Goal: Task Accomplishment & Management: Manage account settings

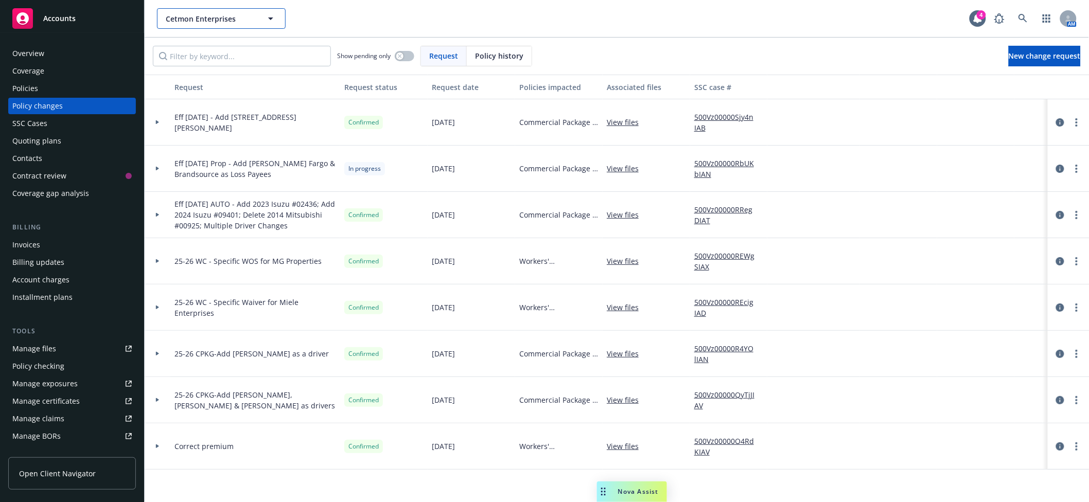
click at [199, 19] on span "Cetmon Enterprises" at bounding box center [210, 18] width 89 height 11
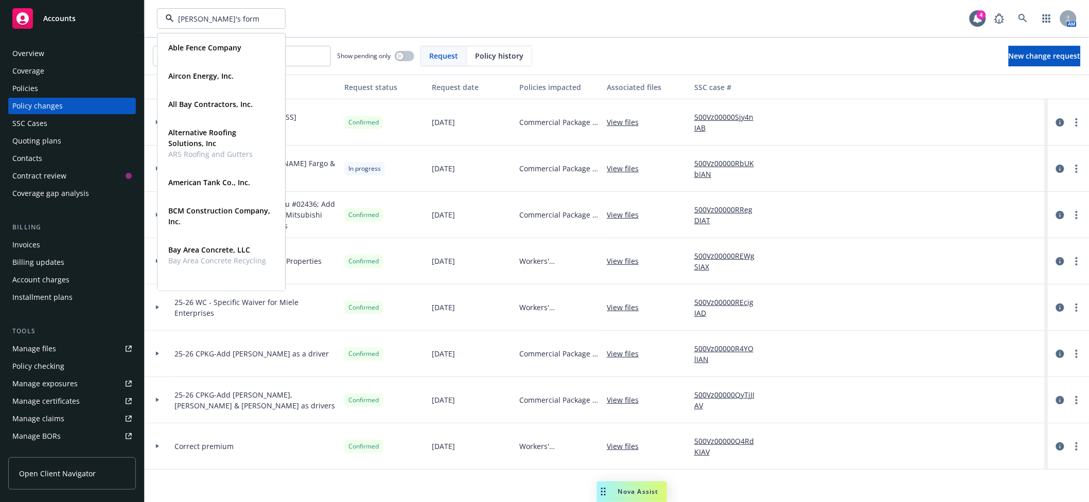
type input "[PERSON_NAME]'s formi"
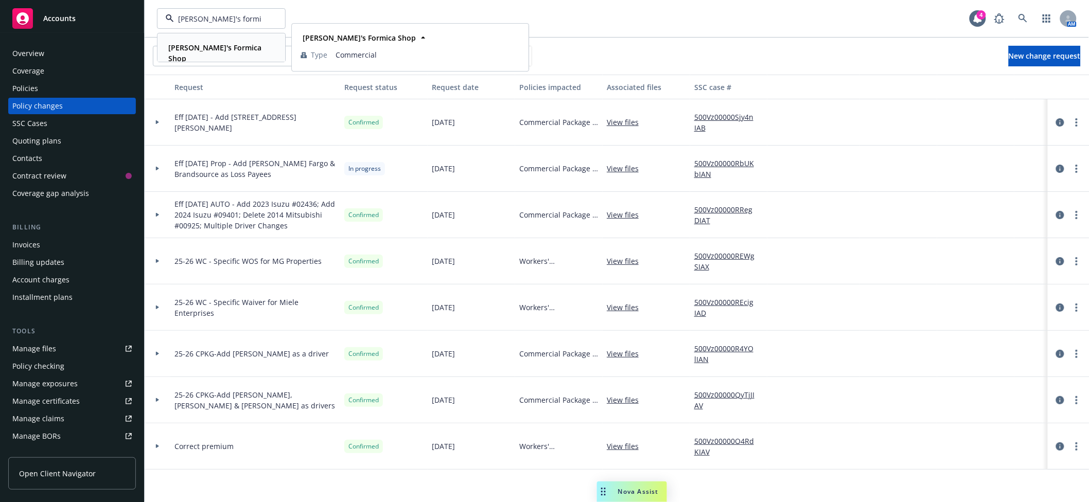
click at [178, 50] on strong "[PERSON_NAME]'s Formica Shop" at bounding box center [214, 53] width 93 height 21
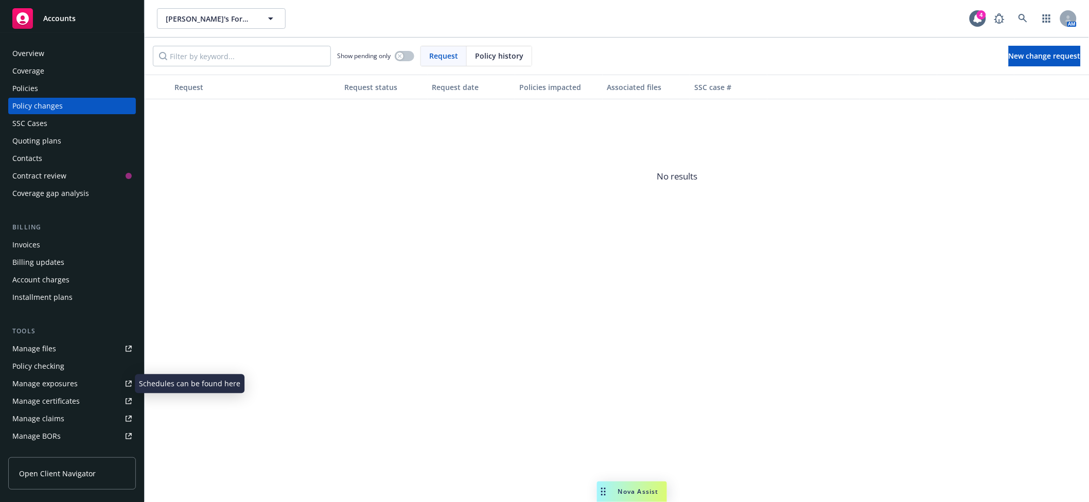
click at [57, 396] on div "Manage certificates" at bounding box center [45, 401] width 67 height 16
click at [35, 56] on div "Overview" at bounding box center [28, 53] width 32 height 16
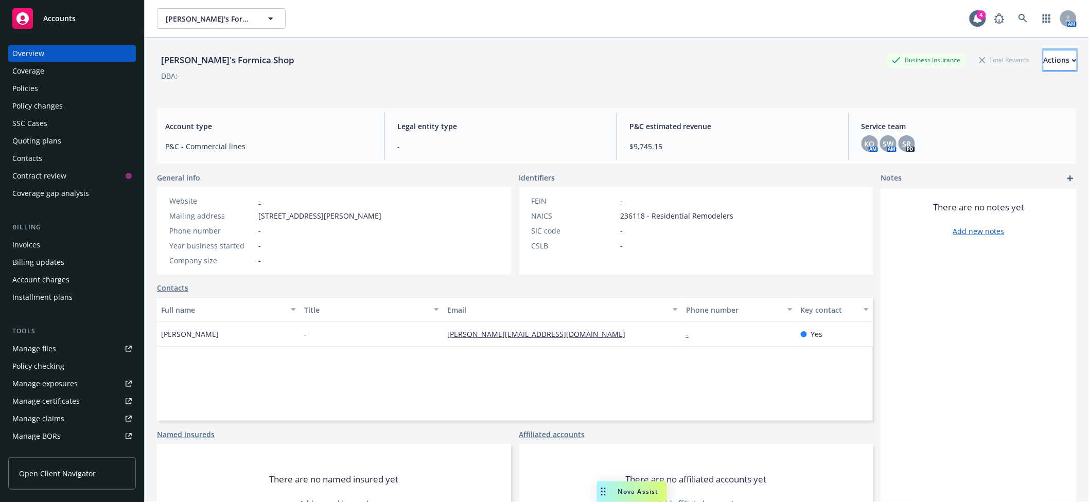
click at [1043, 65] on div "Actions" at bounding box center [1059, 60] width 33 height 20
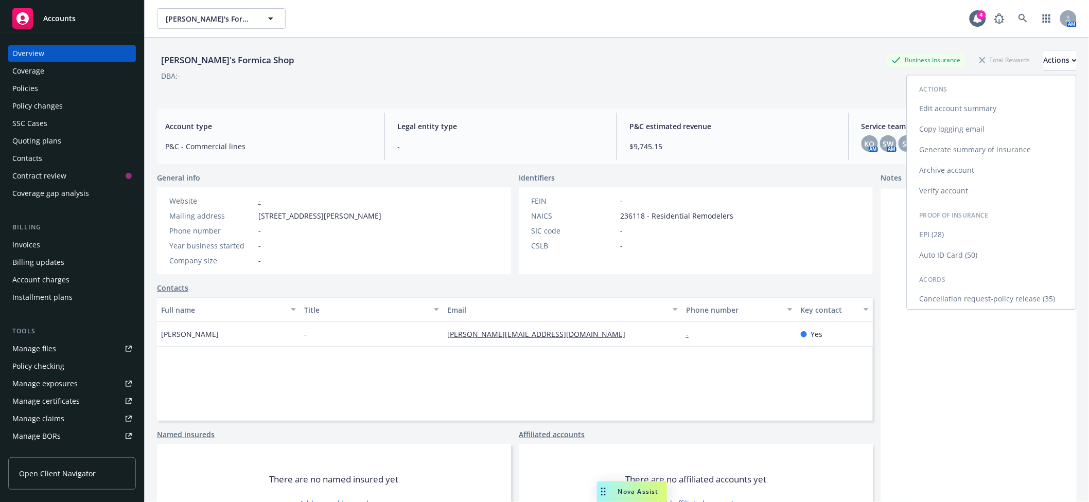
click at [947, 104] on link "Edit account summary" at bounding box center [991, 108] width 169 height 21
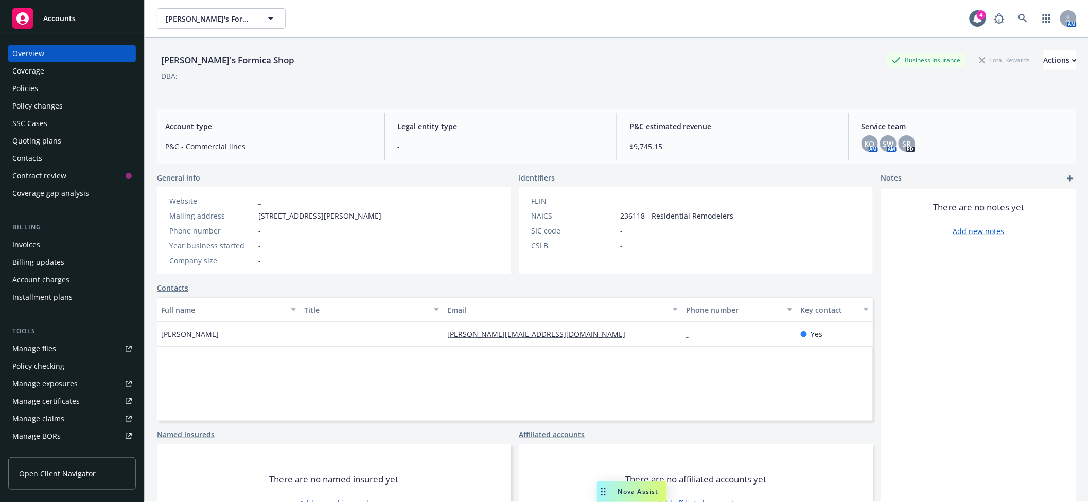
select select "US"
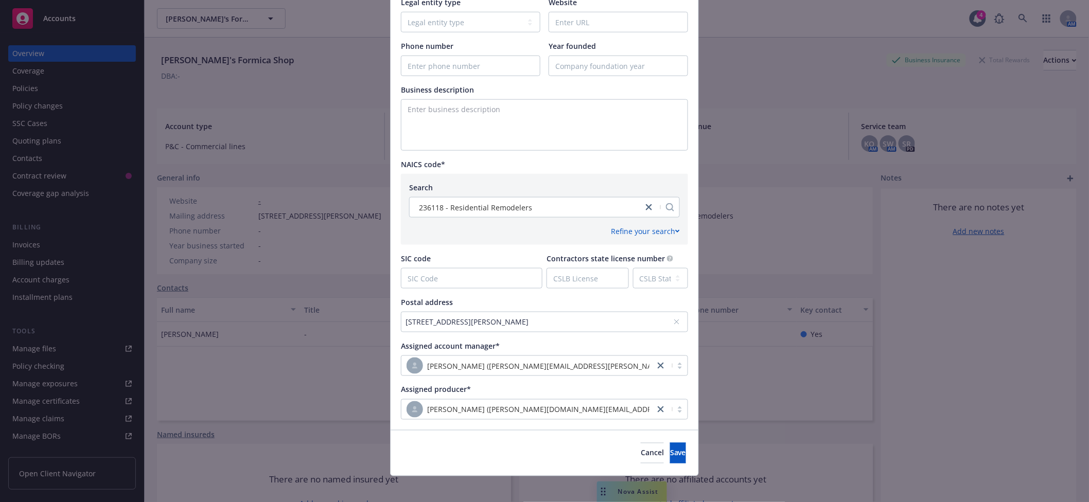
scroll to position [295, 0]
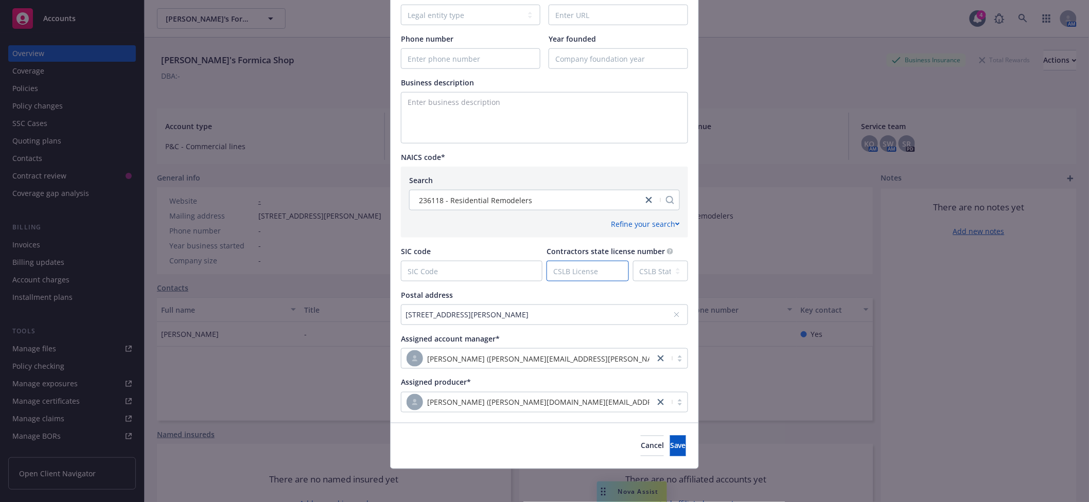
click at [594, 274] on input "Contractors state license number" at bounding box center [587, 271] width 81 height 20
paste input "521041"
type input "521041"
click at [670, 446] on span "Save" at bounding box center [678, 446] width 16 height 10
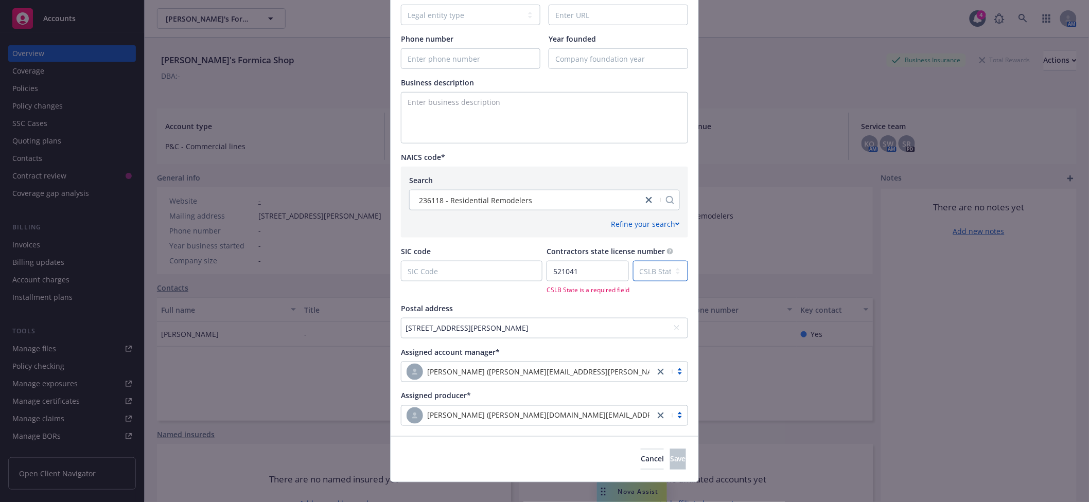
click at [660, 274] on select "CSLB State AK AL AR AS AZ CA CO CT DC DE FL FM GA GU HI IA ID IL IN KS KY LA MA…" at bounding box center [660, 271] width 55 height 21
select select "CA"
click at [642, 261] on select "CSLB State AK AL AR AS AZ CA CO CT DC DE FL FM GA GU HI IA ID IL IN KS KY LA MA…" at bounding box center [660, 271] width 55 height 21
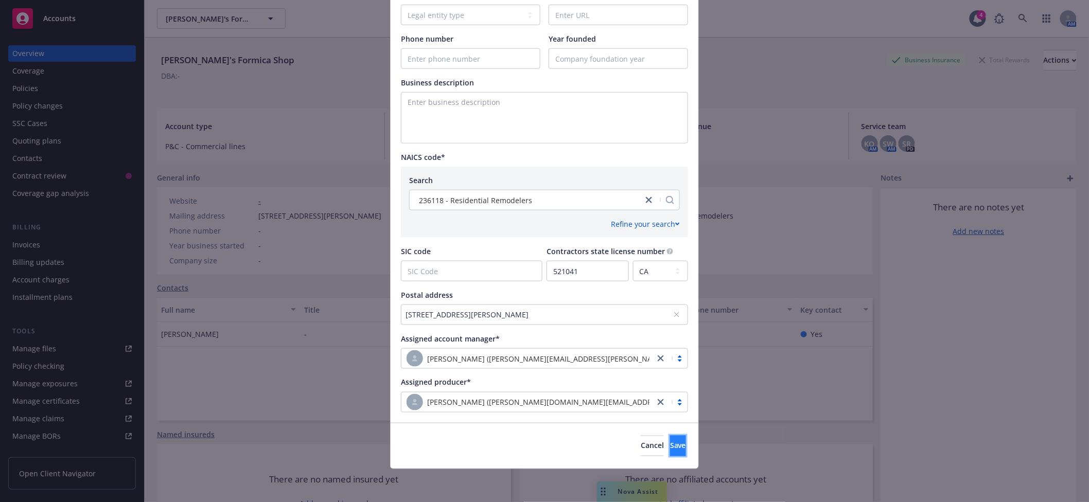
click at [670, 443] on span "Save" at bounding box center [678, 446] width 16 height 10
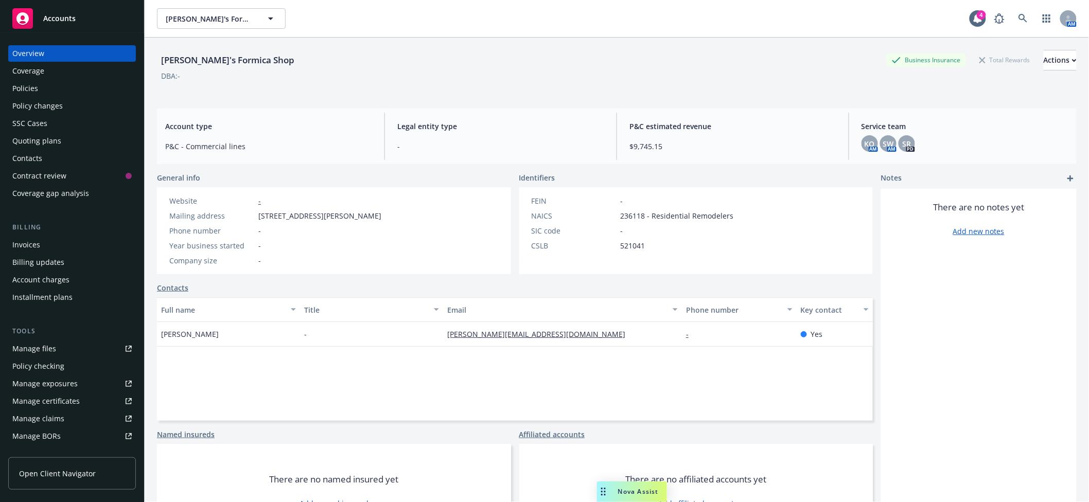
click at [564, 75] on div "DBA: -" at bounding box center [616, 75] width 919 height 11
click at [238, 21] on span "[PERSON_NAME]'s Formica Shop" at bounding box center [210, 18] width 89 height 11
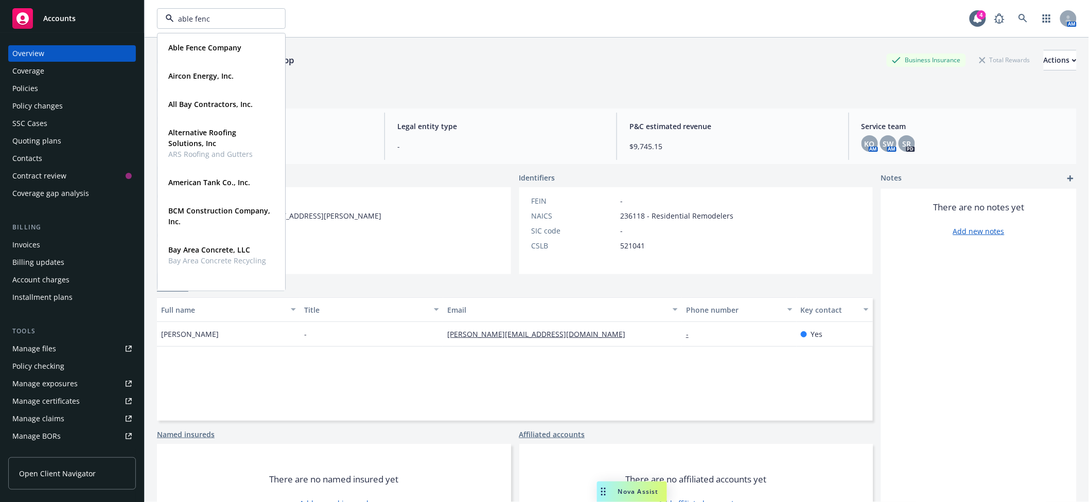
type input "able fence"
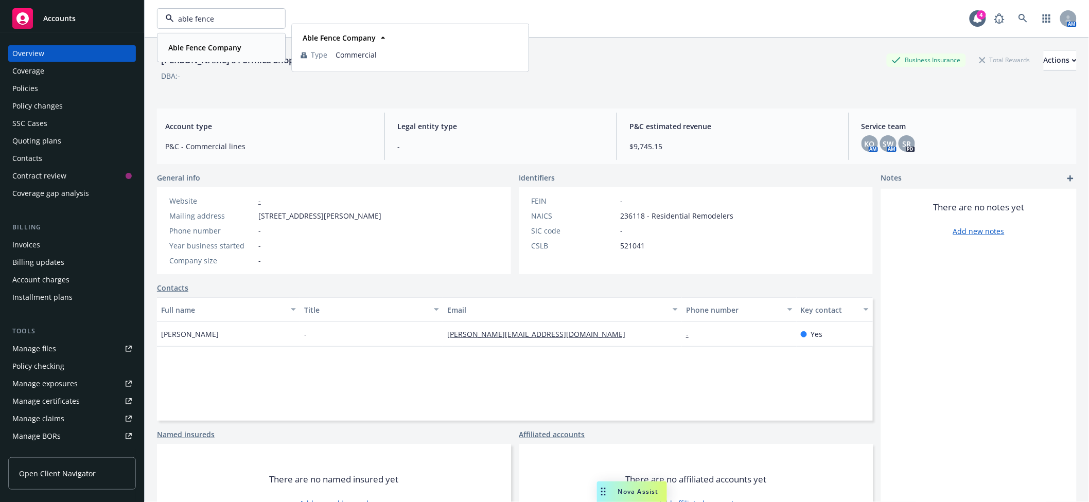
click at [192, 46] on strong "Able Fence Company" at bounding box center [204, 48] width 73 height 10
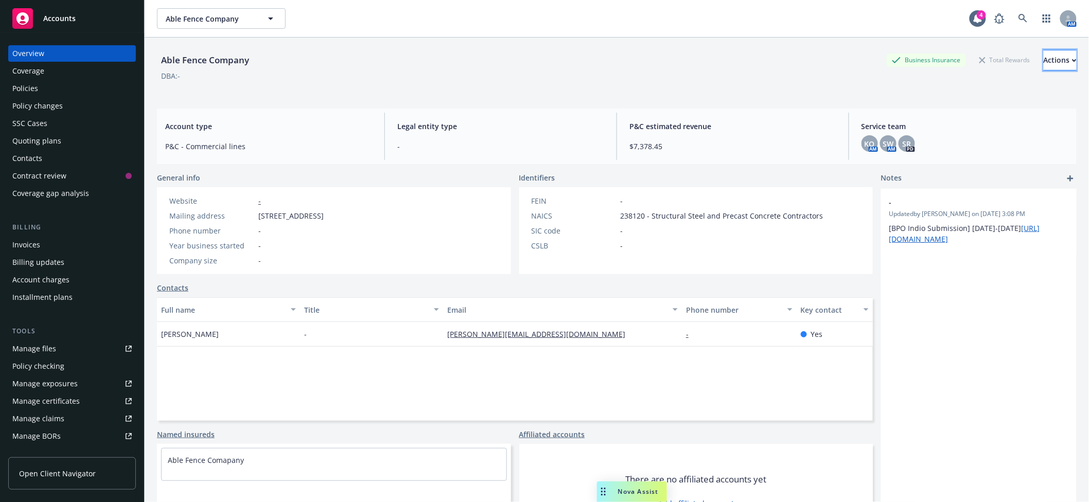
click at [1043, 60] on div "Actions" at bounding box center [1059, 60] width 33 height 20
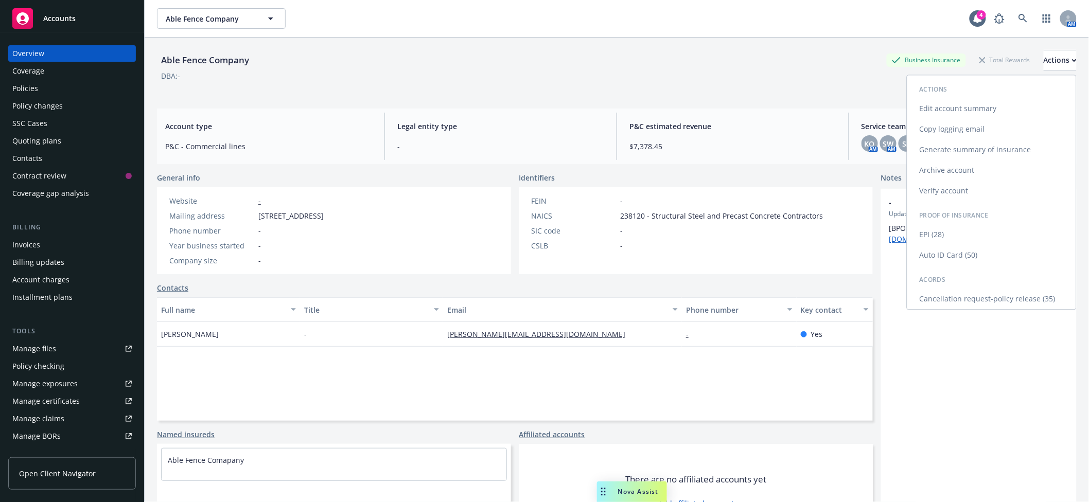
click at [935, 112] on link "Edit account summary" at bounding box center [991, 108] width 169 height 21
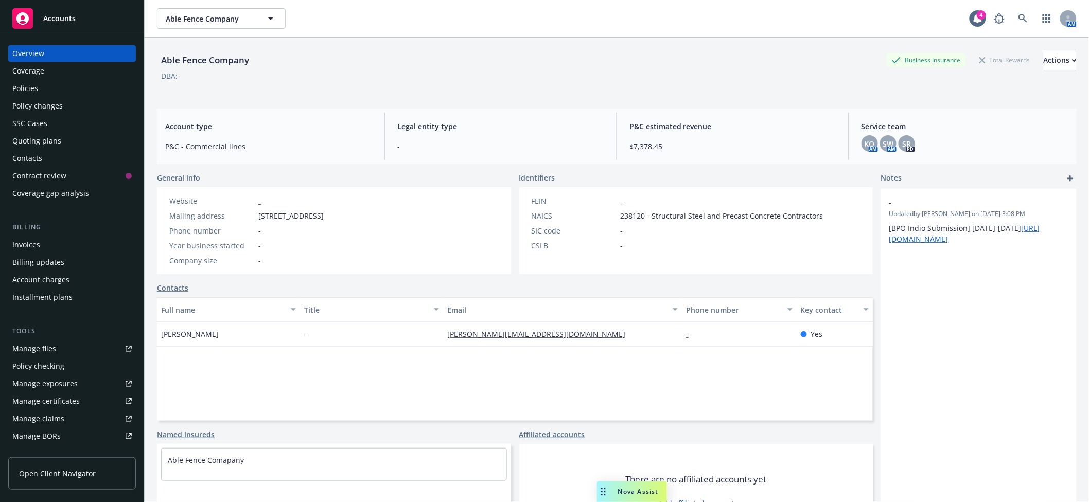
select select "US"
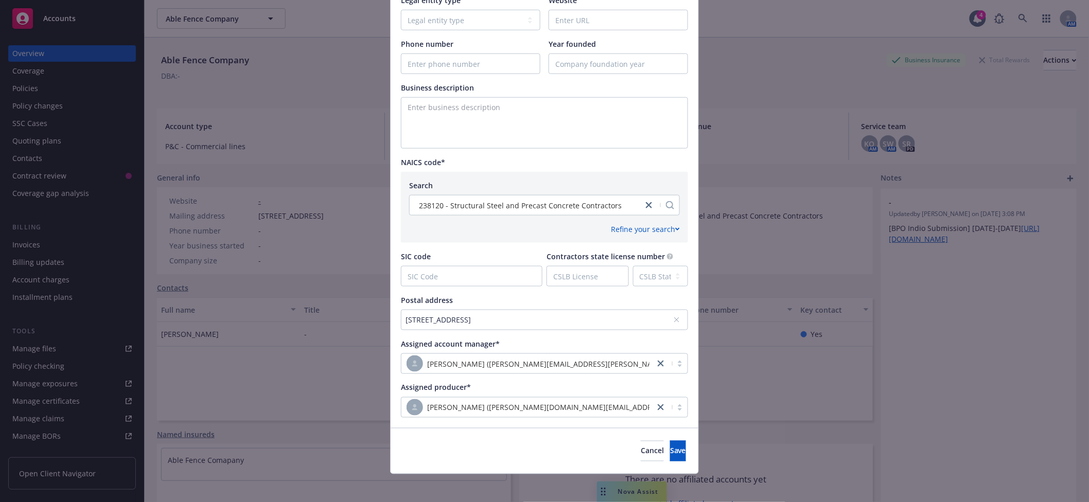
scroll to position [295, 0]
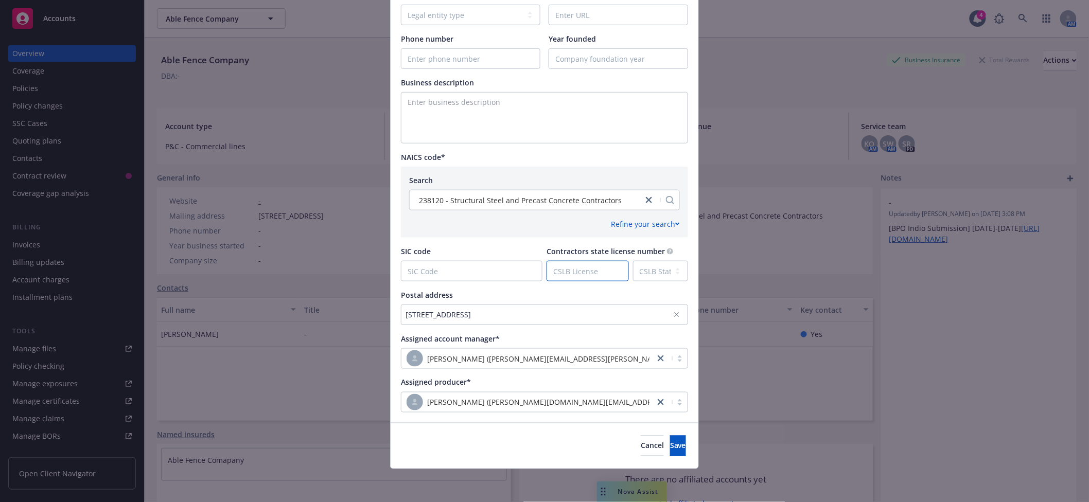
click at [615, 271] on input "Contractors state license number" at bounding box center [587, 271] width 81 height 20
paste input "409607"
type input "409607"
click at [674, 262] on select "CSLB State AK AL AR AS AZ CA CO CT DC DE FL FM GA GU HI IA ID IL IN KS KY LA MA…" at bounding box center [660, 271] width 55 height 21
select select "CA"
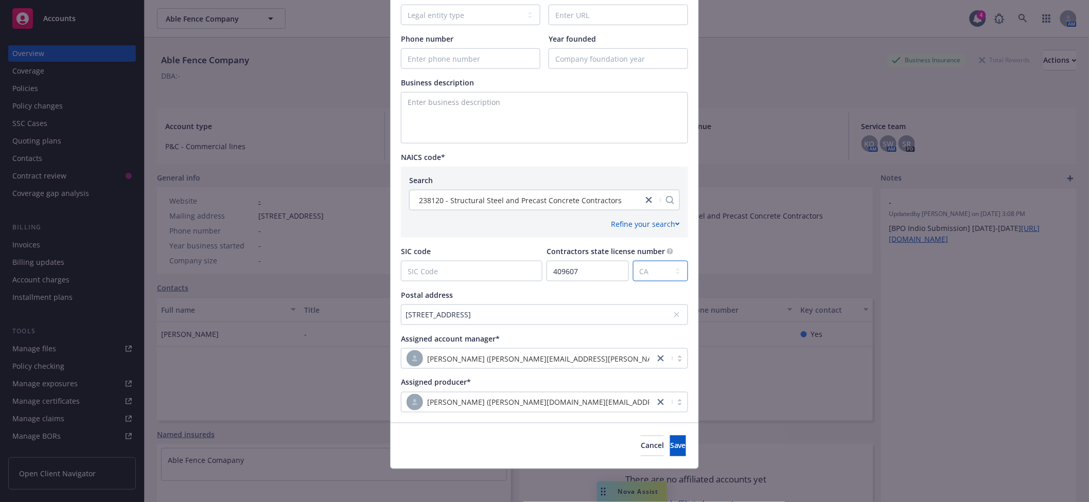
click at [642, 261] on select "CSLB State AK AL AR AS AZ CA CO CT DC DE FL FM GA GU HI IA ID IL IN KS KY LA MA…" at bounding box center [660, 271] width 55 height 21
click at [670, 438] on button "Save" at bounding box center [678, 446] width 16 height 21
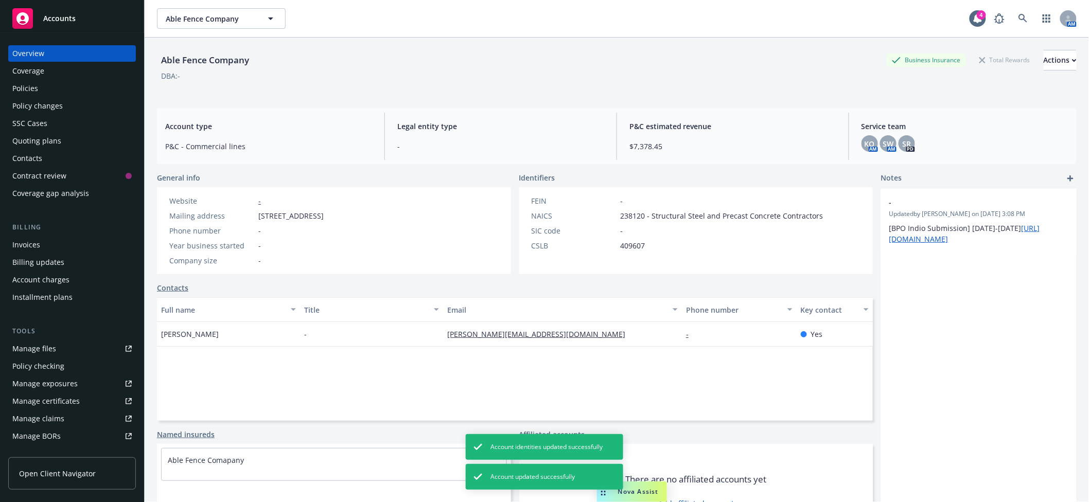
click at [39, 412] on div "Manage claims" at bounding box center [38, 419] width 52 height 16
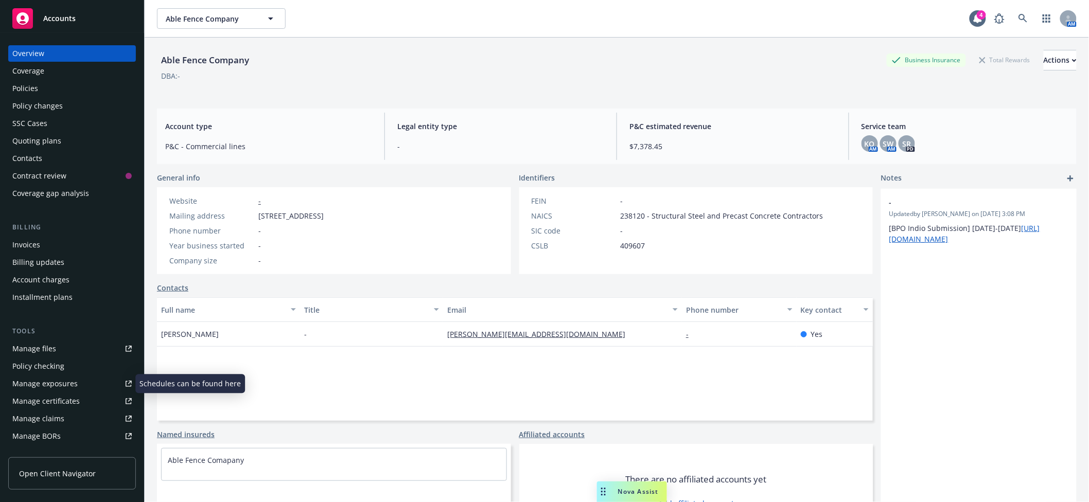
click at [54, 401] on div "Manage certificates" at bounding box center [45, 401] width 67 height 16
click at [197, 22] on span "Able Fence Company" at bounding box center [210, 18] width 89 height 11
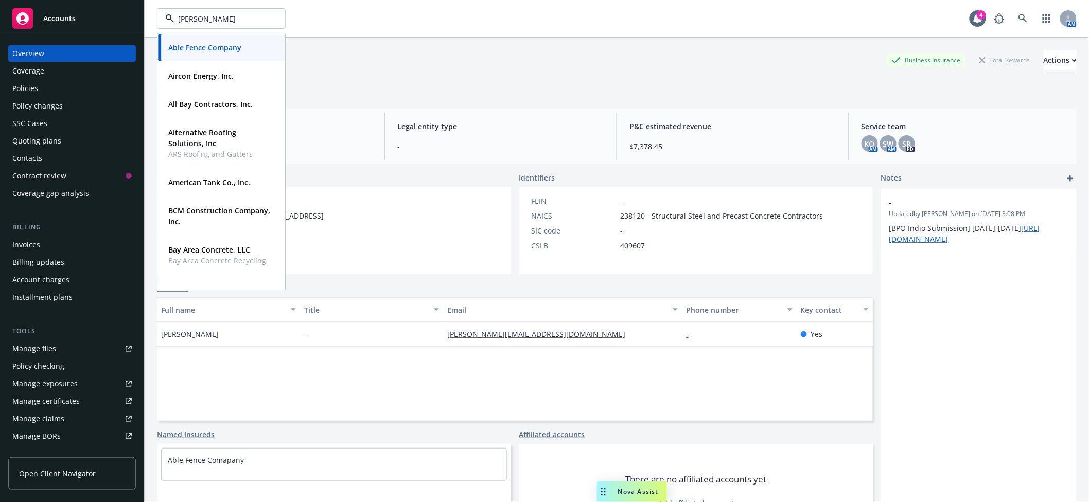
type input "lawrence"
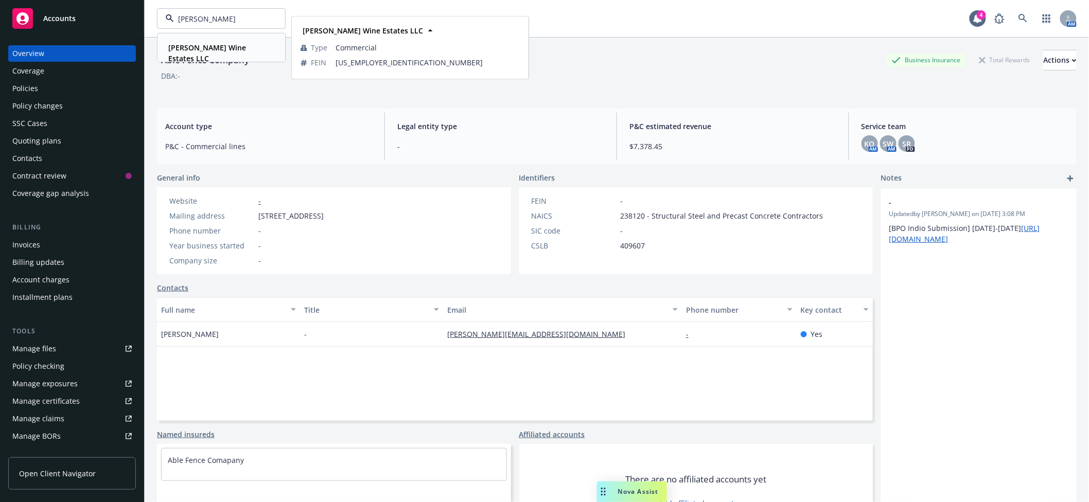
drag, startPoint x: 193, startPoint y: 43, endPoint x: 193, endPoint y: 51, distance: 8.2
click at [193, 45] on strong "Lawrence Wine Estates LLC" at bounding box center [207, 53] width 78 height 21
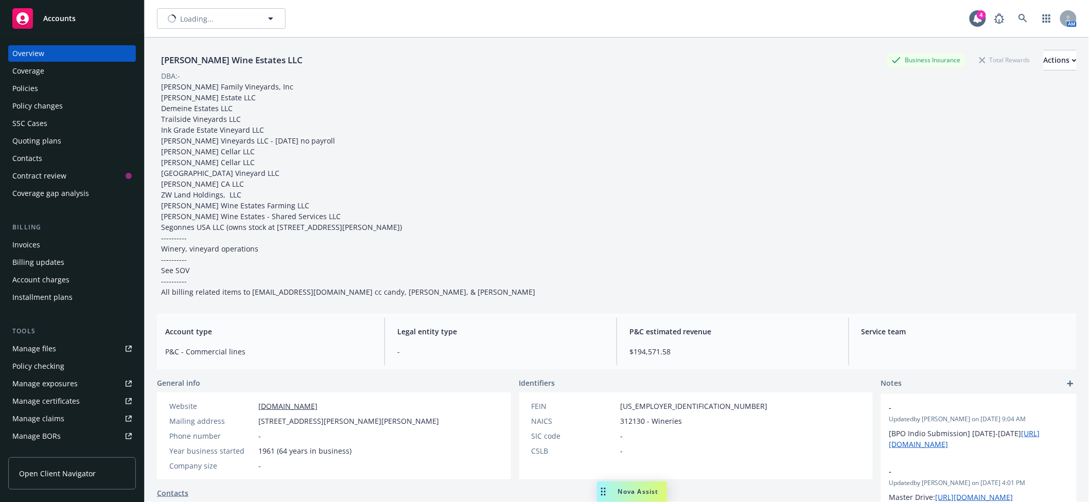
click at [50, 91] on div "Policies" at bounding box center [71, 88] width 119 height 16
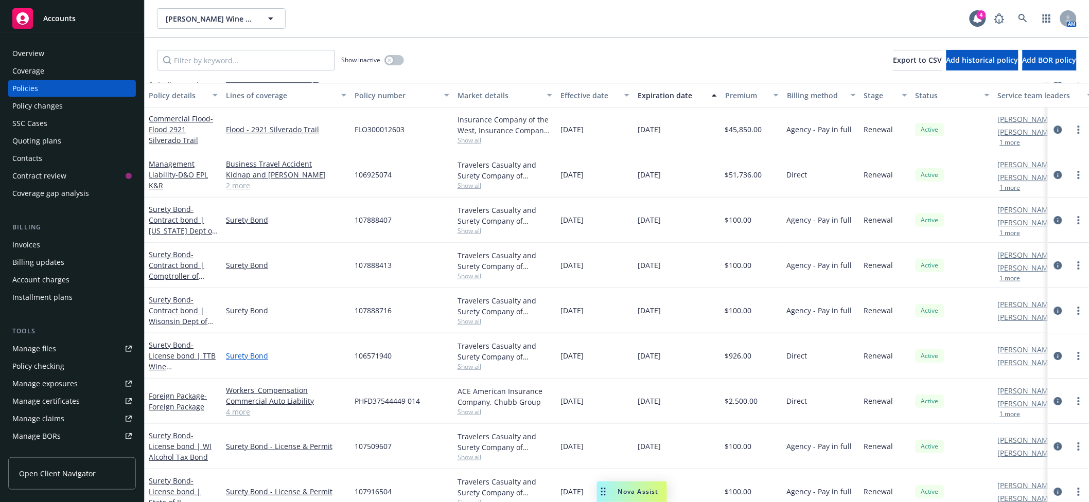
scroll to position [1028, 0]
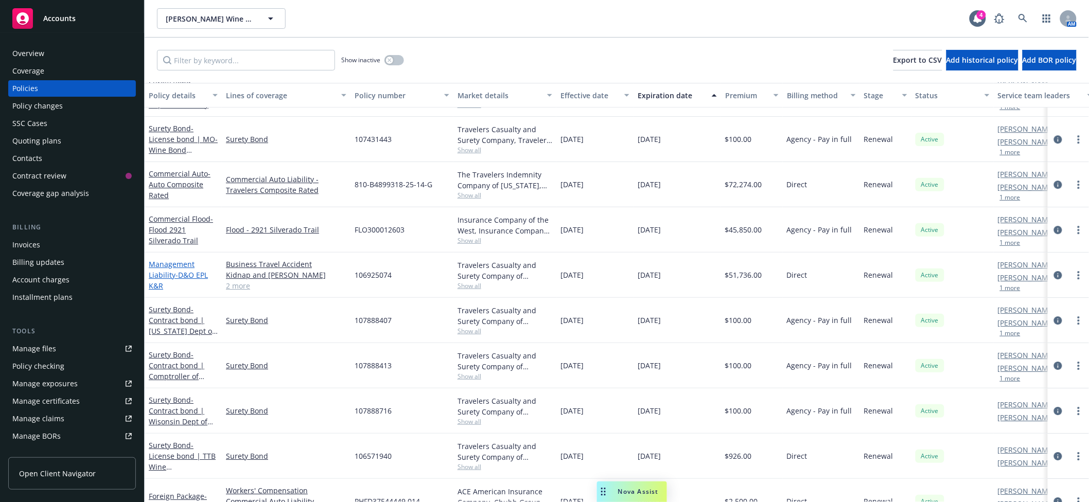
click at [184, 278] on span "- D&O EPL K&R" at bounding box center [178, 280] width 59 height 21
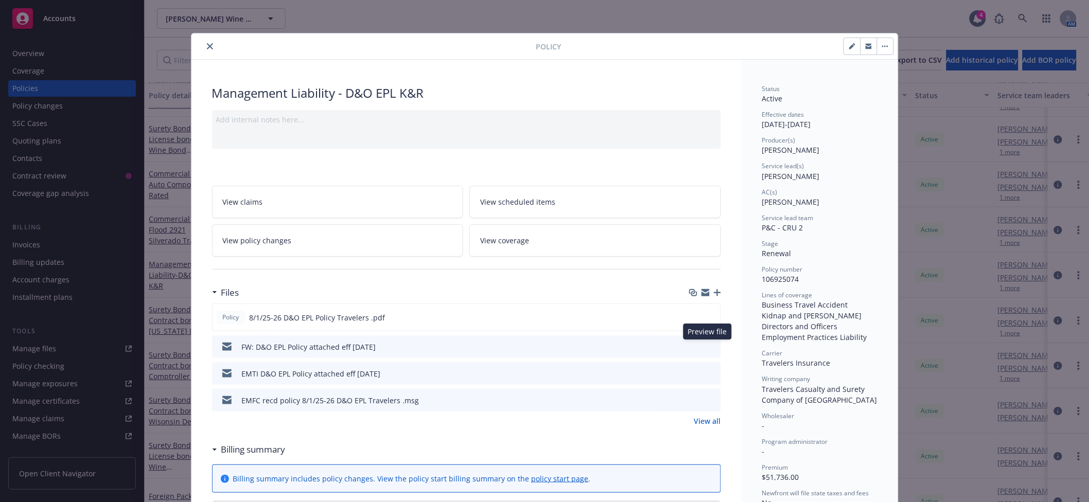
click at [707, 350] on button at bounding box center [711, 347] width 9 height 11
click at [714, 292] on icon "button" at bounding box center [717, 292] width 7 height 7
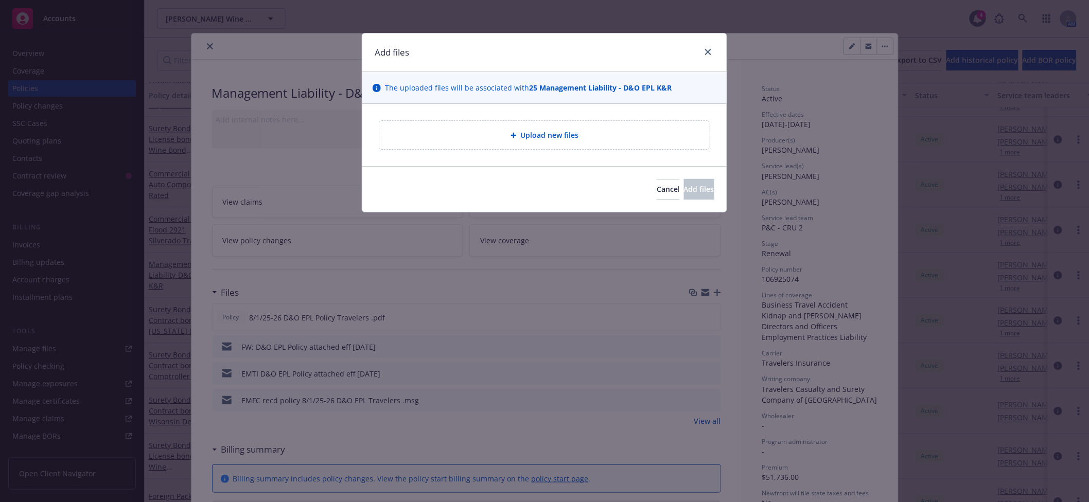
click at [577, 130] on span "Upload new files" at bounding box center [550, 135] width 58 height 11
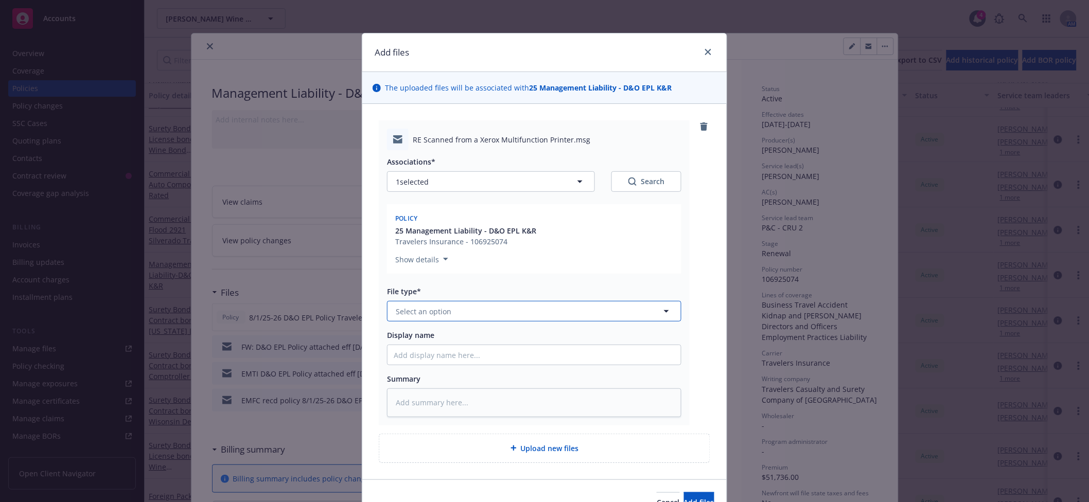
click at [455, 302] on button "Select an option" at bounding box center [534, 311] width 294 height 21
type input "emai"
type textarea "x"
type input "E"
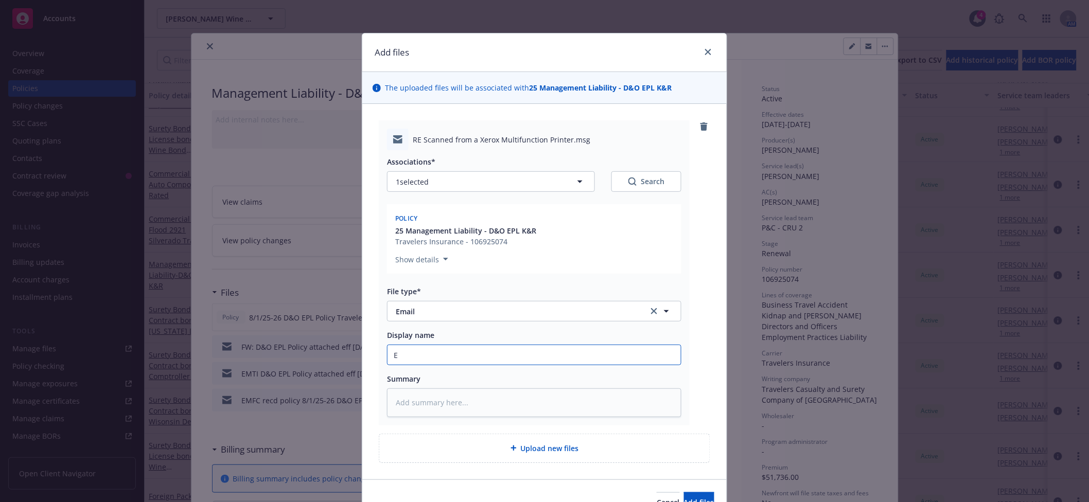
type textarea "x"
type input "EM"
type textarea "x"
type input "EMT"
type textarea "x"
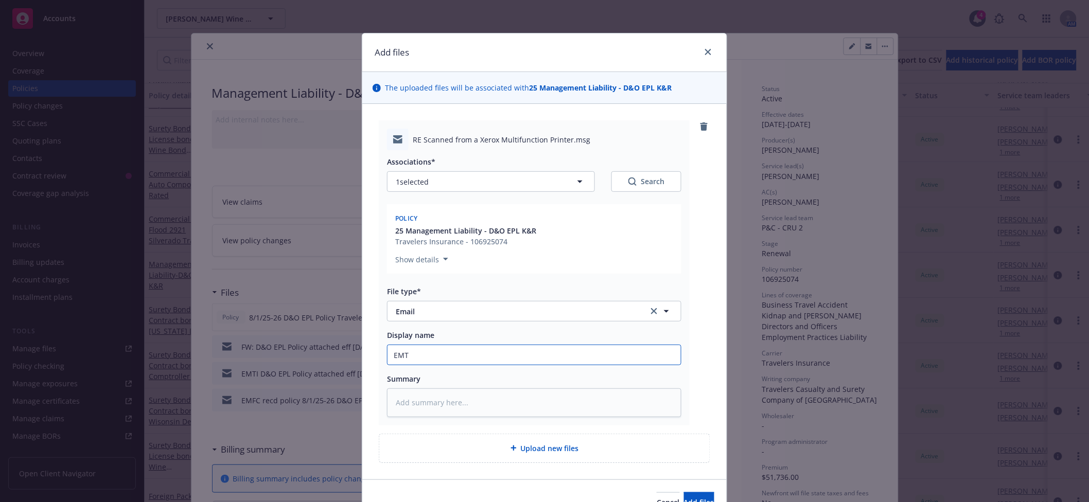
type input "EMTC"
type textarea "x"
type input "EMT"
type textarea "x"
type input "EMTI"
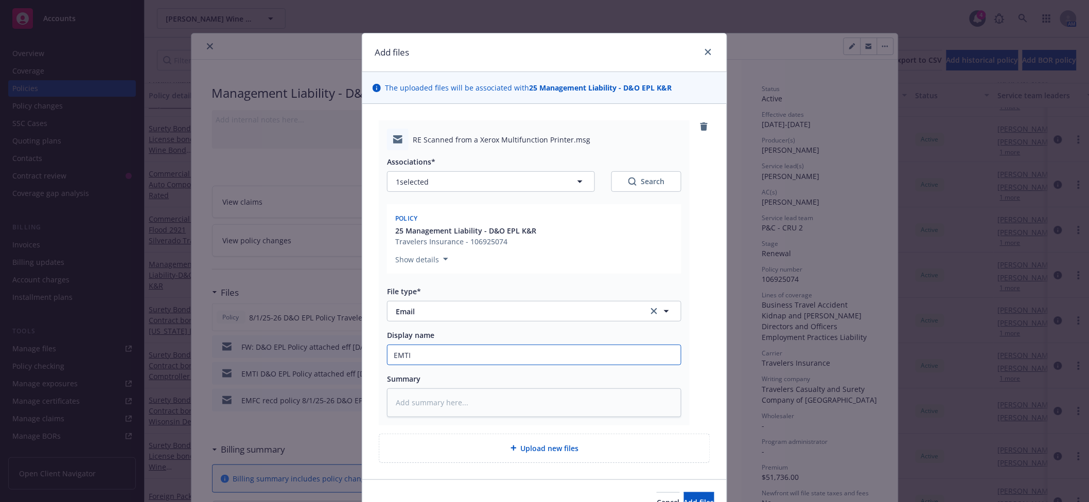
type textarea "x"
type input "EMTI -"
type textarea "x"
type input "EMTI -"
type textarea "x"
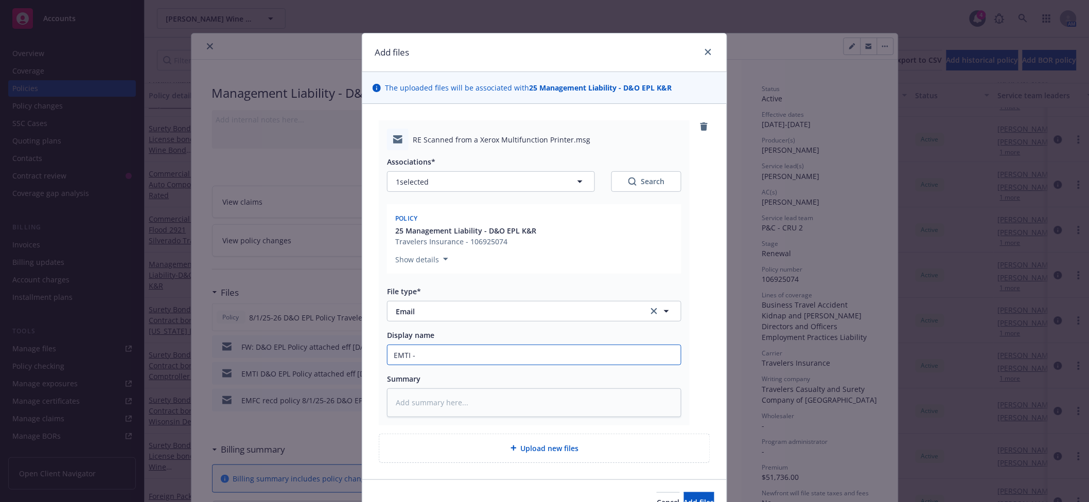
type input "EMTI - P"
type textarea "x"
type input "EMTI - Pay"
type textarea "x"
type input "EMTI - Pay"
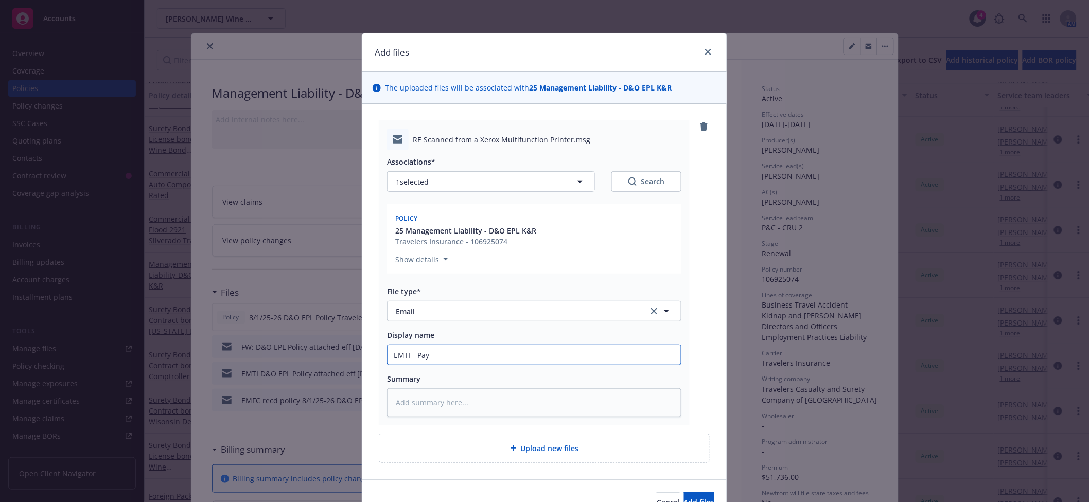
type textarea "x"
type input "EMTI - Pay"
type textarea "x"
type input "EMTI - Pa"
type textarea "x"
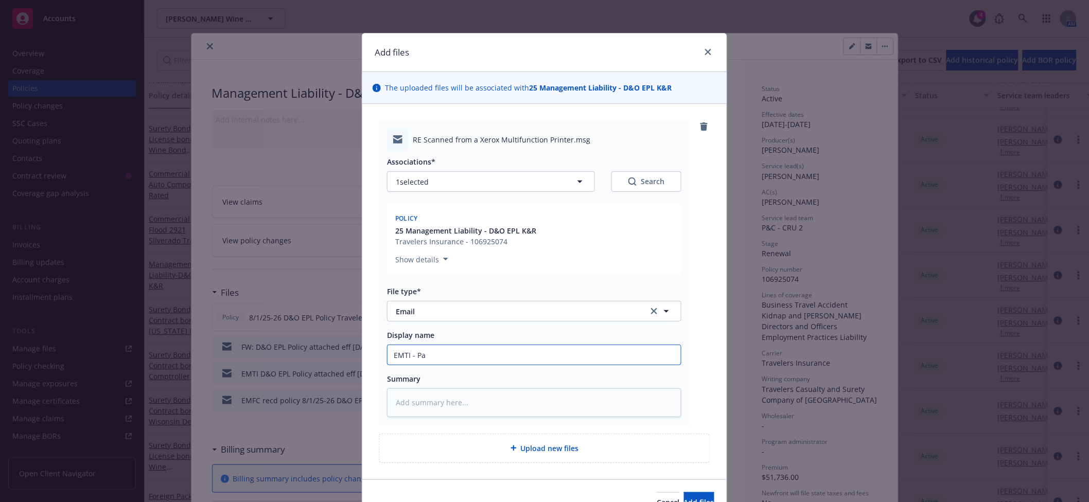
type input "EMTI - P"
type textarea "x"
type input "EMTI -"
type textarea "x"
type input "EMTI - D"
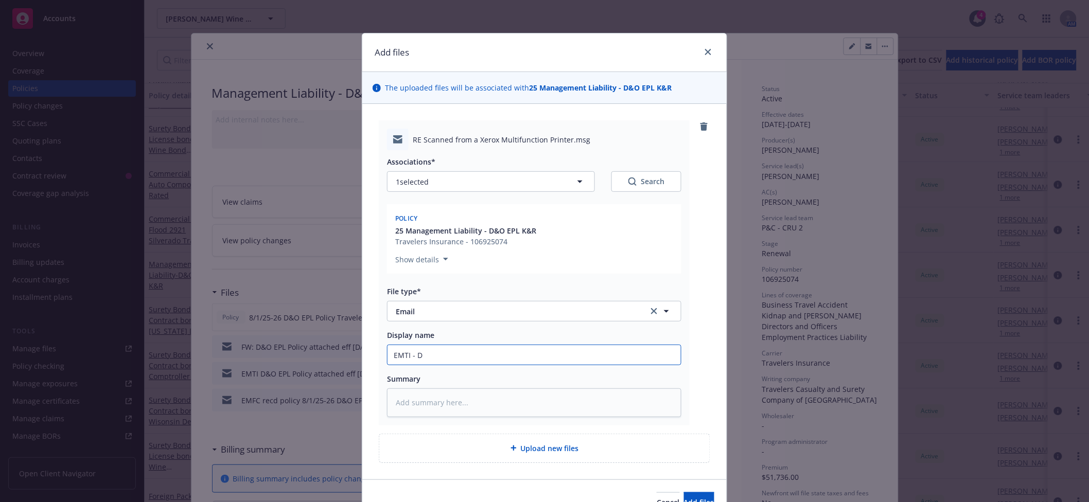
type textarea "x"
type input "EMTI - Dr"
type textarea "x"
type input "EMTI - Dre"
type textarea "x"
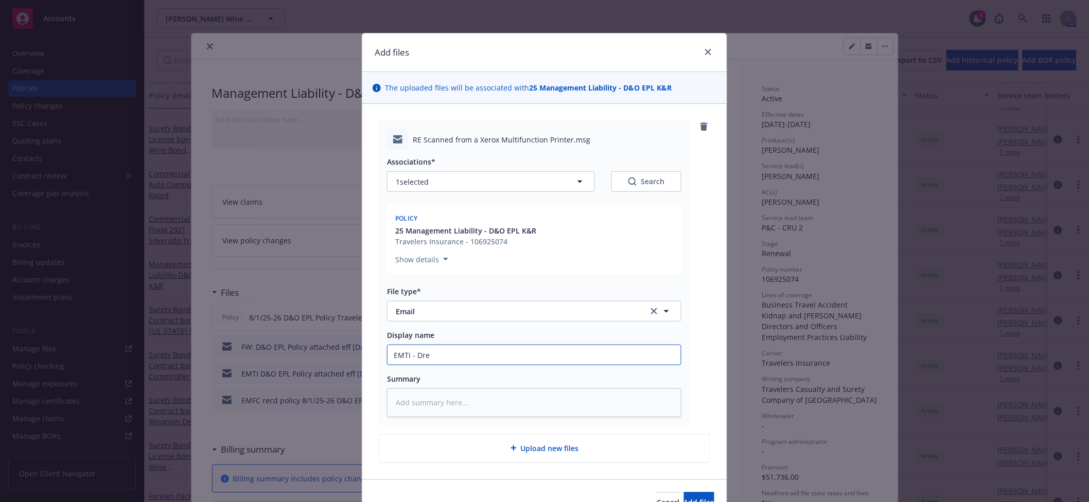
type input "EMTI - Dr"
type textarea "x"
type input "EMTI - D"
type textarea "x"
type input "EMTI -"
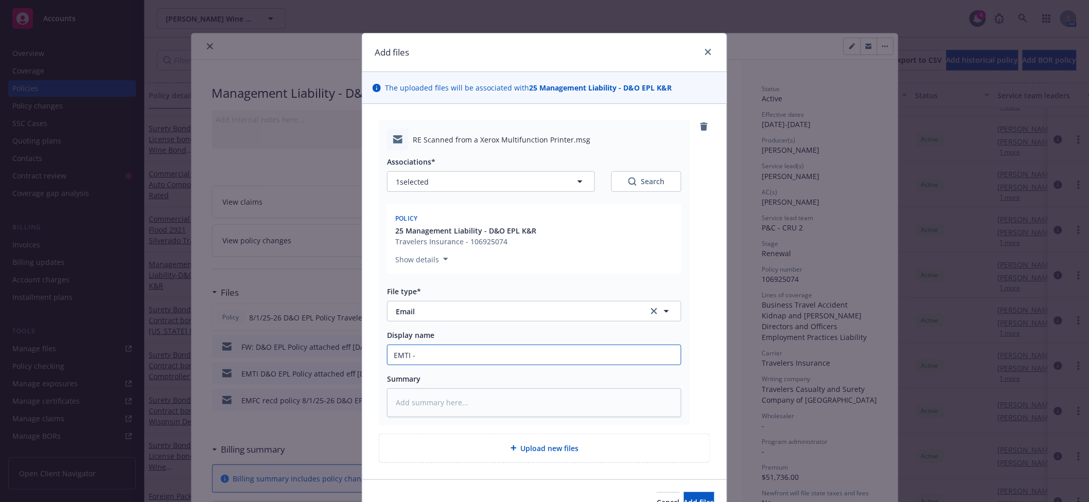
type textarea "x"
type input "EMTI - i"
type textarea "x"
type input "EMTI -"
type textarea "x"
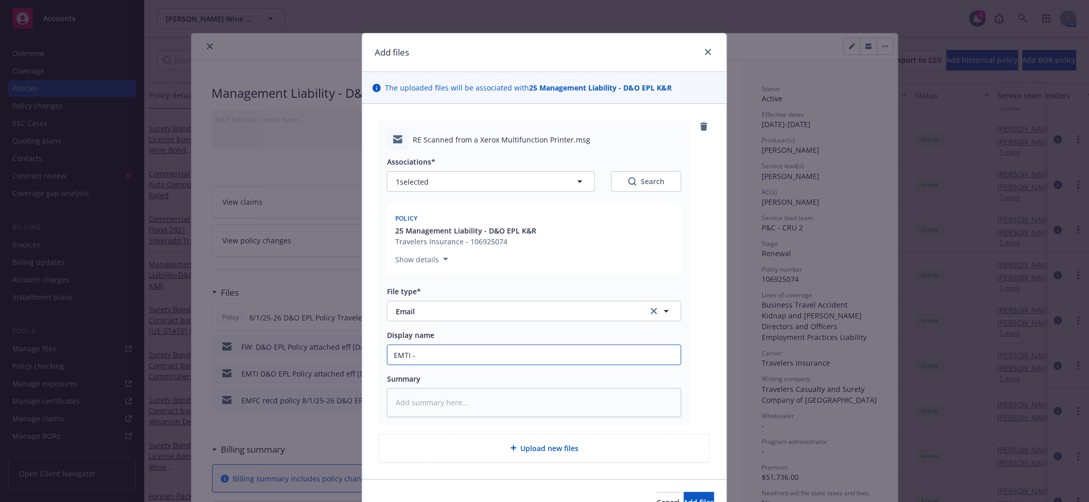
type input "EMTI - r"
type textarea "x"
type input "EMTI - re"
type textarea "x"
type input "EMTI - re:"
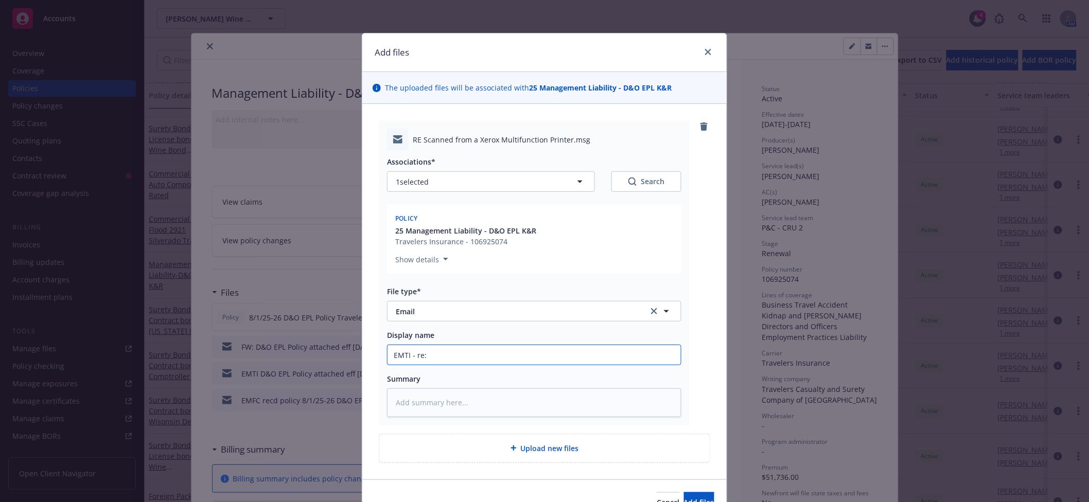
type textarea "x"
type input "EMTI - re:"
type textarea "x"
type input "EMTI - re: q"
type textarea "x"
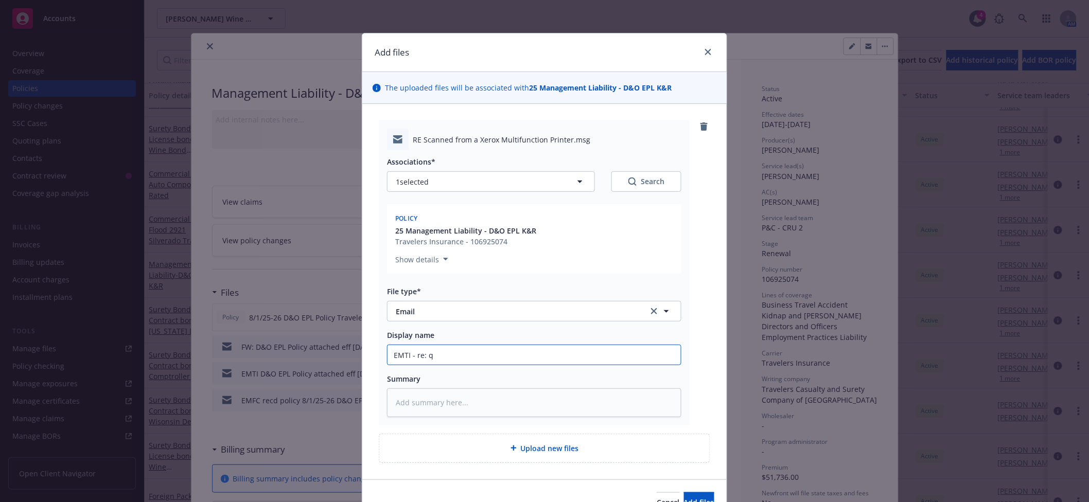
type input "EMTI - re: qu"
type textarea "x"
type input "EMTI - re: que"
type textarea "x"
type input "EMTI - re: ques"
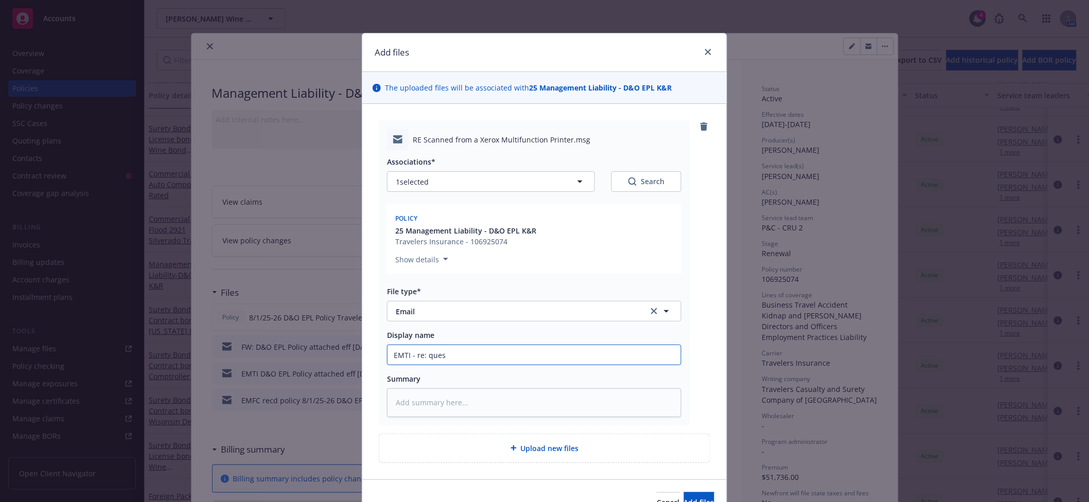
type textarea "x"
type input "EMTI - re: questi"
type textarea "x"
type input "EMTI - re: questio"
type textarea "x"
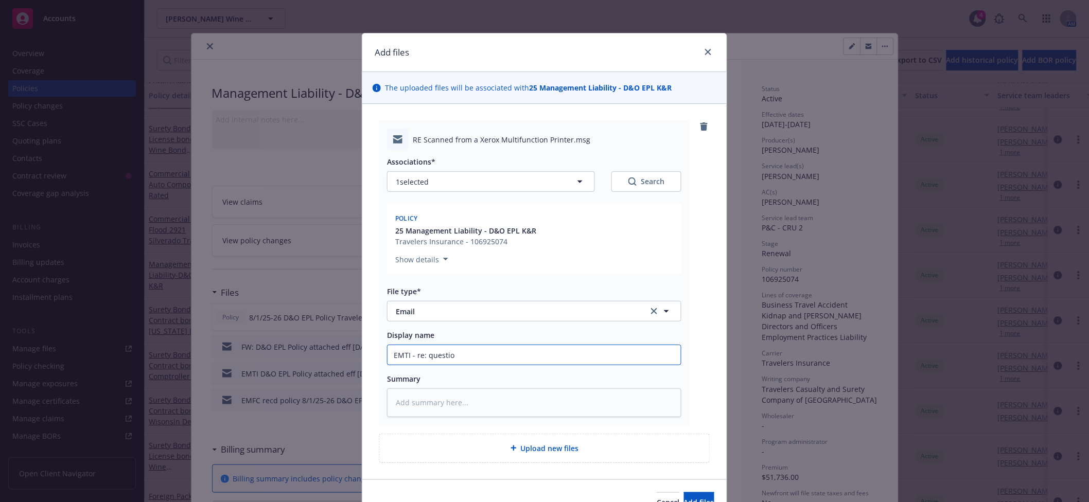
type input "EMTI - re: question"
type textarea "x"
type input "EMTI - re: questions"
type textarea "x"
type input "EMTI - re: questions"
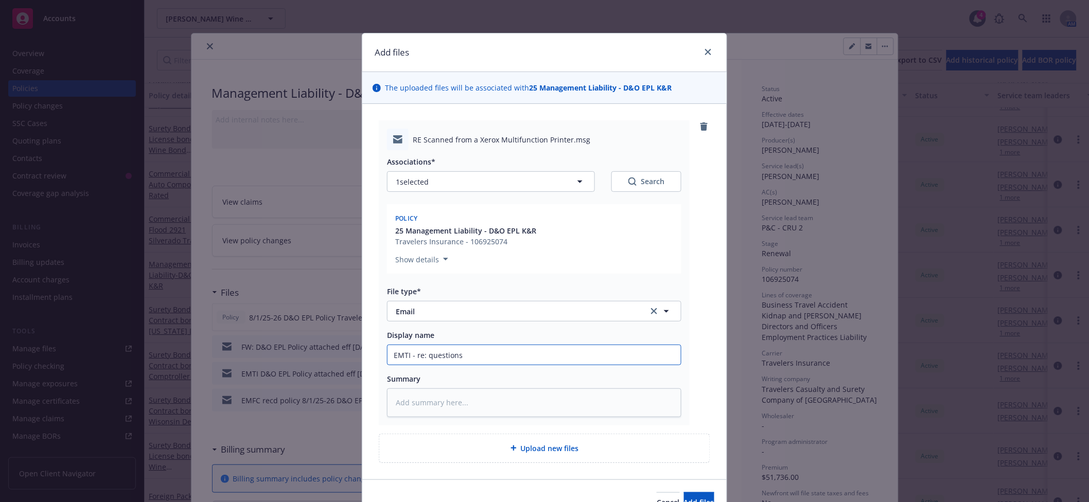
type textarea "x"
type input "EMTI - re: questions o"
type textarea "x"
type input "EMTI - re: questions on"
type textarea "x"
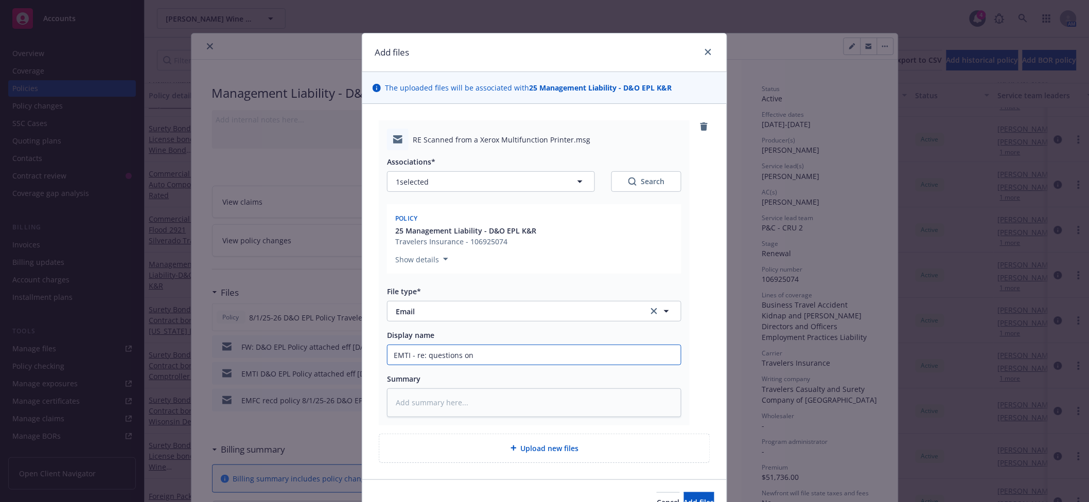
type input "EMTI - re: questions on"
type textarea "x"
type input "EMTI - re: questions on b"
type textarea "x"
type input "EMTI - re: questions on bi"
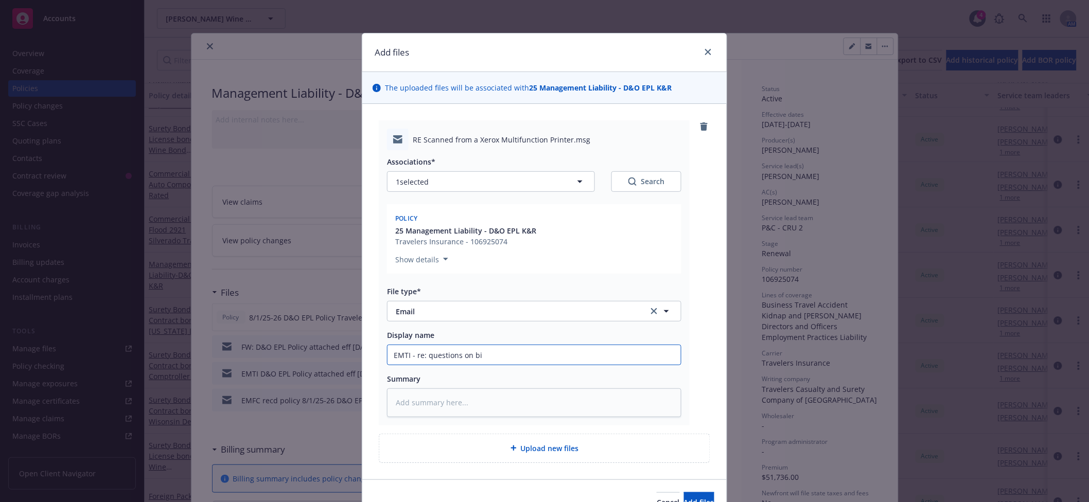
type textarea "x"
type input "EMTI - re: questions on bil"
type textarea "x"
type input "EMTI - re: questions on bill"
type textarea "x"
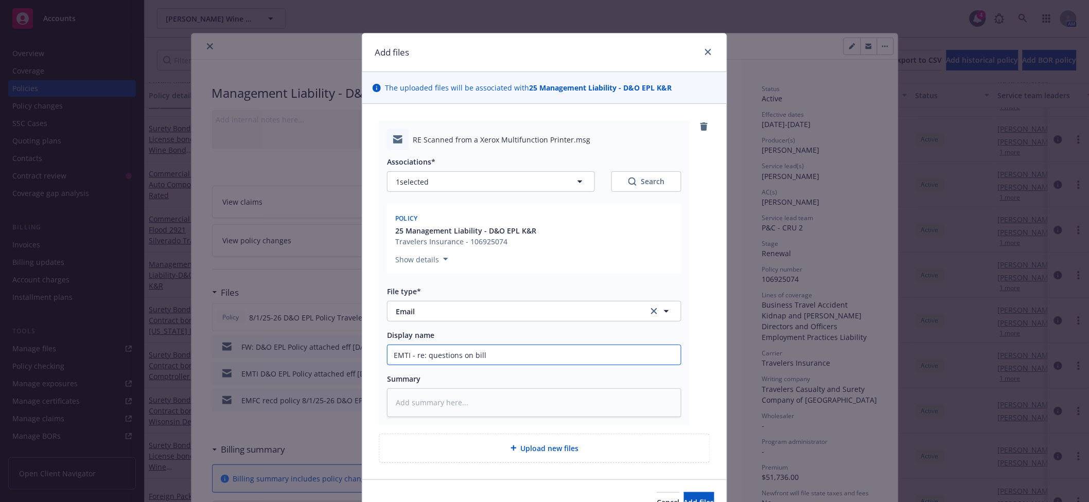
type input "EMTI - re: questions on billi"
type textarea "x"
type input "EMTI - re: questions on billing"
type textarea "x"
type input "EMTI - re: questions on billing"
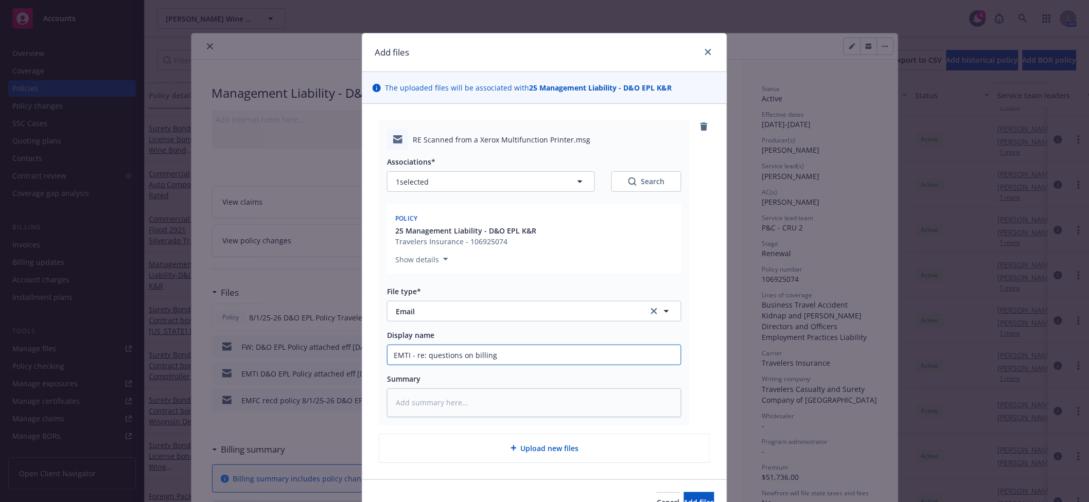
type textarea "x"
type input "EMTI - re: questions on billing -"
type textarea "x"
type input "EMTI - re: questions on billing -"
type textarea "x"
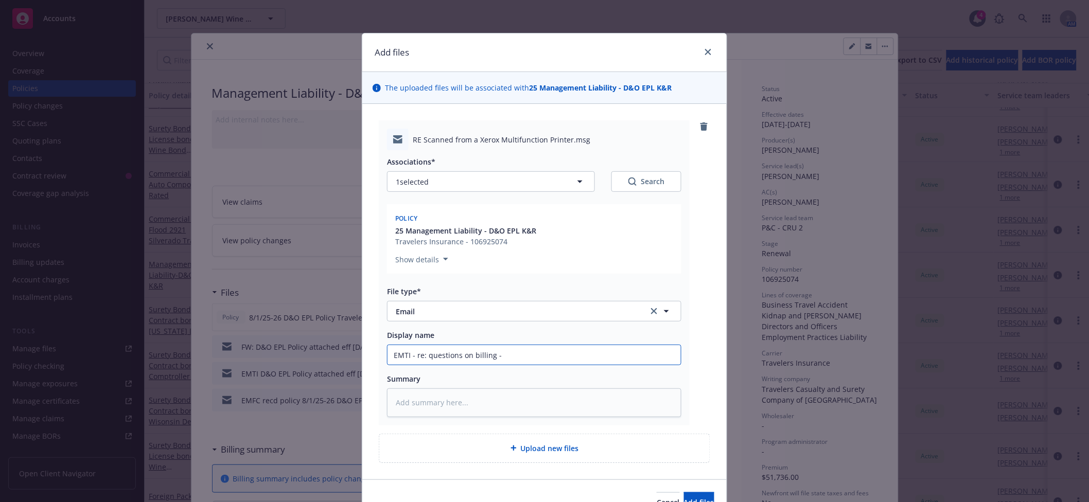
type input "EMTI - re: questions on billing - p"
type textarea "x"
type input "EMTI - re: questions on billing - pa"
type textarea "x"
type input "EMTI - re: questions on billing - pay"
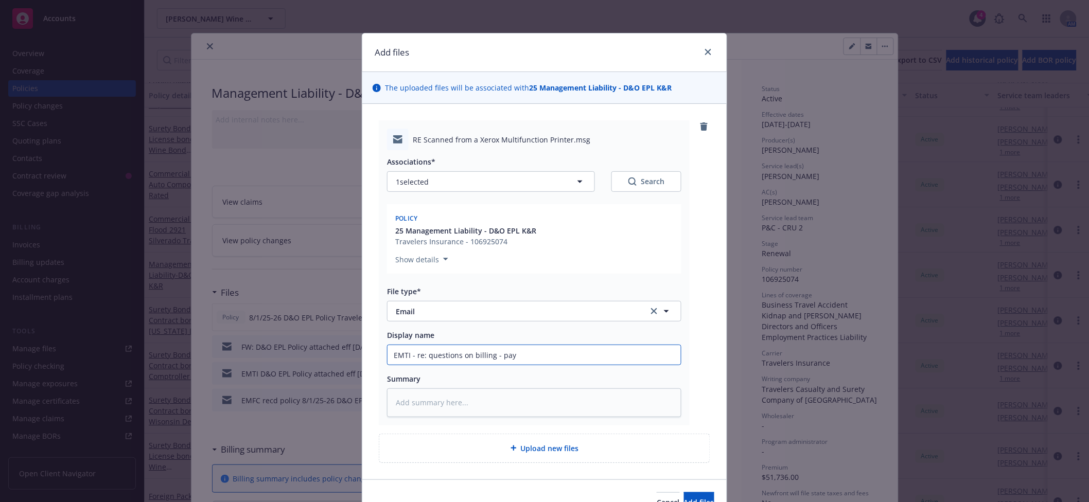
type textarea "x"
type input "EMTI - re: questions on billing - pay"
type textarea "x"
type input "EMTI - re: questions on billing - pay b"
type textarea "x"
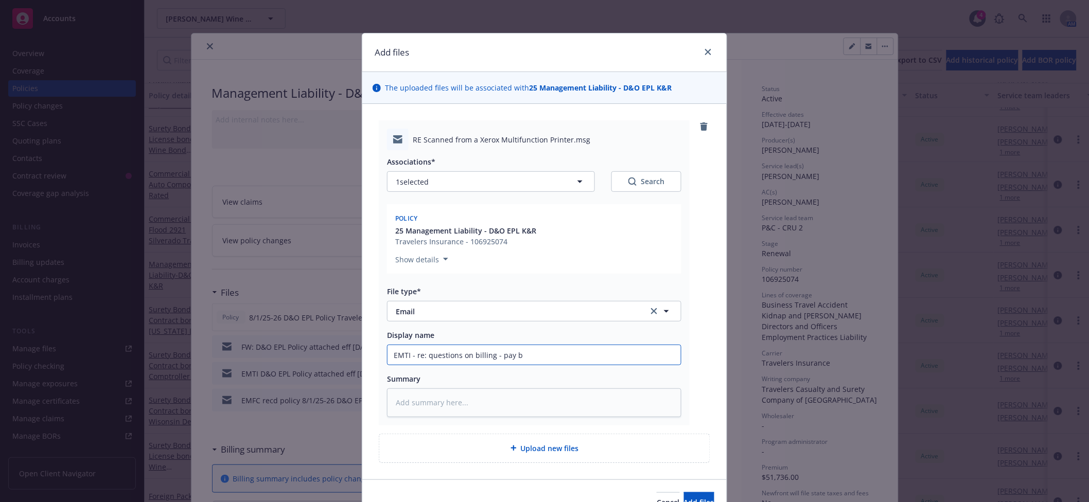
type input "EMTI - re: questions on billing - pay bi"
type textarea "x"
type input "EMTI - re: questions on billing - pay bil"
type textarea "x"
type input "EMTI - re: questions on billing - pay bill"
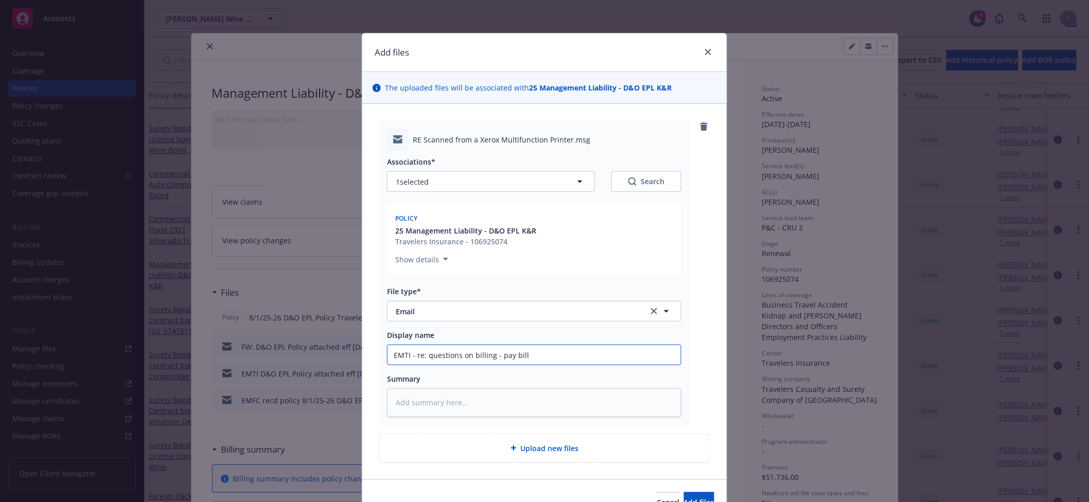
type textarea "x"
type input "EMTI - re: questions on billing - pay billi"
type textarea "x"
type input "EMTI - re: questions on billing - pay billing"
type textarea "x"
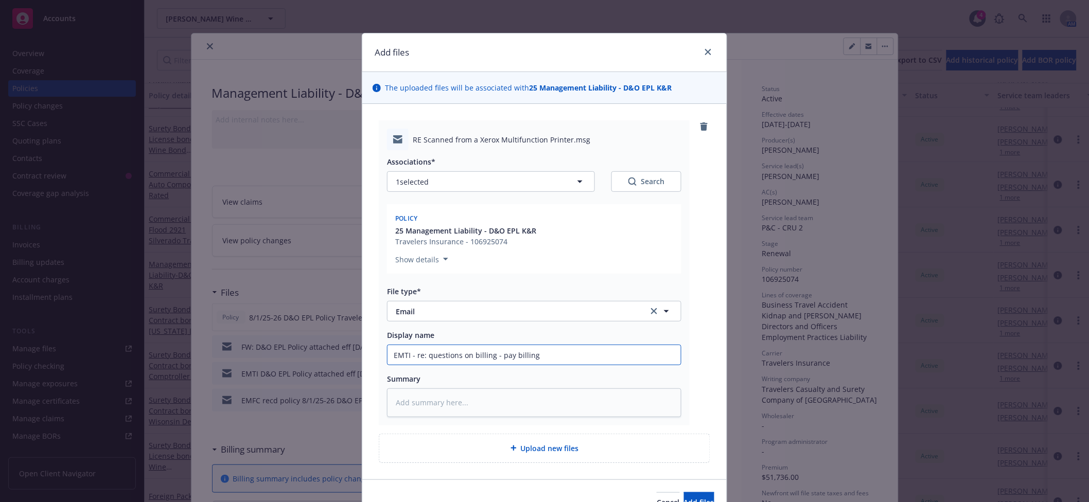
type input "EMTI - re: questions on billing - pay billing -"
type textarea "x"
type input "EMTI - re: questions on billing - pay billing -"
type textarea "x"
type input "EMTI - re: questions on billing - pay billing - p"
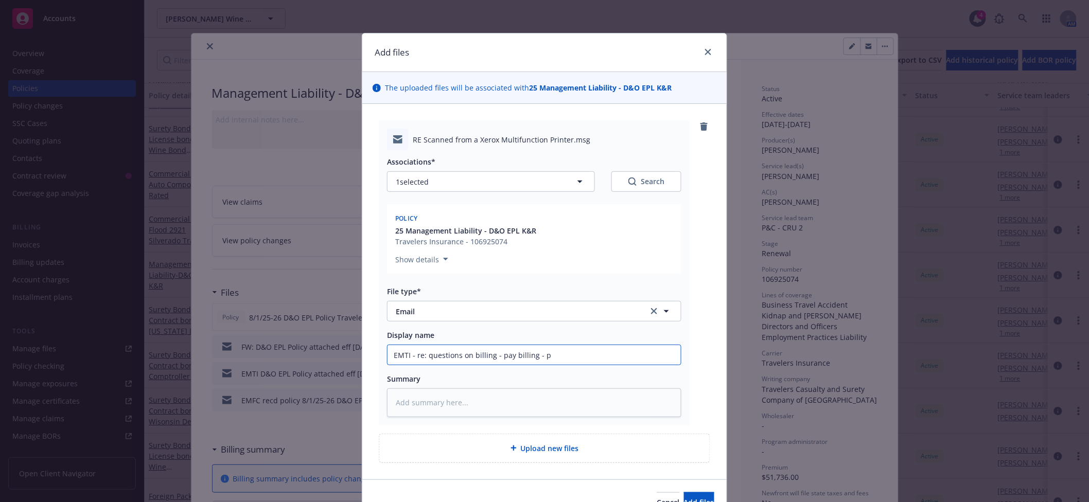
type textarea "x"
type input "EMTI - re: questions on billing - pay billing - po"
type textarea "x"
type input "EMTI - re: questions on billing - pay billing - pol"
type textarea "x"
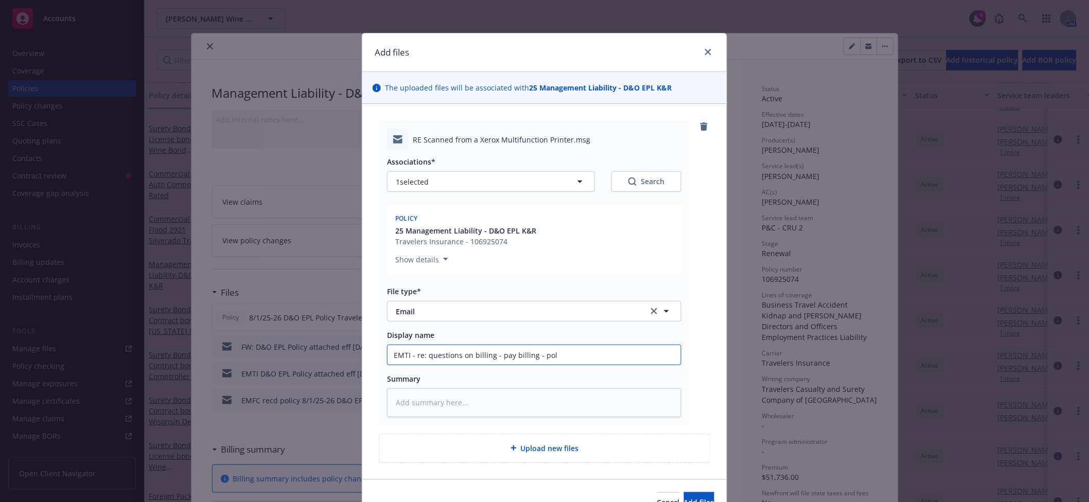
type input "EMTI - re: questions on billing - pay billing - poli"
type textarea "x"
type input "EMTI - re: questions on billing - pay billing - policy"
type textarea "x"
type input "EMTI - re: questions on billing - pay billing - policy"
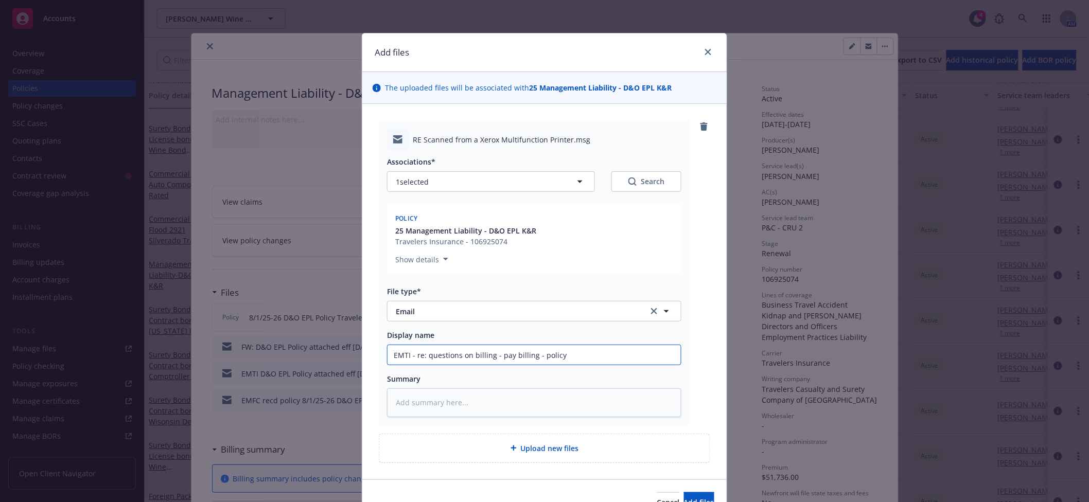
type textarea "x"
type input "EMTI - re: questions on billing - pay billing - policy i"
type textarea "x"
type input "EMTI - re: questions on billing - pay billing - policy is"
type textarea "x"
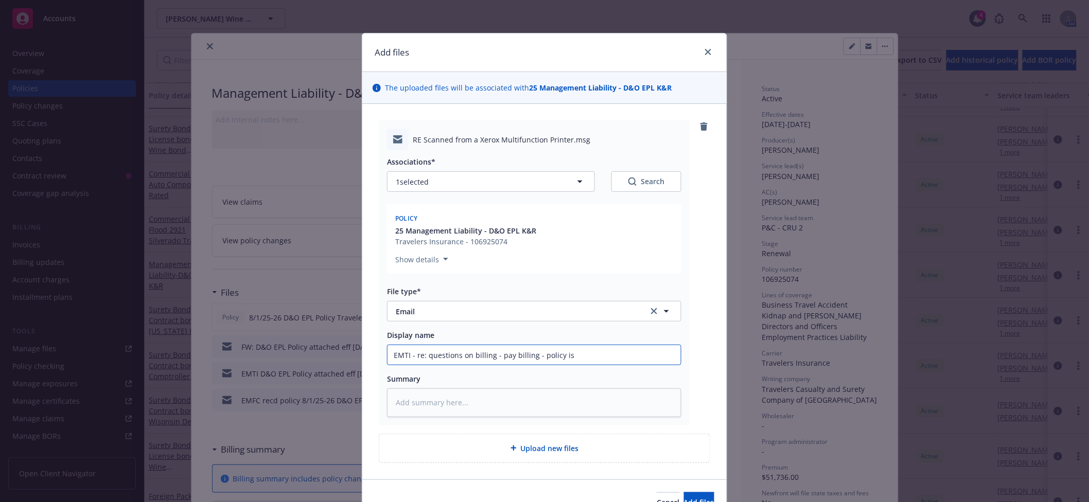
type input "EMTI - re: questions on billing - pay billing - policy is d"
type textarea "x"
type input "EMTI - re: questions on billing - pay billing - policy is di"
type textarea "x"
type input "EMTI - re: questions on billing - pay billing - policy is dir"
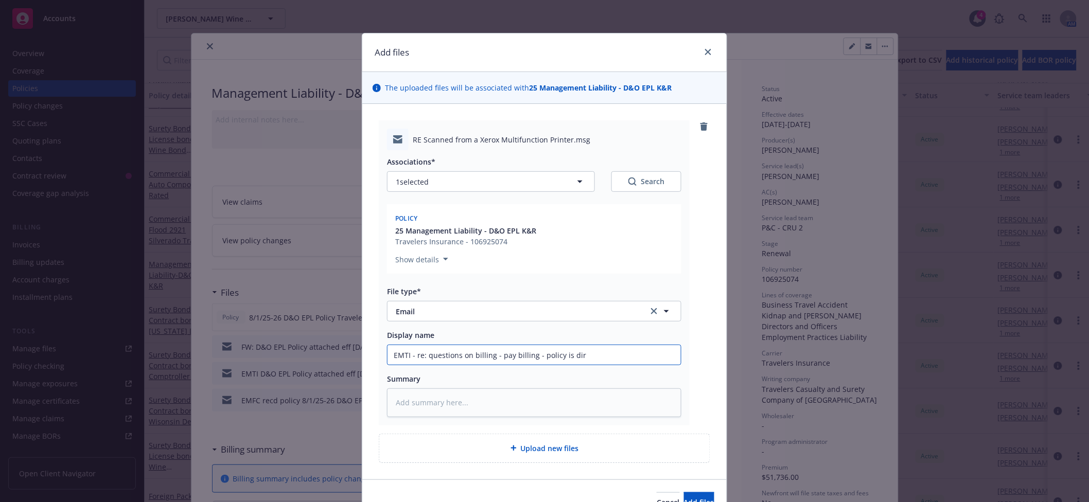
type textarea "x"
type input "EMTI - re: questions on billing - pay billing - policy is dire"
type textarea "x"
type input "EMTI - re: questions on billing - pay billing - policy is direc"
type textarea "x"
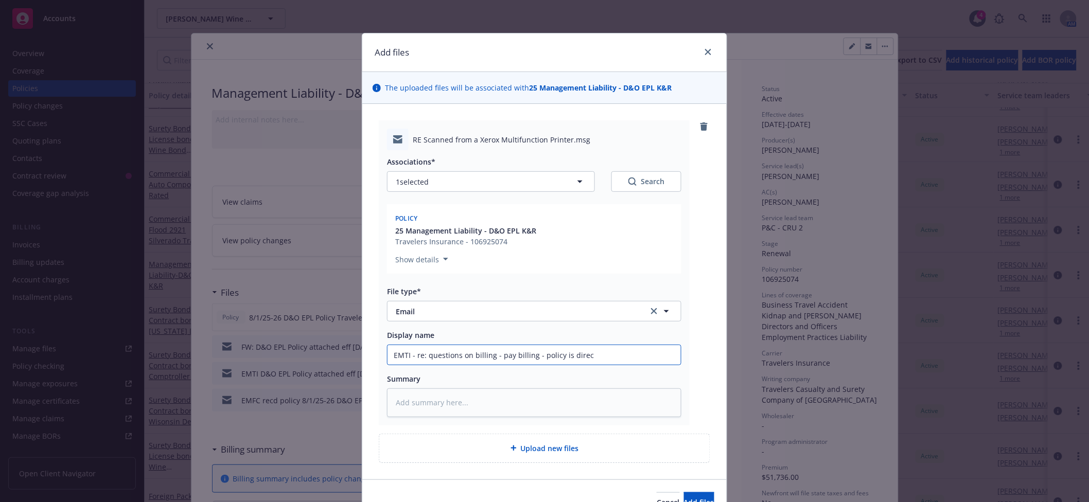
type input "EMTI - re: questions on billing - pay billing - policy is direct"
type textarea "x"
type input "EMTI - re: questions on billing - pay billing - policy is direct b"
type textarea "x"
type input "EMTI - re: questions on billing - pay billing - policy is direct bi"
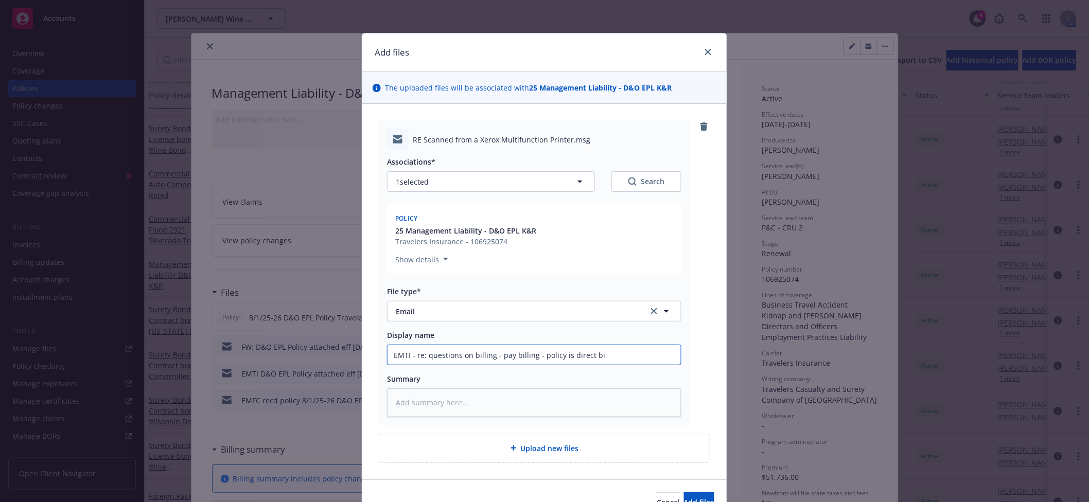
type textarea "x"
type input "EMTI - re: questions on billing - pay billing - policy is direct bil"
type textarea "x"
type input "EMTI - re: questions on billing - pay billing - policy is direct bill"
type textarea "x"
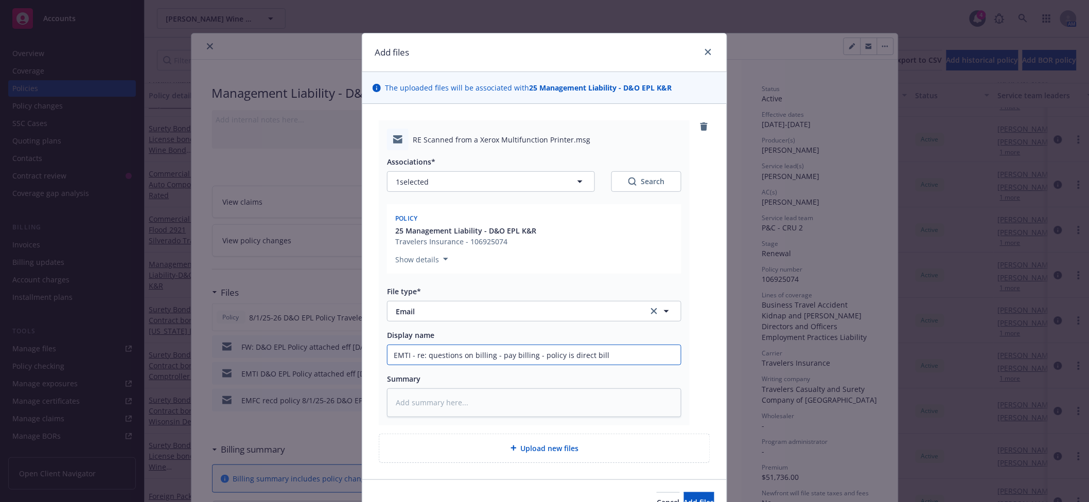
type input "EMTI - re: questions on billing - pay billing - policy is direct bille"
type textarea "x"
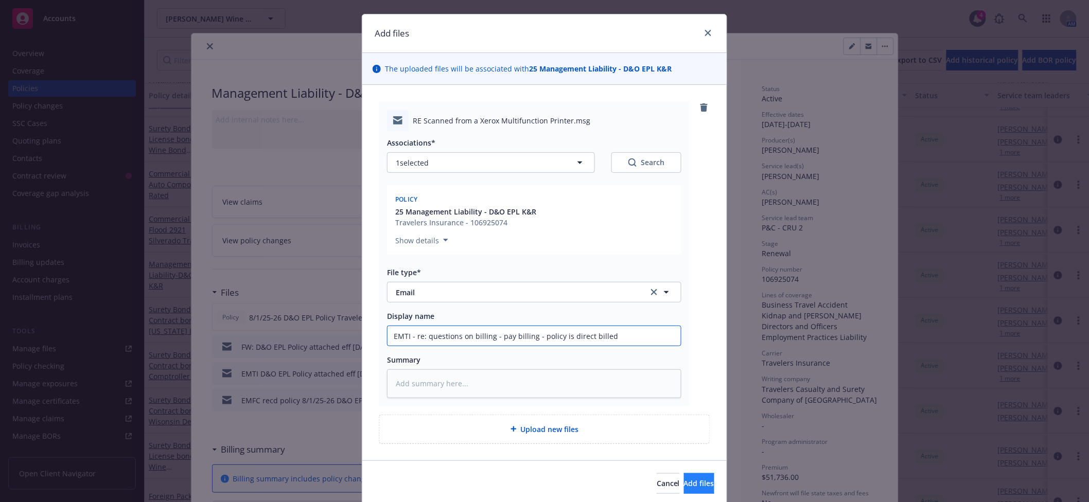
scroll to position [56, 0]
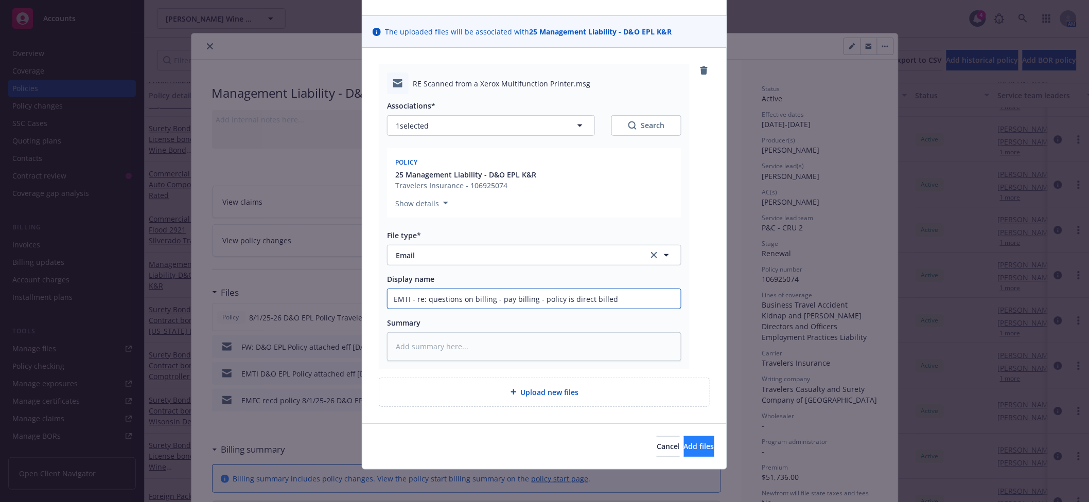
type input "EMTI - re: questions on billing - pay billing - policy is direct billed"
click at [684, 449] on span "Add files" at bounding box center [699, 446] width 30 height 10
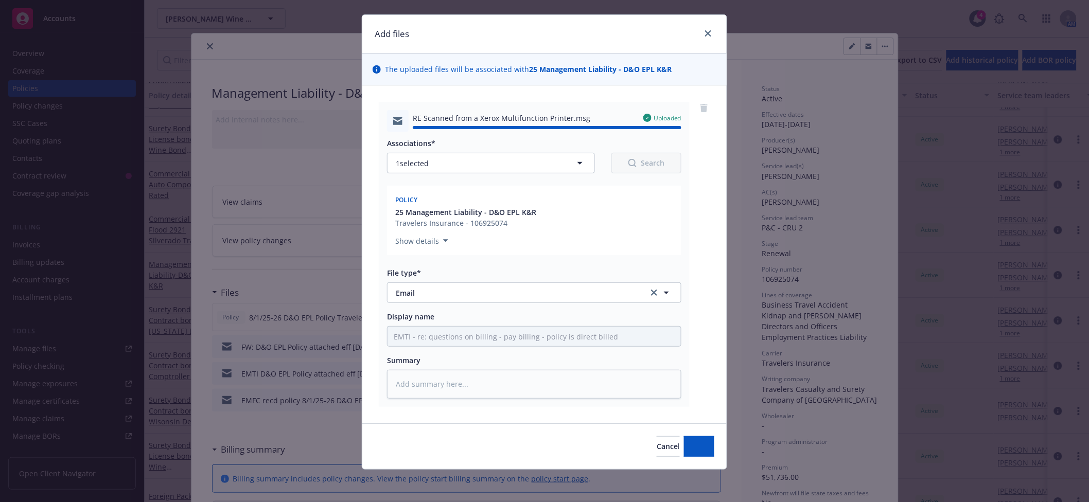
type textarea "x"
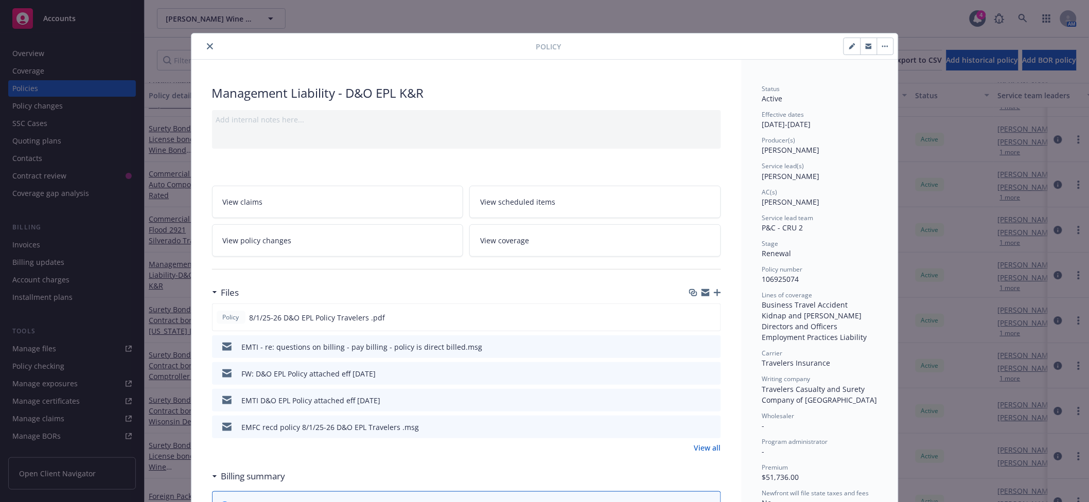
click at [207, 46] on icon "close" at bounding box center [210, 46] width 6 height 6
click at [195, 19] on div "Policy Management Liability - D&O EPL K&R Add internal notes here... View claim…" at bounding box center [544, 251] width 1089 height 502
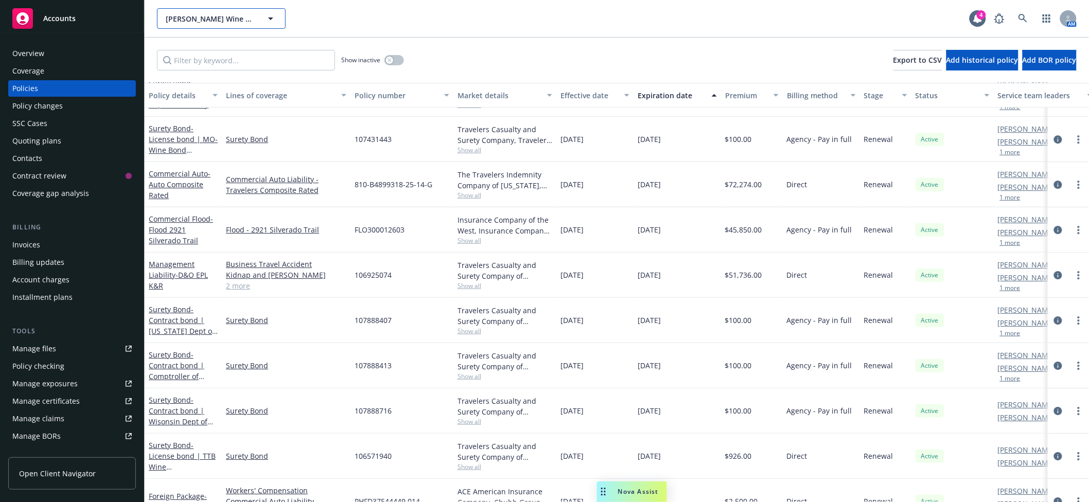
click at [222, 15] on span "Lawrence Wine Estates LLC" at bounding box center [210, 18] width 89 height 11
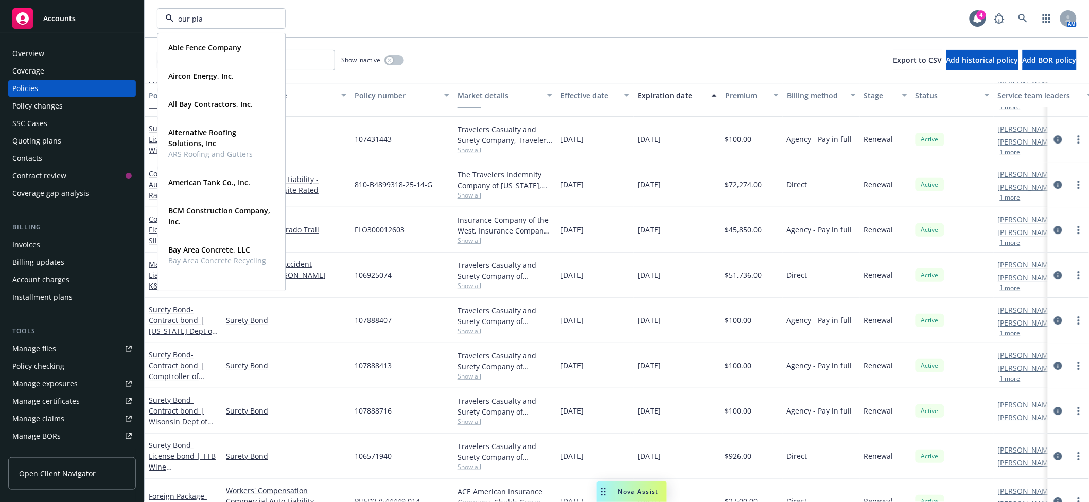
type input "our plan"
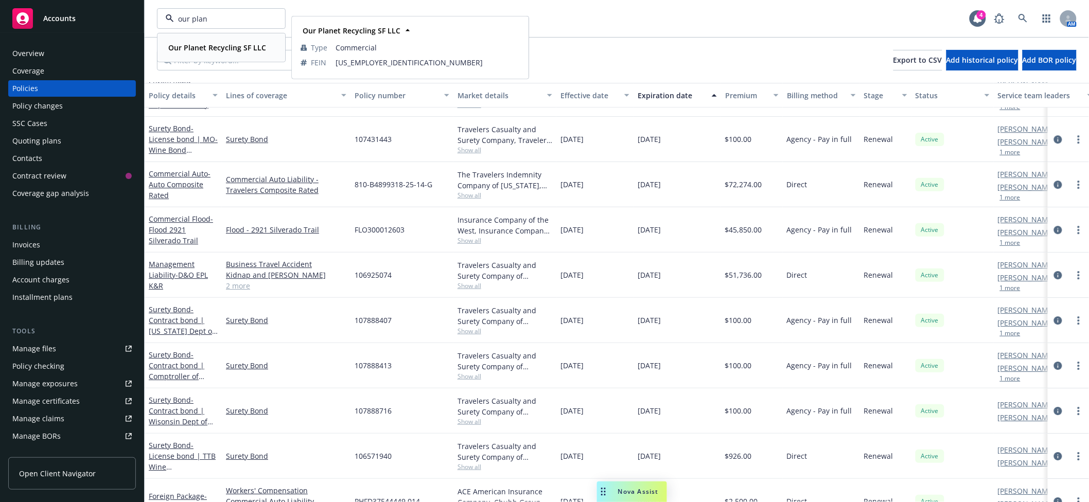
click at [223, 52] on strong "Our Planet Recycling SF LLC" at bounding box center [217, 48] width 98 height 10
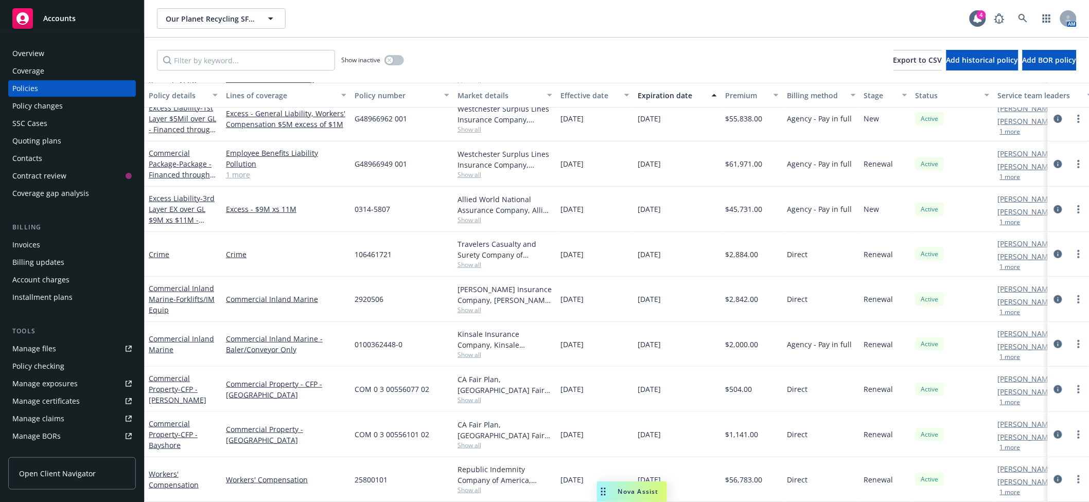
scroll to position [118, 0]
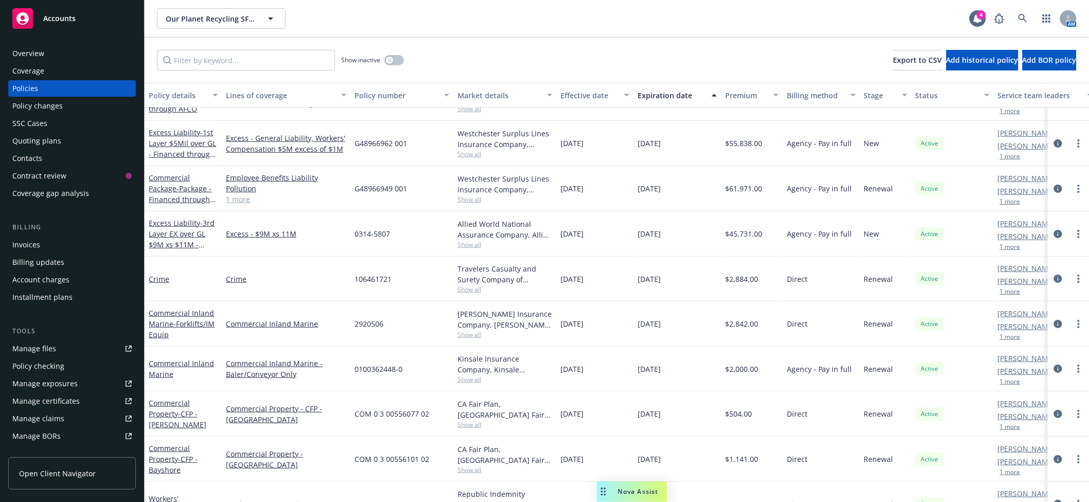
click at [56, 104] on div "Policy changes" at bounding box center [37, 106] width 50 height 16
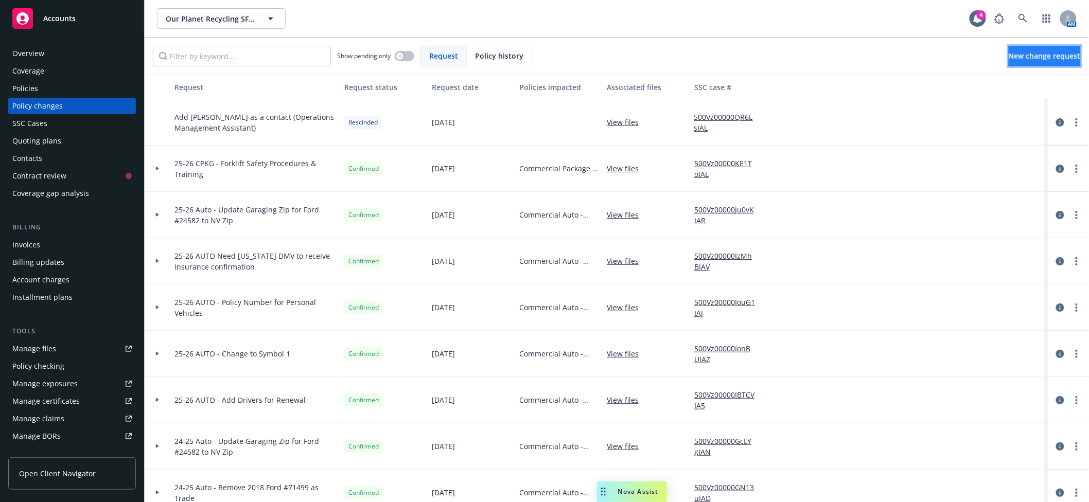
click at [1050, 63] on link "New change request" at bounding box center [1044, 56] width 72 height 21
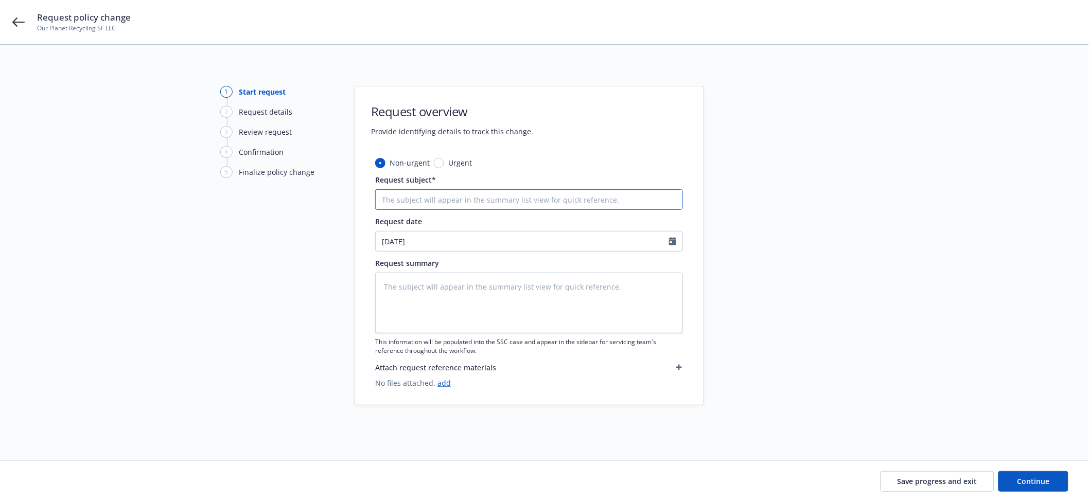
click at [398, 195] on input "Request subject*" at bounding box center [529, 199] width 308 height 21
type textarea "x"
type input "2"
type textarea "x"
type input "25"
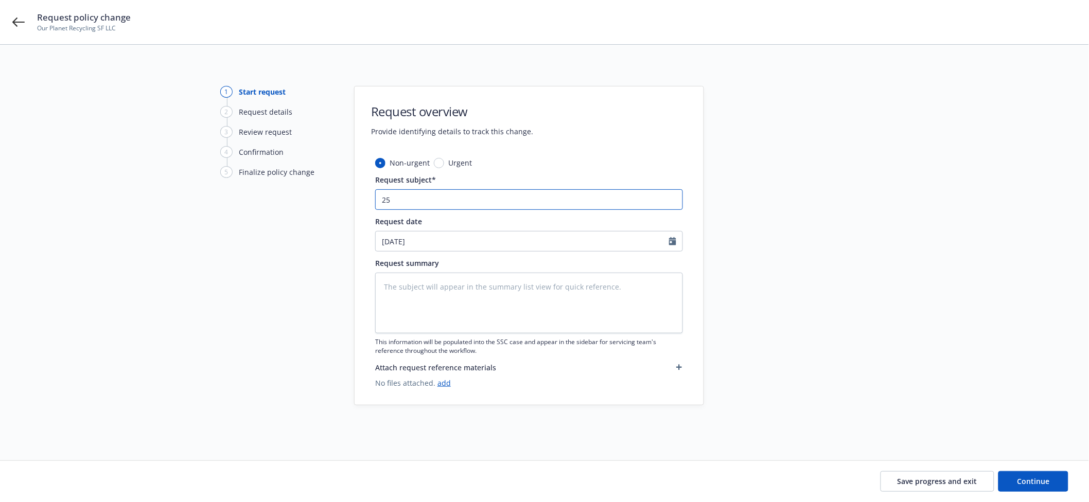
type textarea "x"
type input "25-"
type textarea "x"
type input "25-2"
type textarea "x"
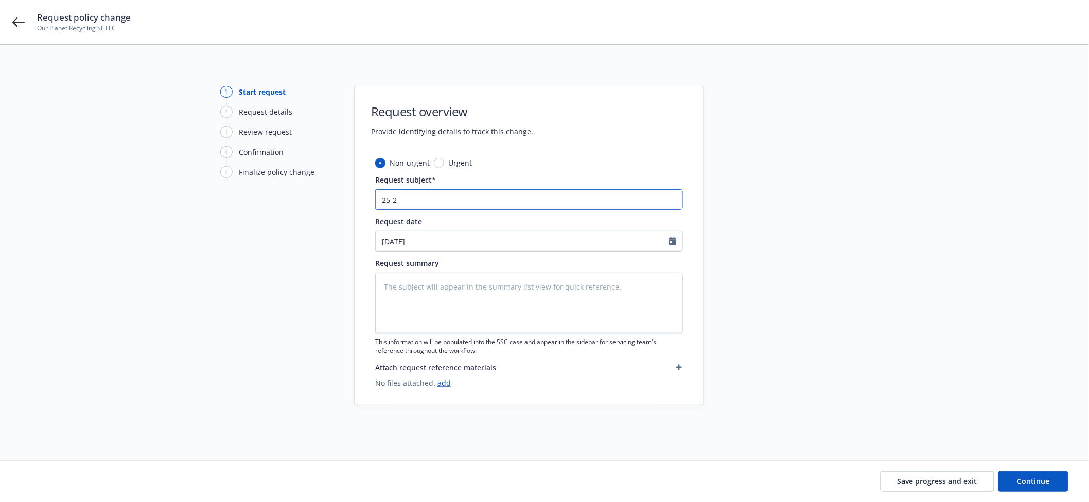
type input "25-26"
type textarea "x"
type input "25-26"
type textarea "x"
type input "25-26 A"
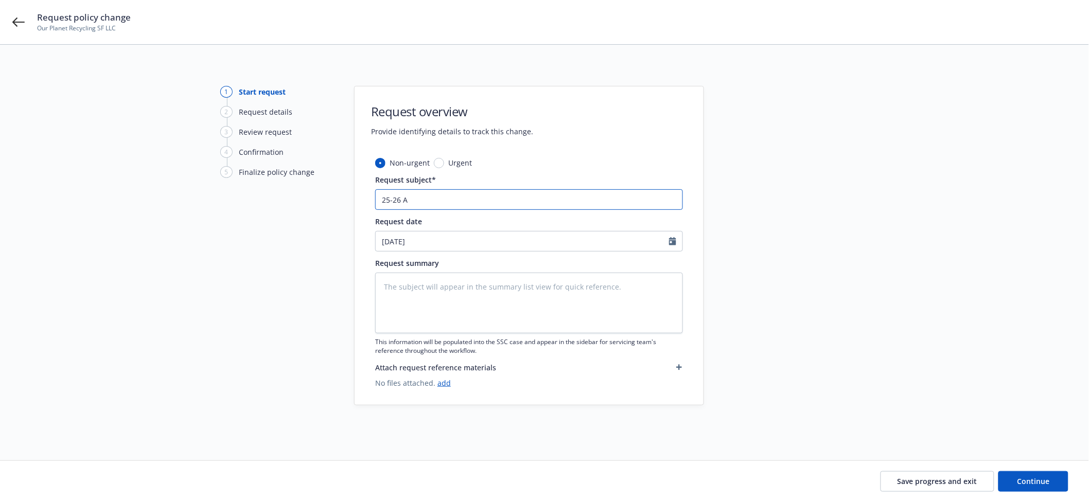
type textarea "x"
type input "25-26 AU"
type textarea "x"
type input "25-26 AUT"
type textarea "x"
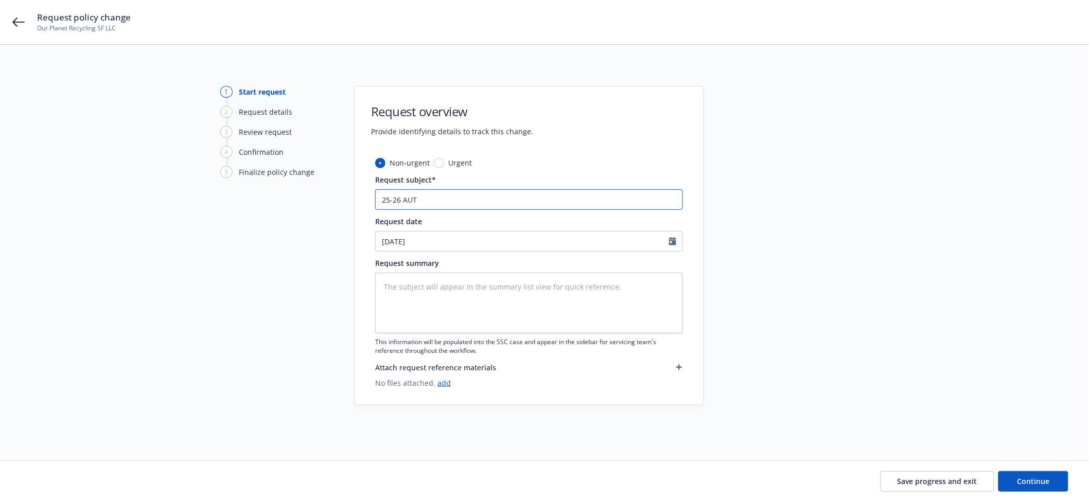
type input "25-26 AUTO"
type textarea "x"
type input "25-26 AUTO"
type textarea "x"
type input "25-26 AUTO -"
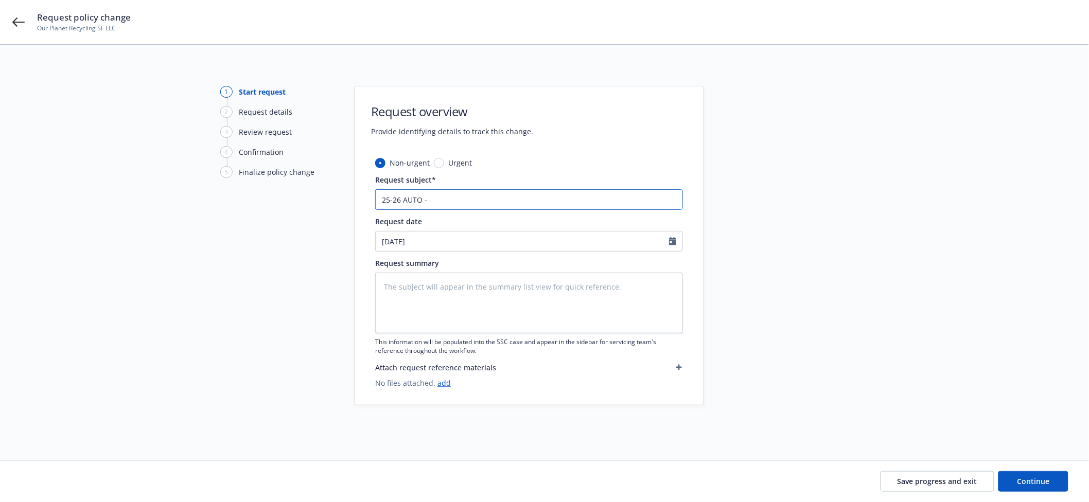
type textarea "x"
type input "25-26 AUTO - A"
drag, startPoint x: 547, startPoint y: 207, endPoint x: 313, endPoint y: 210, distance: 234.1
click at [313, 210] on div "1 Start request 2 Request details 3 Review request 4 Confirmation 5 Finalize po…" at bounding box center [544, 252] width 1064 height 333
click at [575, 331] on textarea at bounding box center [529, 303] width 308 height 61
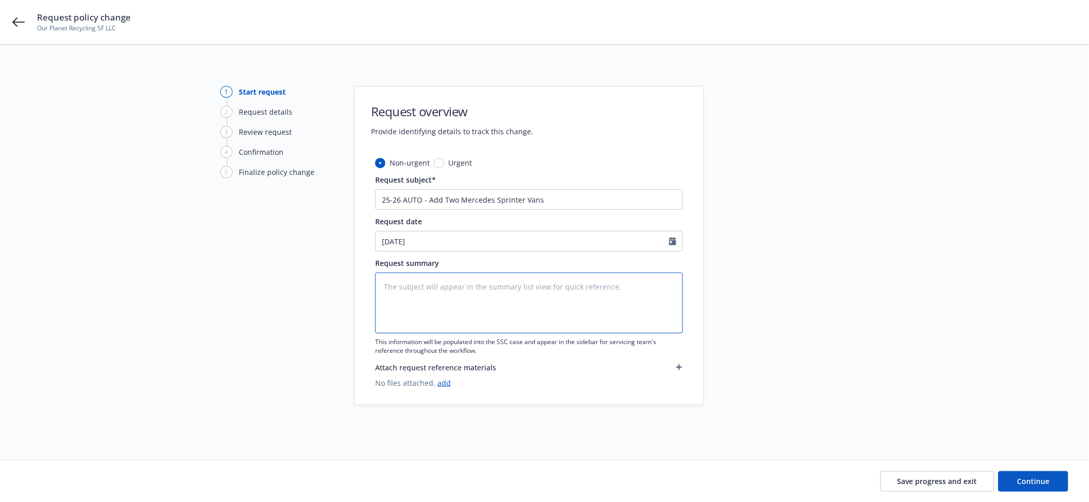
paste textarea "25-26 AUTO - Add Two Mercedes Sprinter Vans"
click at [1031, 477] on span "Continue" at bounding box center [1033, 481] width 32 height 10
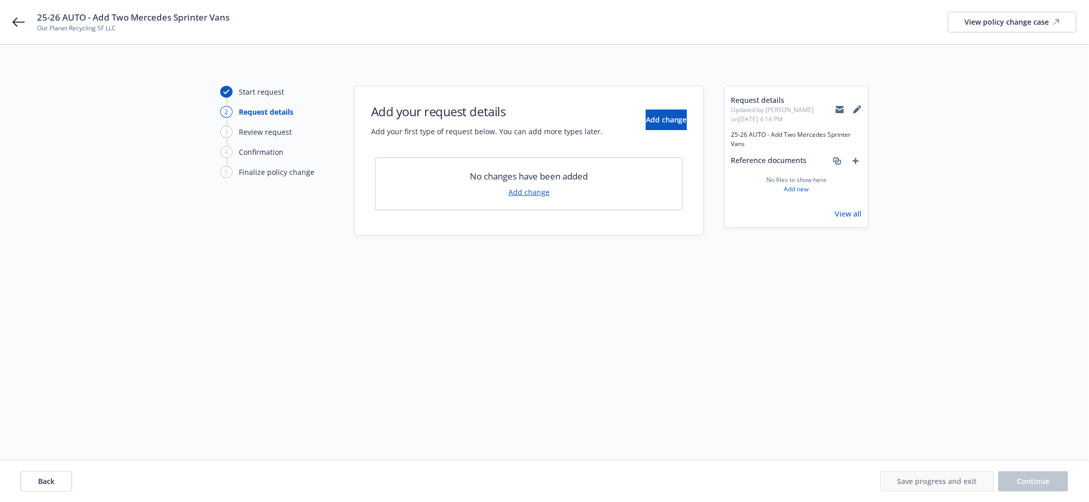
click at [535, 190] on link "Add change" at bounding box center [528, 192] width 41 height 11
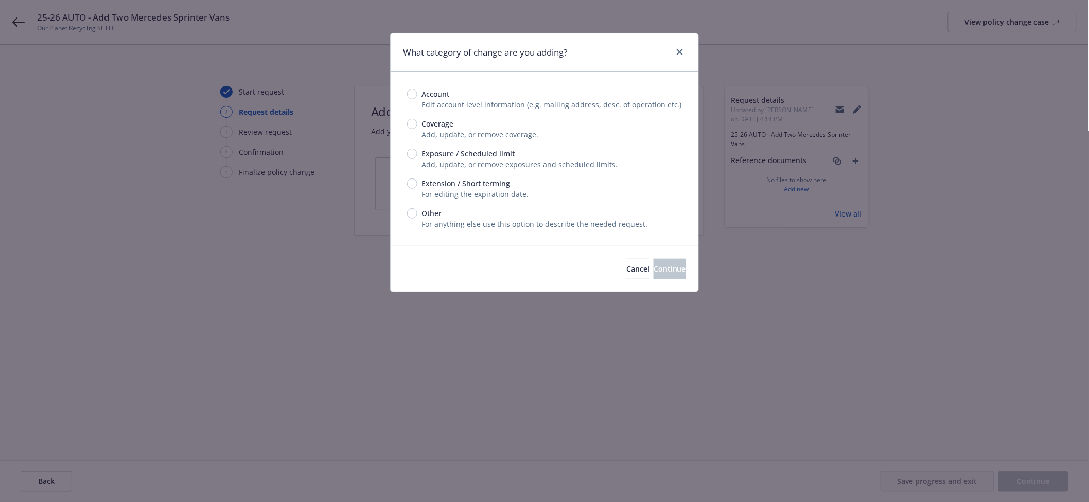
click at [486, 149] on span "Exposure / Scheduled limit" at bounding box center [467, 153] width 93 height 11
click at [417, 149] on input "Exposure / Scheduled limit" at bounding box center [412, 154] width 10 height 10
click at [674, 271] on button "Continue" at bounding box center [669, 269] width 32 height 21
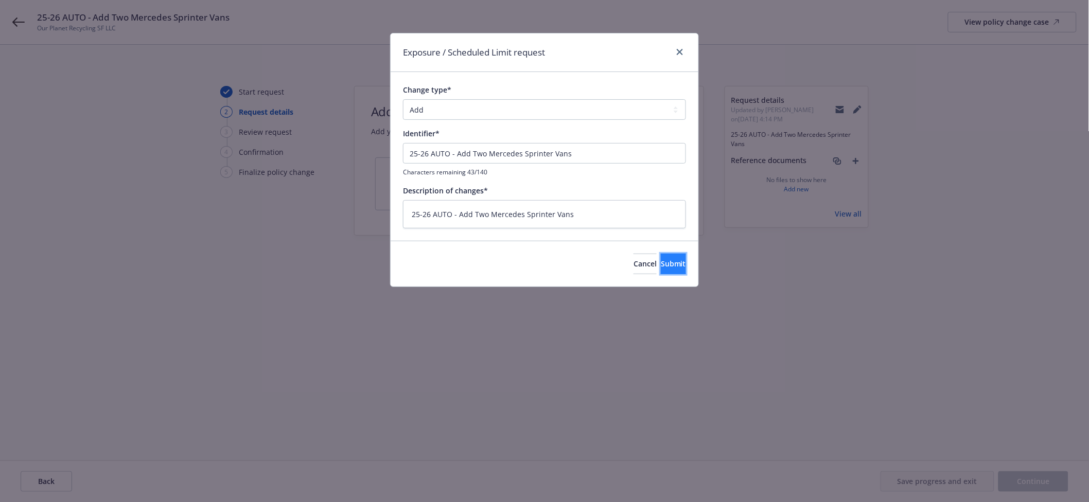
click at [661, 257] on button "Submit" at bounding box center [673, 264] width 25 height 21
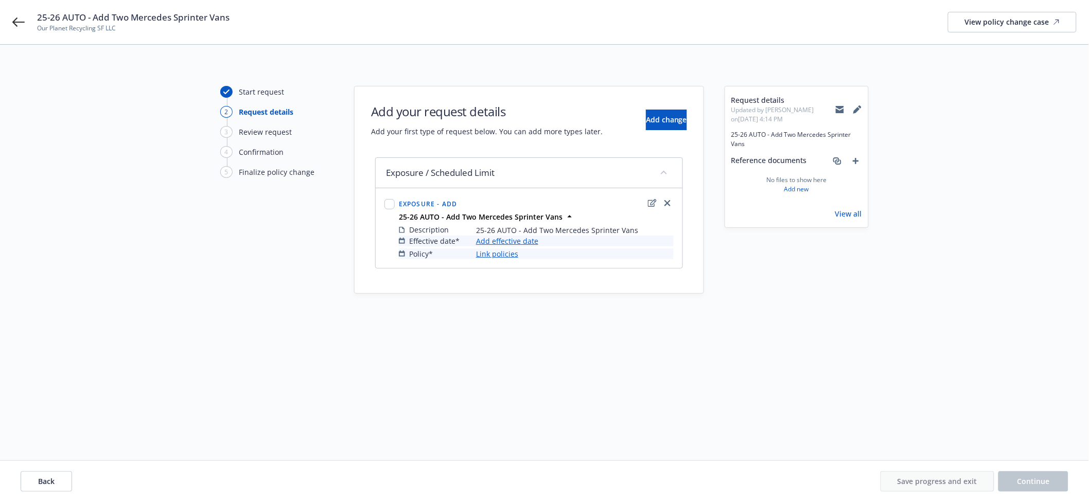
click at [502, 242] on link "Add effective date" at bounding box center [507, 241] width 62 height 11
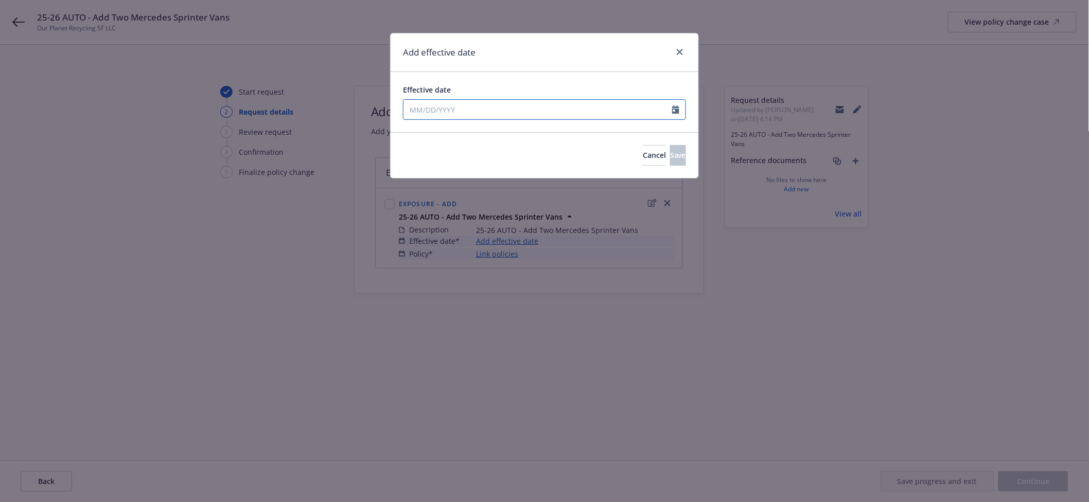
click at [560, 105] on input "Effective date" at bounding box center [537, 110] width 269 height 20
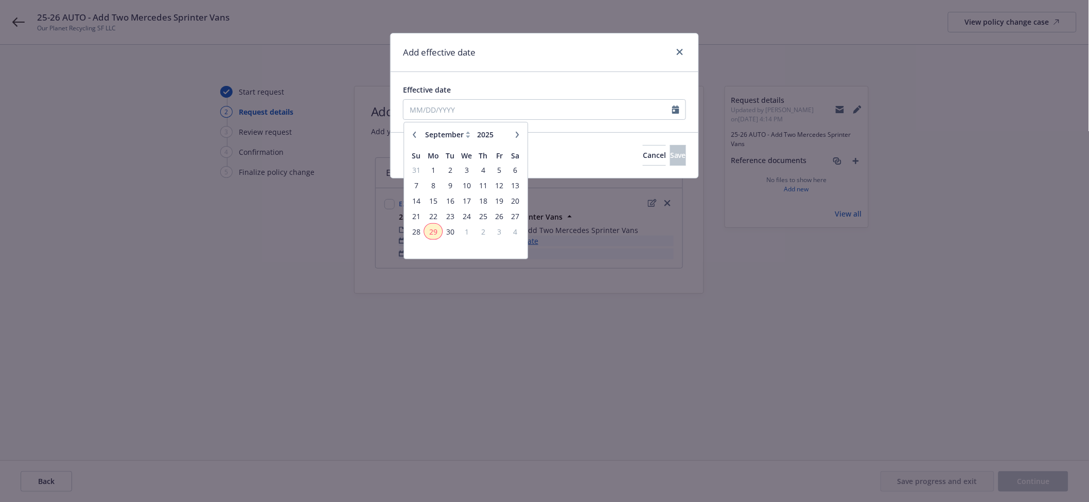
drag, startPoint x: 433, startPoint y: 235, endPoint x: 676, endPoint y: 182, distance: 249.0
click at [433, 234] on span "29" at bounding box center [432, 231] width 15 height 13
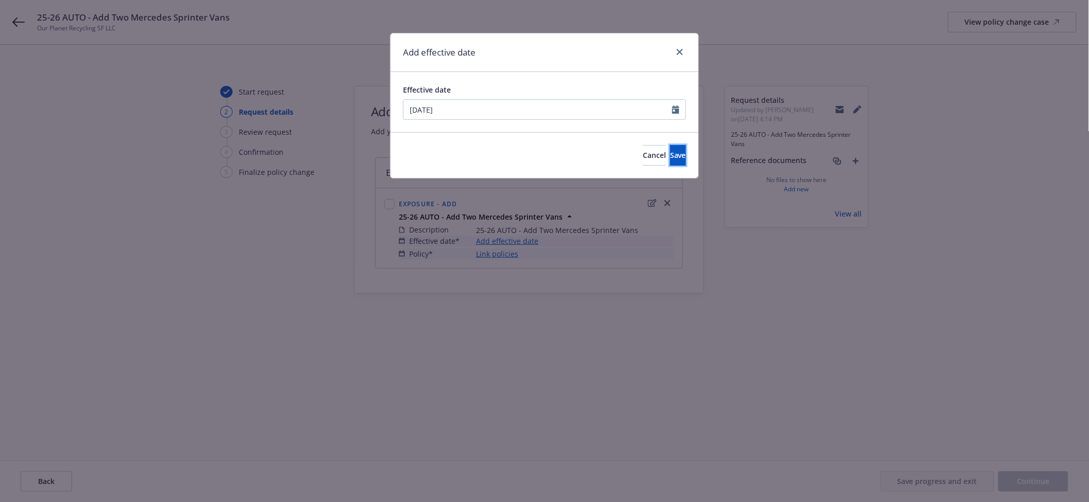
drag, startPoint x: 661, startPoint y: 155, endPoint x: 558, endPoint y: 209, distance: 116.4
click at [670, 155] on span "Save" at bounding box center [678, 155] width 16 height 10
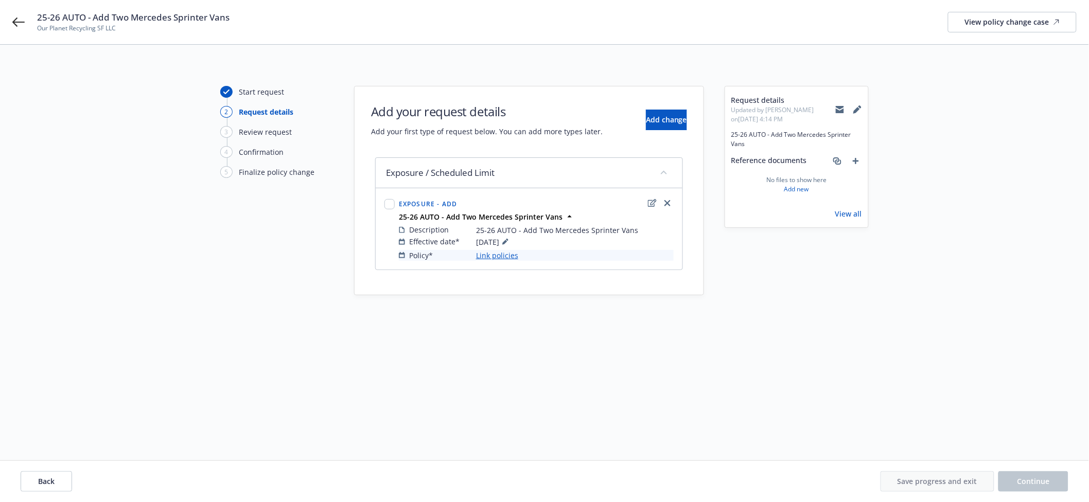
click at [514, 254] on link "Link policies" at bounding box center [497, 255] width 42 height 11
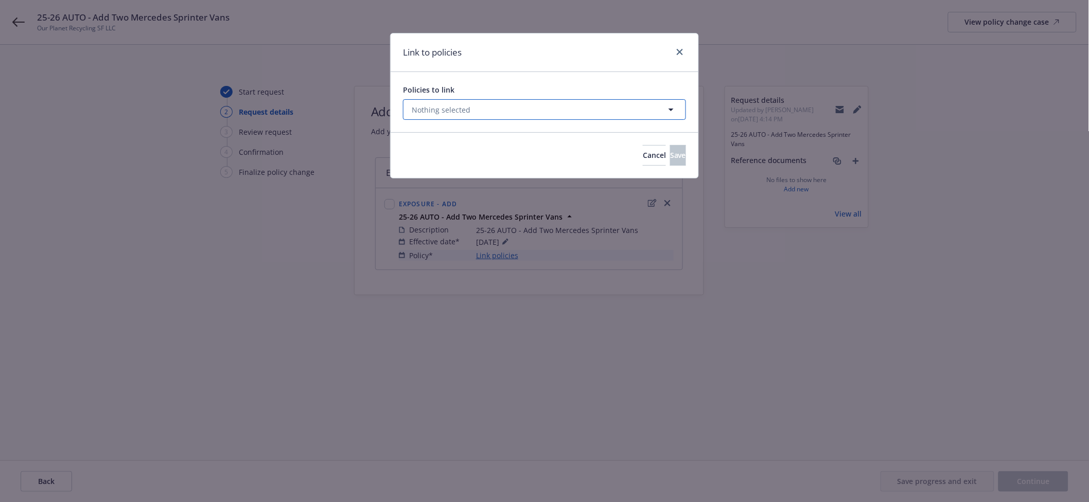
click at [510, 112] on button "Nothing selected" at bounding box center [544, 109] width 283 height 21
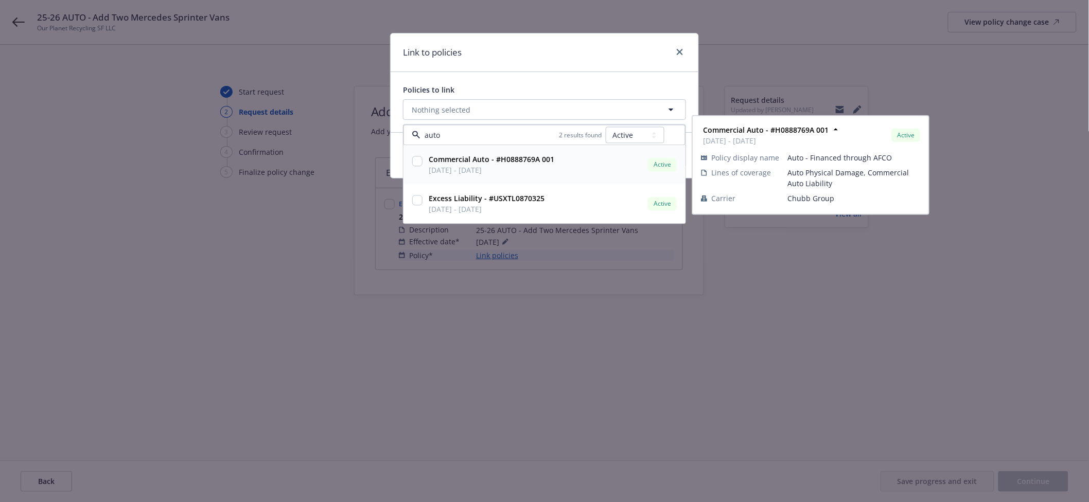
click at [489, 167] on span "02/13/2025 - 02/13/2026" at bounding box center [492, 170] width 126 height 11
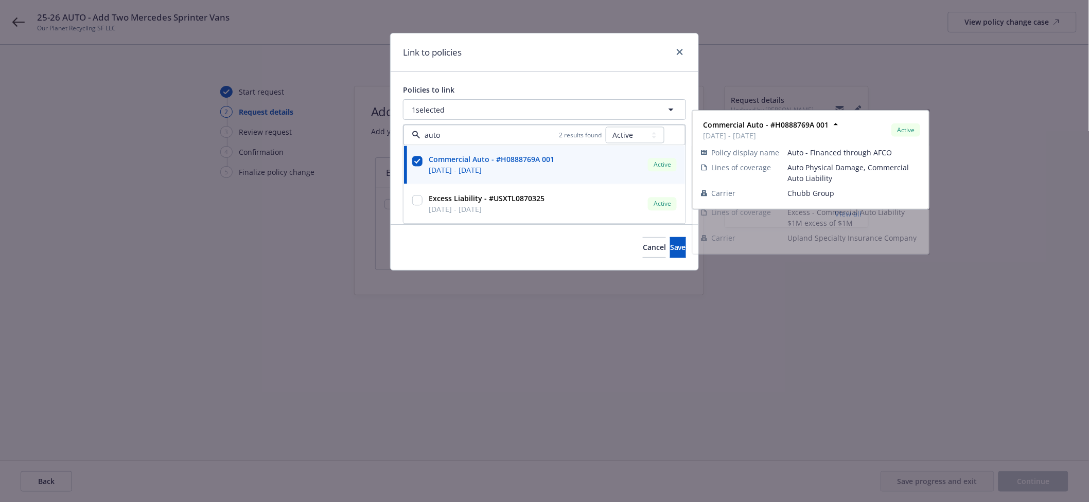
click at [666, 262] on div "Cancel Save" at bounding box center [544, 247] width 308 height 46
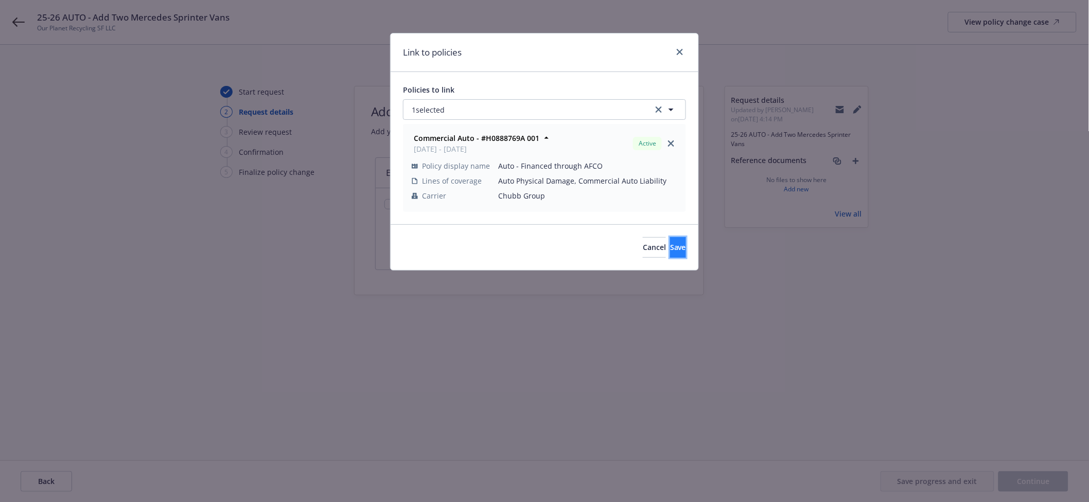
click at [670, 240] on button "Save" at bounding box center [678, 247] width 16 height 21
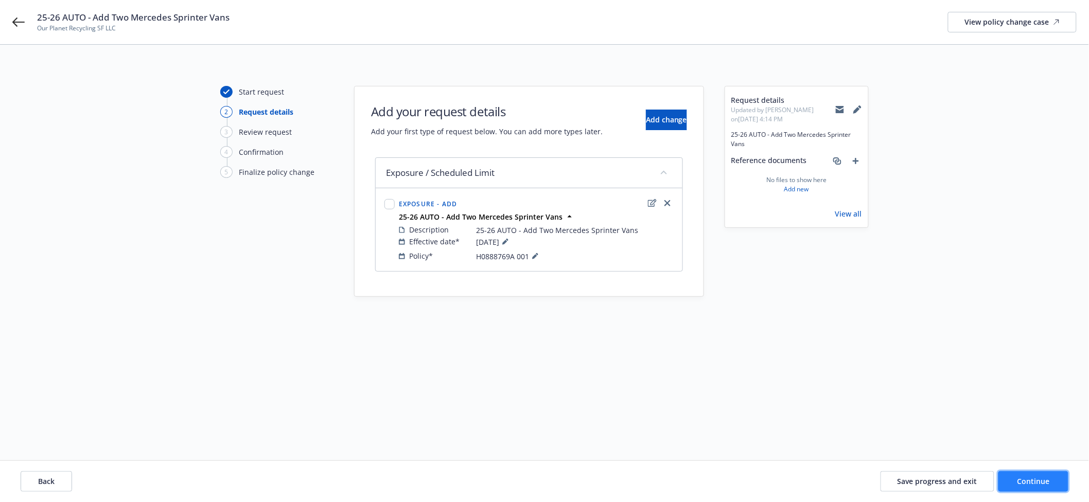
click at [1058, 489] on button "Continue" at bounding box center [1033, 481] width 70 height 21
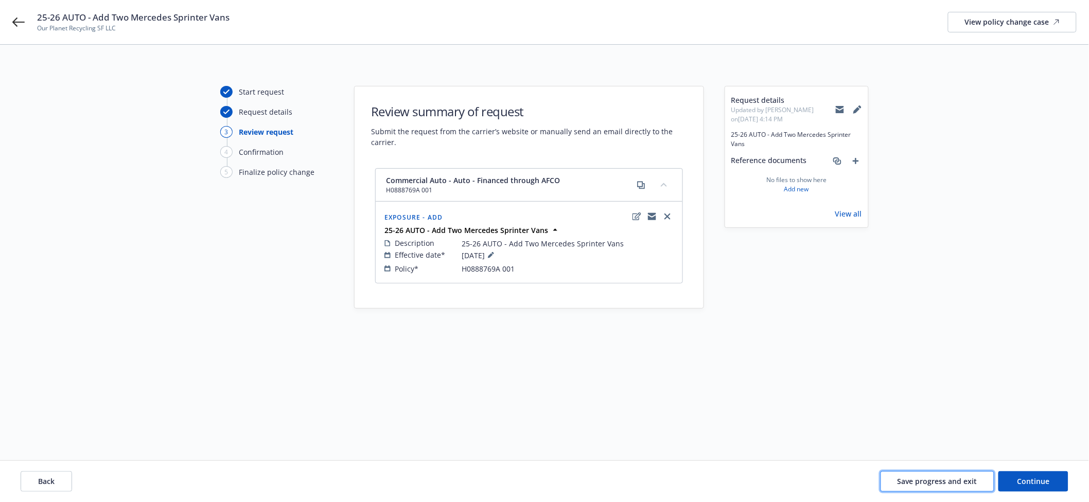
click at [925, 489] on button "Save progress and exit" at bounding box center [937, 481] width 114 height 21
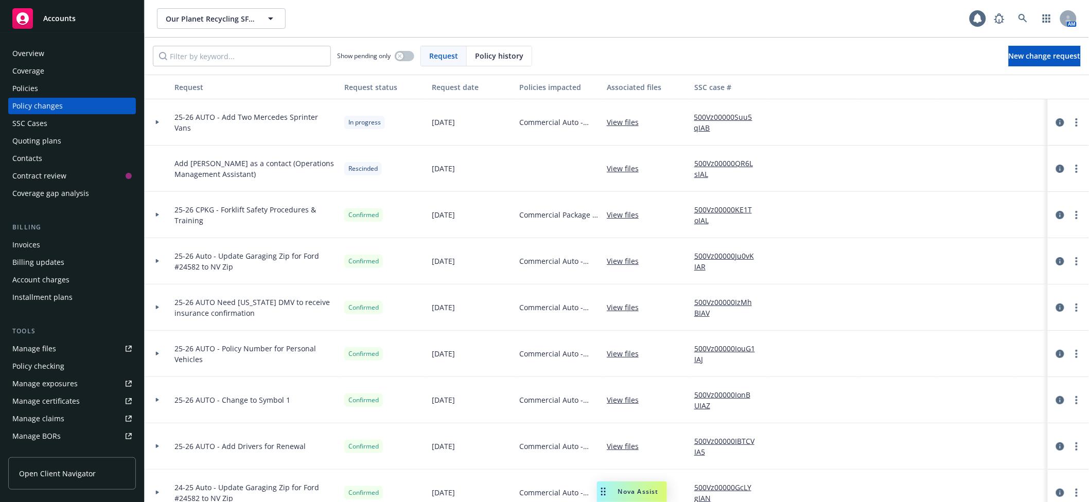
click at [158, 126] on div at bounding box center [158, 122] width 26 height 46
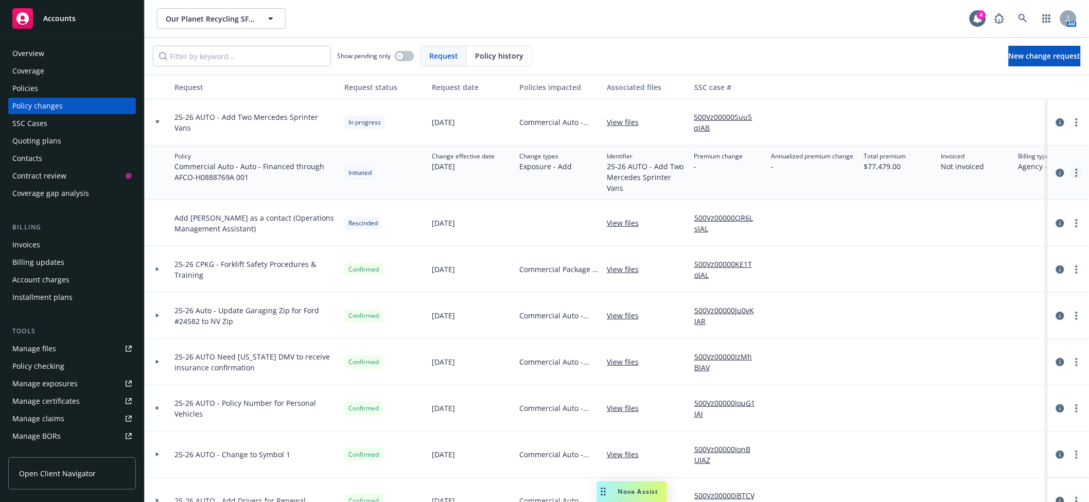
click at [1070, 173] on link "more" at bounding box center [1076, 173] width 12 height 12
click at [1054, 172] on link "circleInformation" at bounding box center [1060, 173] width 12 height 12
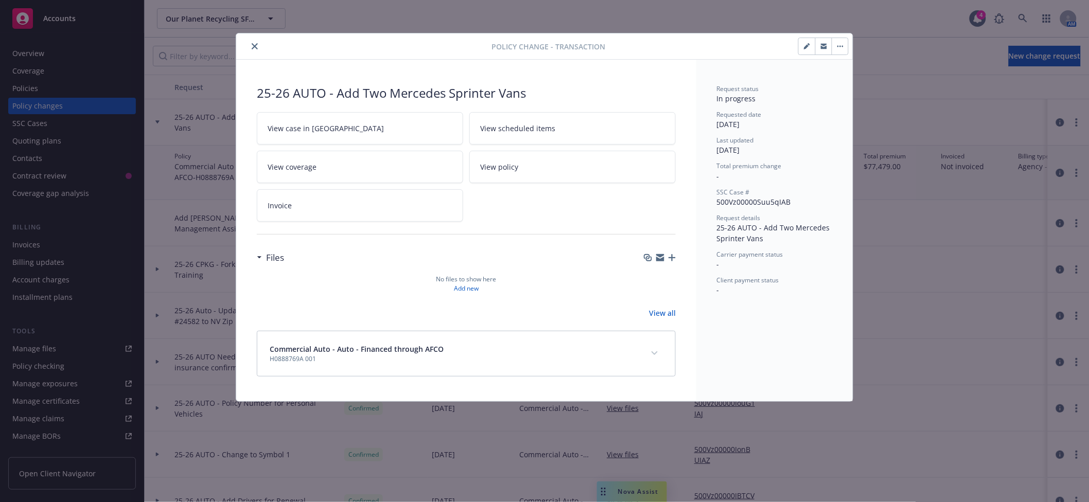
click at [674, 255] on icon "button" at bounding box center [671, 257] width 7 height 7
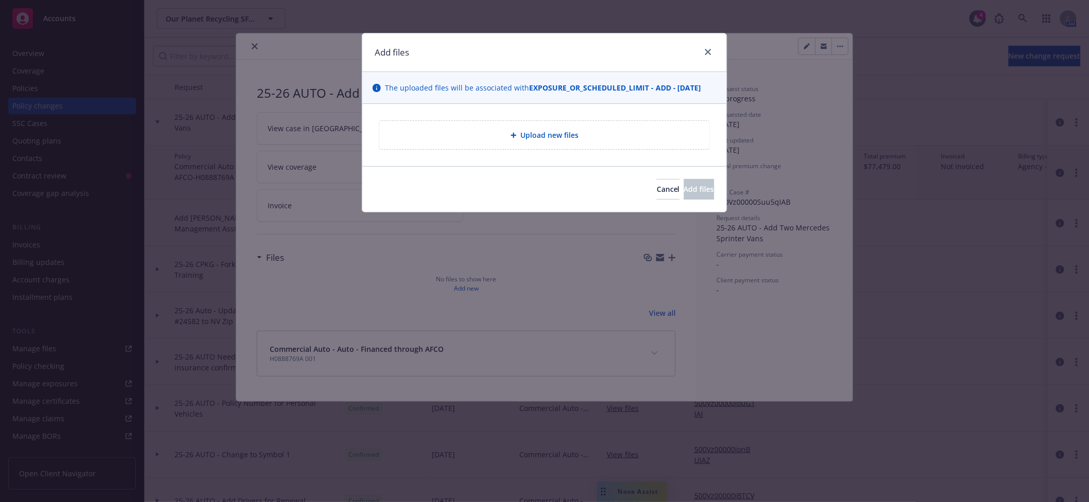
click at [515, 139] on div "Upload new files" at bounding box center [544, 135] width 314 height 12
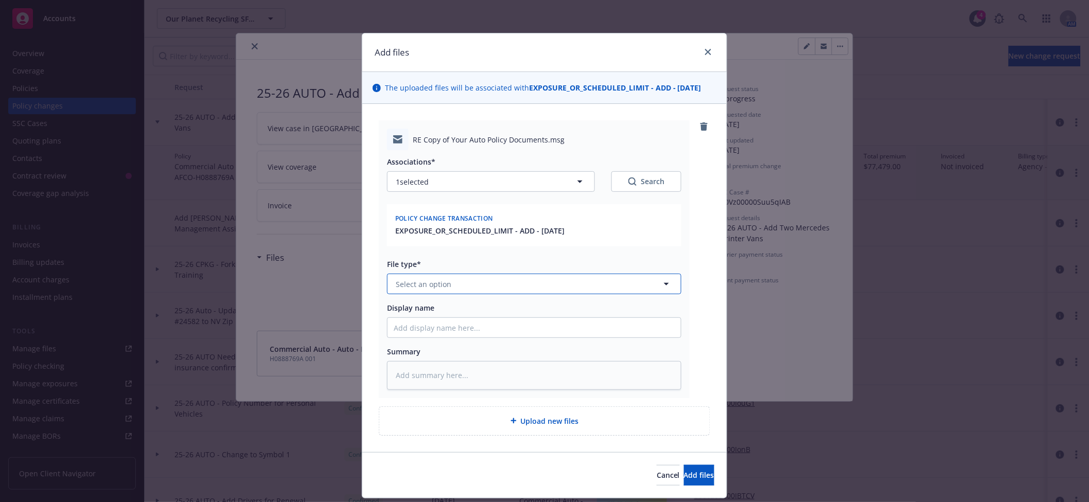
click at [493, 277] on button "Select an option" at bounding box center [534, 284] width 294 height 21
paste input "25-26 AUTO - Add Two Mercedes Sprinter Vans"
click at [684, 472] on span "Add files" at bounding box center [699, 475] width 30 height 10
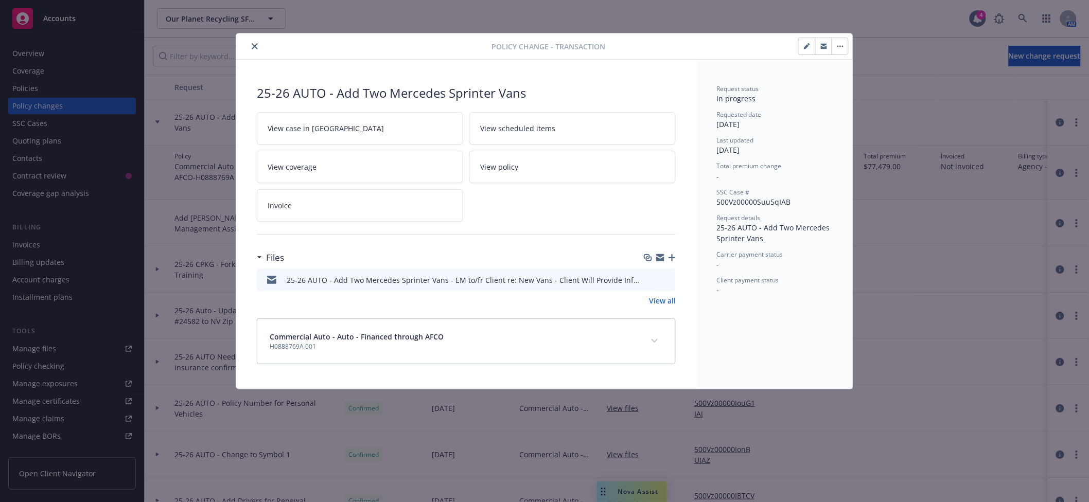
click at [251, 43] on button "close" at bounding box center [254, 46] width 12 height 12
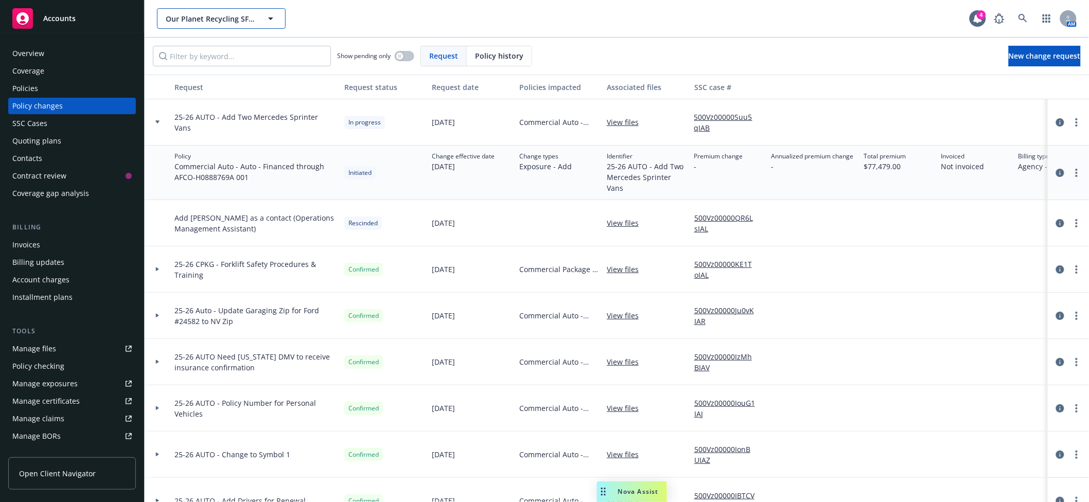
click at [195, 18] on span "Our Planet Recycling SF LLC" at bounding box center [210, 18] width 89 height 11
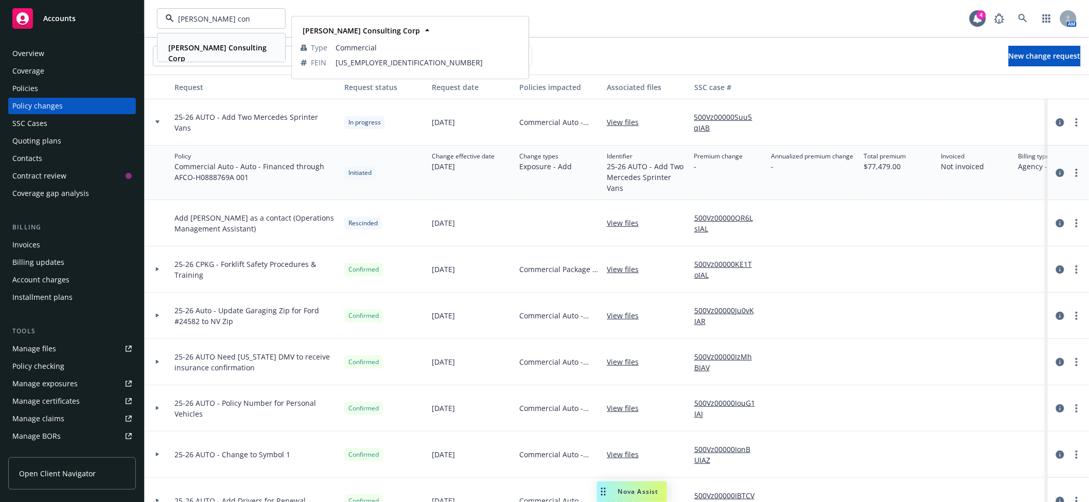
click at [233, 54] on div "Carson Consulting Corp" at bounding box center [219, 53] width 110 height 26
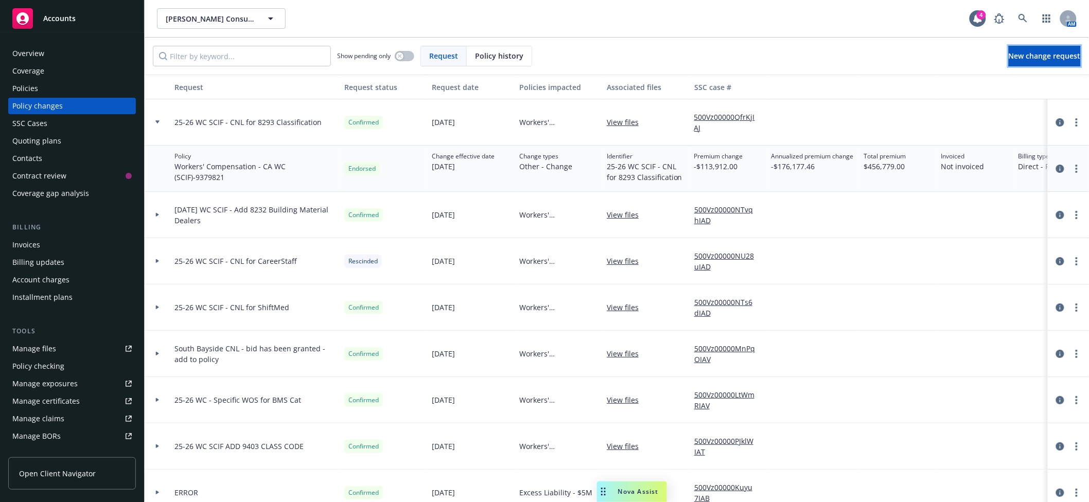
click at [1026, 54] on span "New change request" at bounding box center [1044, 56] width 72 height 10
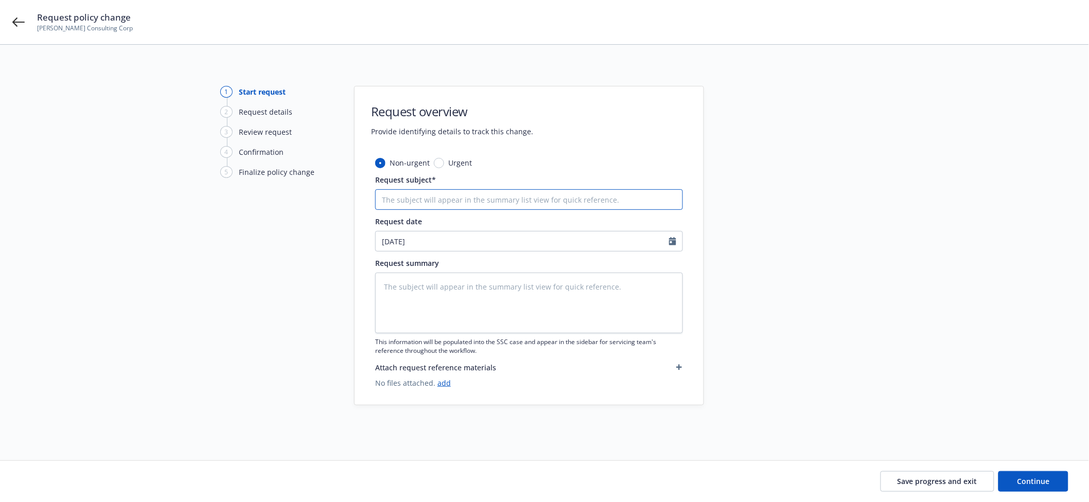
click at [552, 192] on input "Request subject*" at bounding box center [529, 199] width 308 height 21
click at [524, 272] on div "Request summary This information will be populated into the SSC case and appear…" at bounding box center [529, 306] width 308 height 97
click at [685, 345] on div "Non-urgent Urgent Request subject* 25-26 WC SCIF - Add Alternative Employer End…" at bounding box center [528, 280] width 349 height 247
click at [631, 318] on textarea at bounding box center [529, 303] width 308 height 61
paste textarea "25-26 WC SCIF - Add Alternative Employer Endorsement"
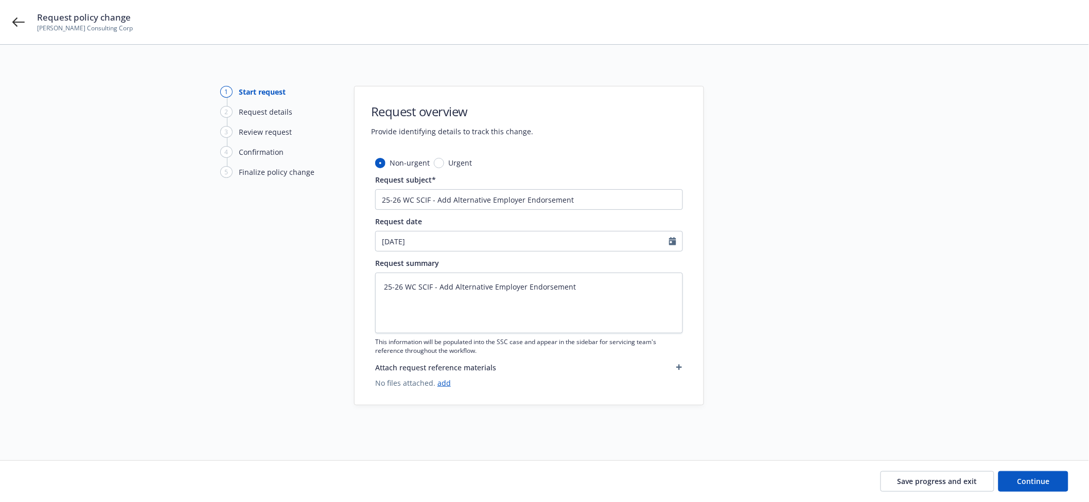
click at [1033, 468] on div "Save progress and exit Continue" at bounding box center [544, 481] width 1089 height 41
click at [1032, 479] on span "Continue" at bounding box center [1033, 481] width 32 height 10
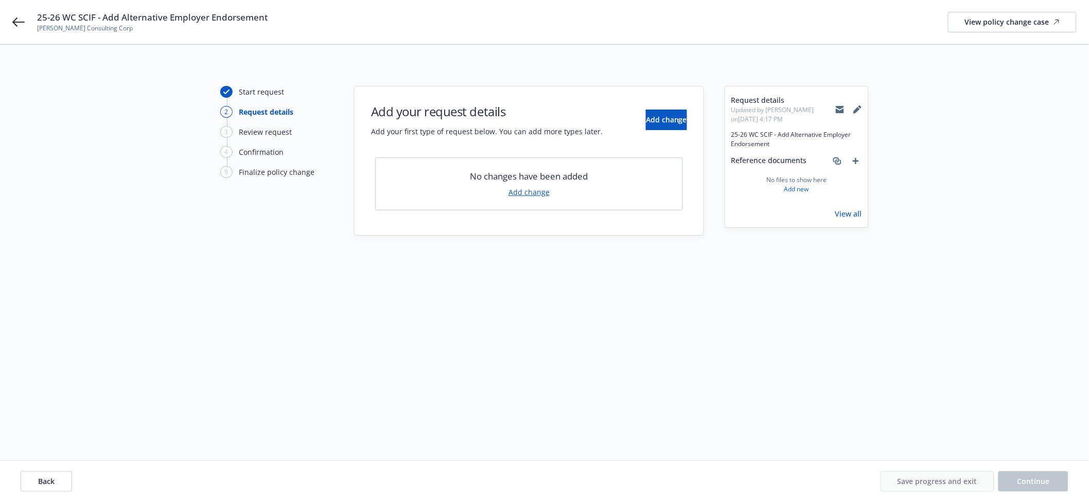
click at [544, 192] on link "Add change" at bounding box center [528, 192] width 41 height 11
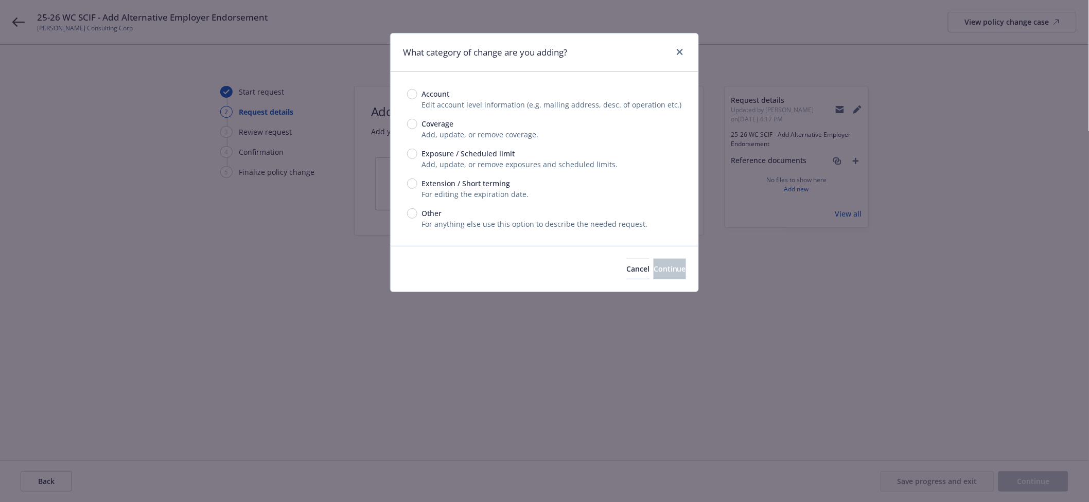
click at [480, 153] on span "Exposure / Scheduled limit" at bounding box center [467, 153] width 93 height 11
click at [417, 153] on input "Exposure / Scheduled limit" at bounding box center [412, 154] width 10 height 10
click at [659, 266] on span "Continue" at bounding box center [669, 269] width 32 height 10
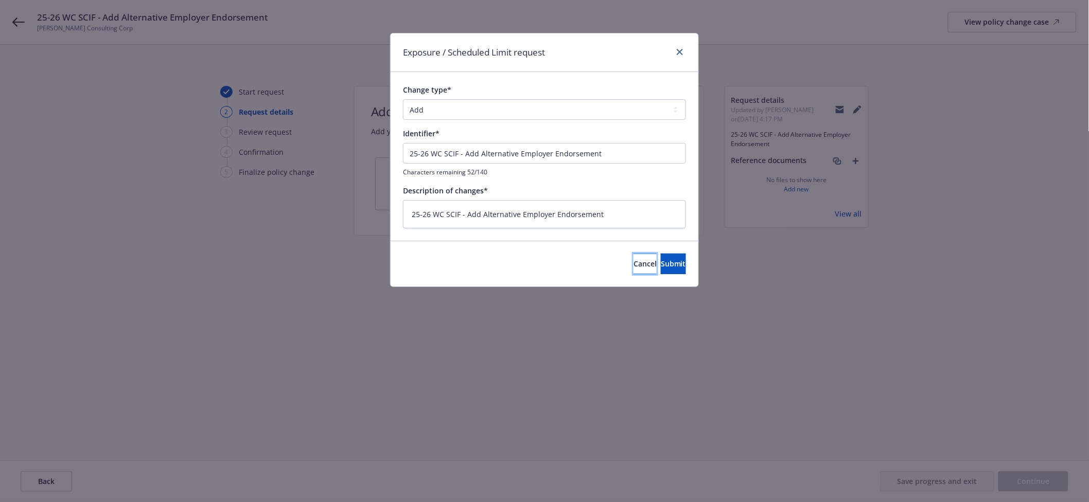
click at [633, 265] on span "Cancel" at bounding box center [644, 264] width 23 height 10
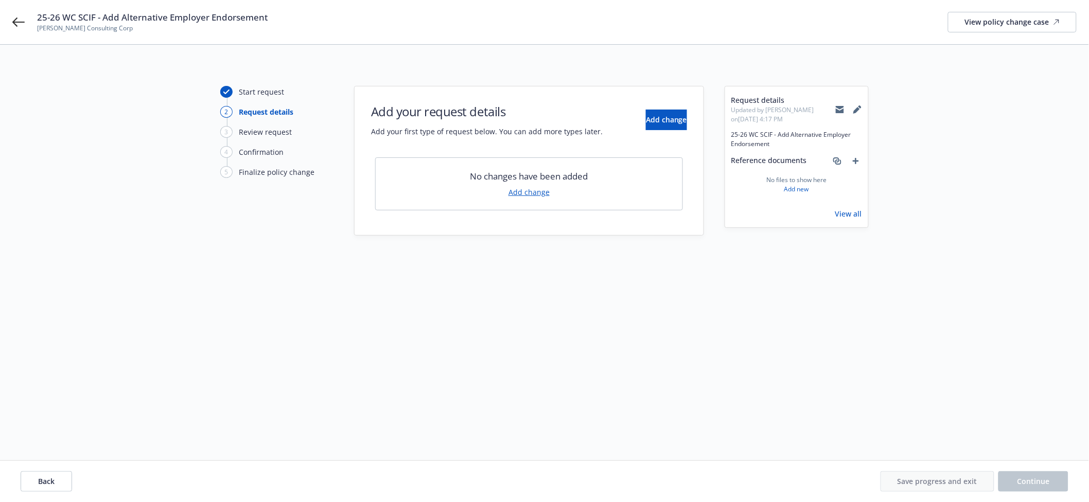
click at [530, 187] on link "Add change" at bounding box center [528, 192] width 41 height 11
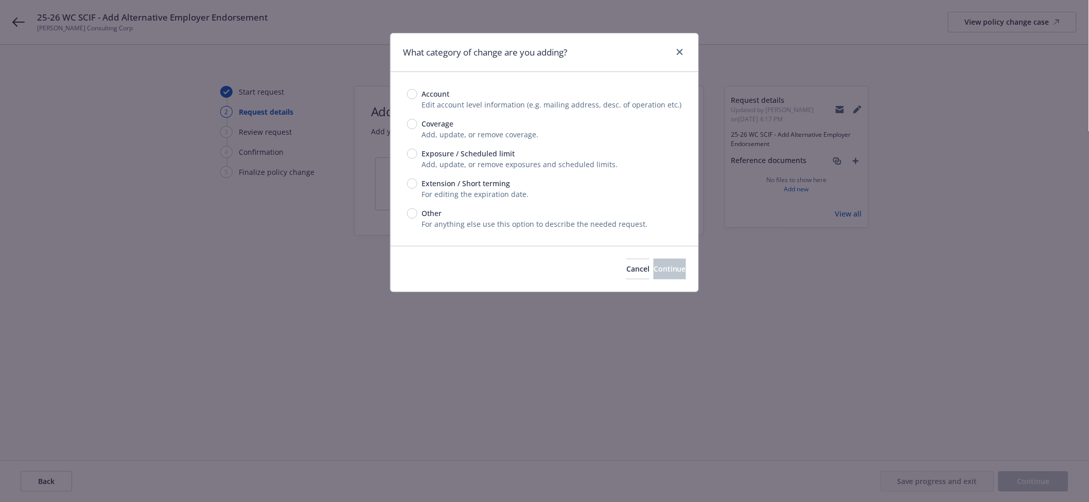
click at [443, 224] on span "For anything else use this option to describe the needed request." at bounding box center [534, 224] width 226 height 10
click at [438, 215] on span "Other" at bounding box center [431, 213] width 20 height 11
click at [417, 215] on input "Other" at bounding box center [412, 213] width 10 height 10
click at [653, 266] on span "Continue" at bounding box center [669, 269] width 32 height 10
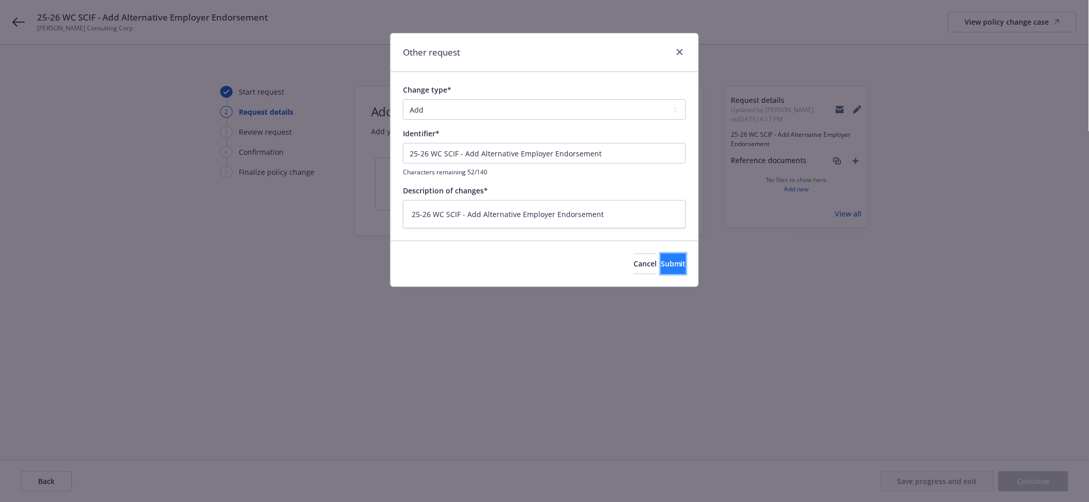
click at [661, 263] on span "Submit" at bounding box center [673, 264] width 25 height 10
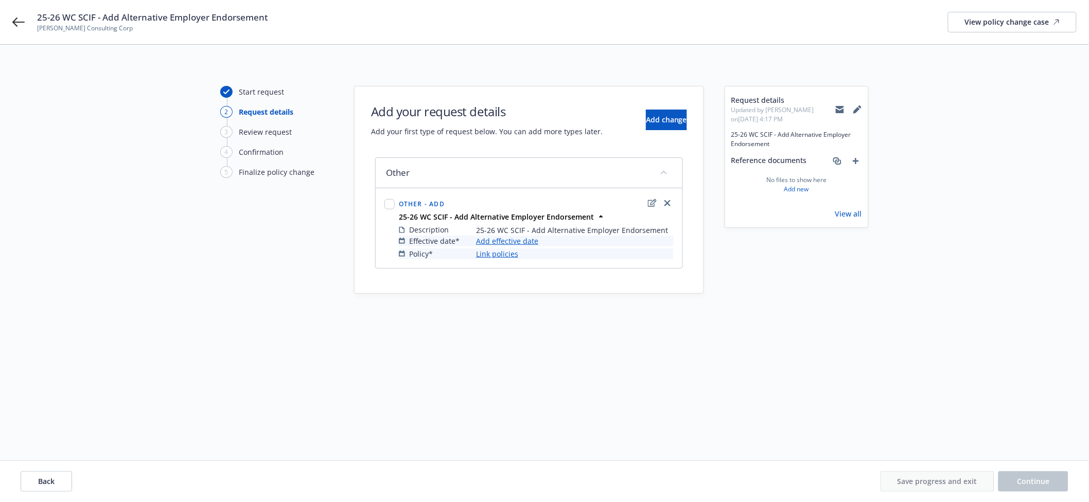
click at [502, 239] on link "Add effective date" at bounding box center [507, 241] width 62 height 11
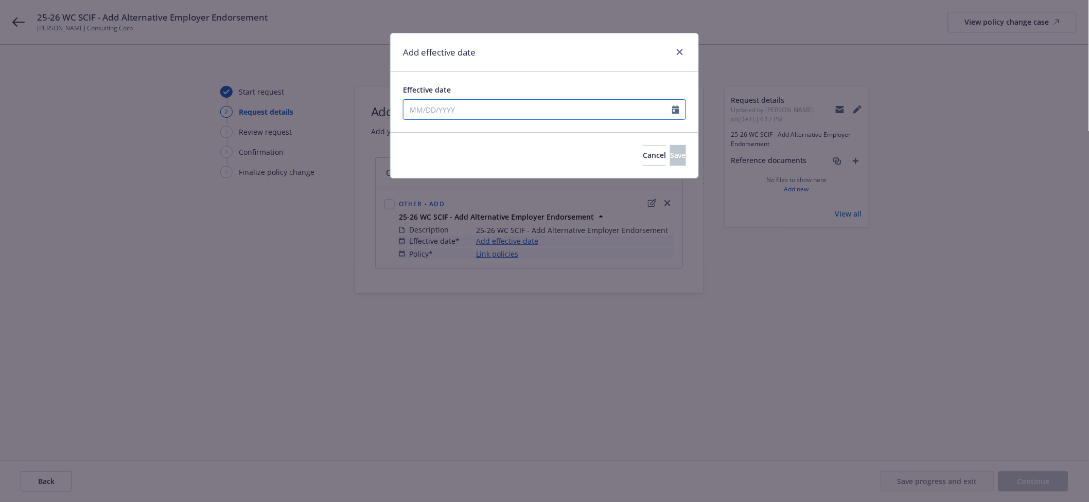
drag, startPoint x: 482, startPoint y: 102, endPoint x: 491, endPoint y: 112, distance: 13.1
click at [482, 102] on input "Effective date" at bounding box center [537, 110] width 269 height 20
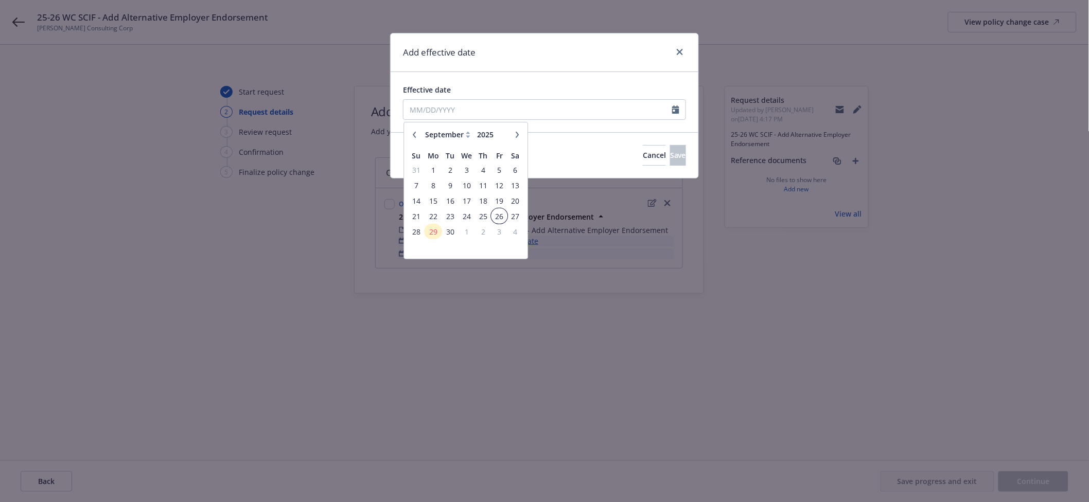
click at [499, 210] on span "26" at bounding box center [499, 216] width 14 height 13
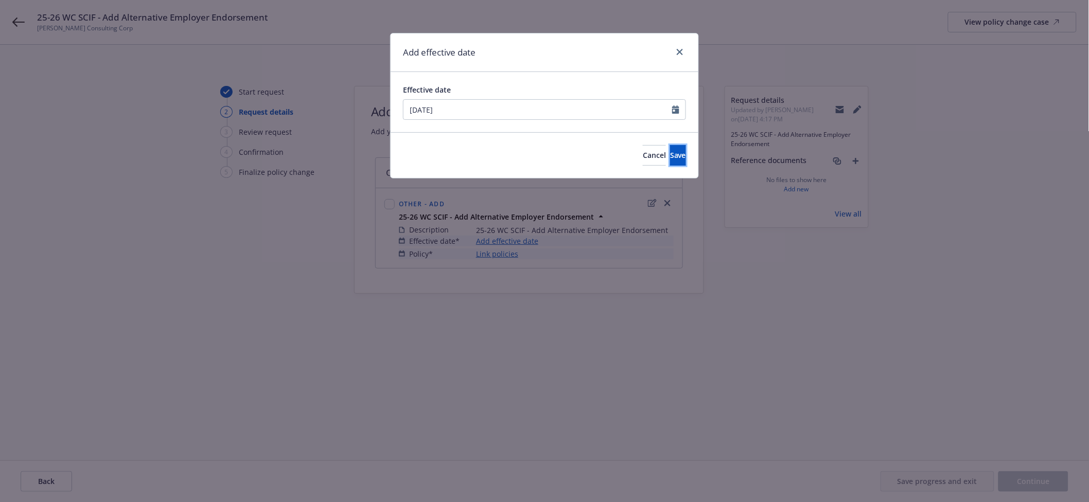
drag, startPoint x: 640, startPoint y: 156, endPoint x: 549, endPoint y: 244, distance: 126.6
click at [670, 159] on button "Save" at bounding box center [678, 155] width 16 height 21
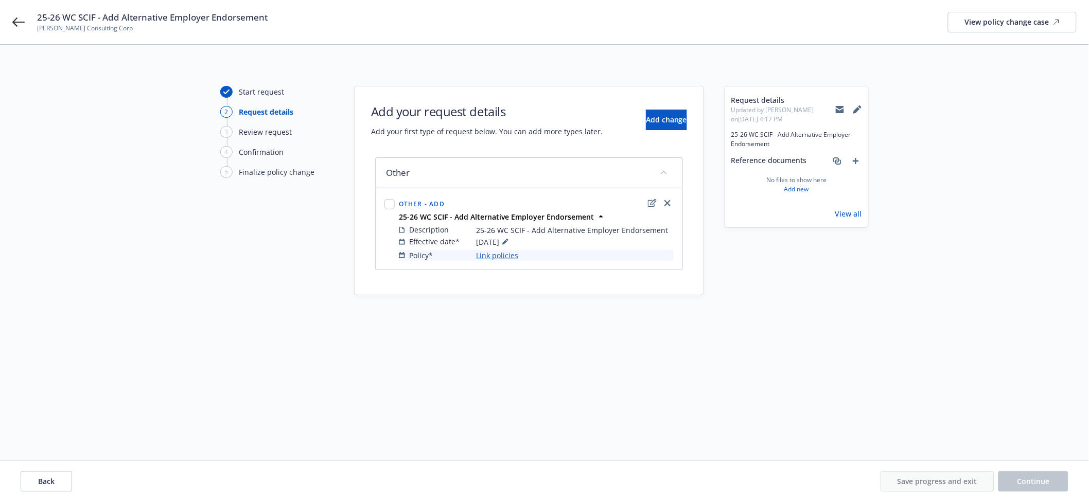
click at [509, 251] on link "Link policies" at bounding box center [497, 255] width 42 height 11
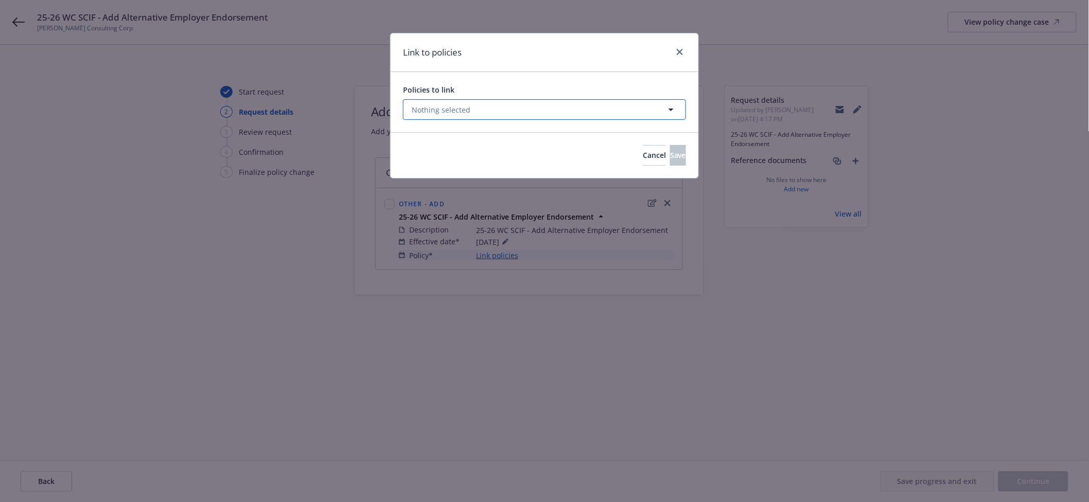
click at [486, 110] on button "Nothing selected" at bounding box center [544, 109] width 283 height 21
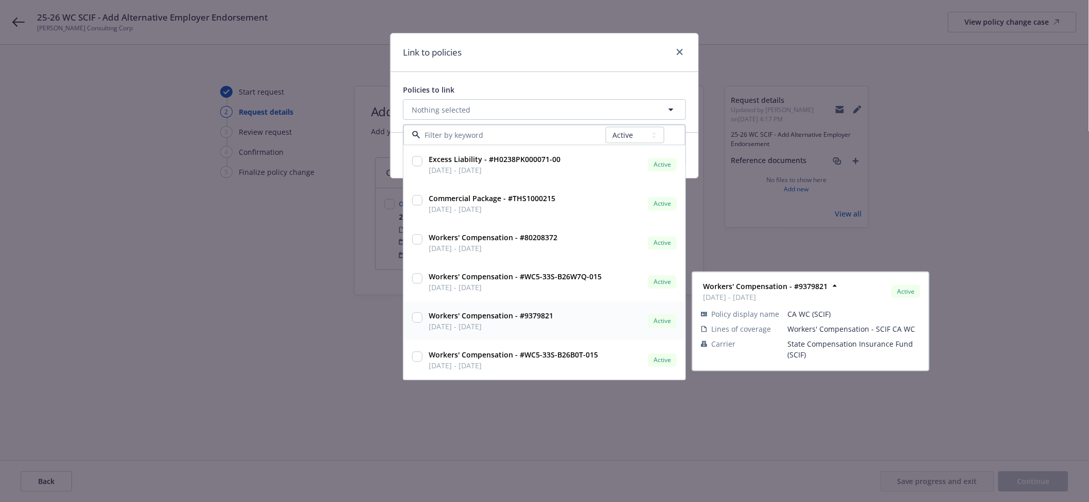
click at [486, 321] on strong "Workers' Compensation - #9379821" at bounding box center [491, 316] width 124 height 10
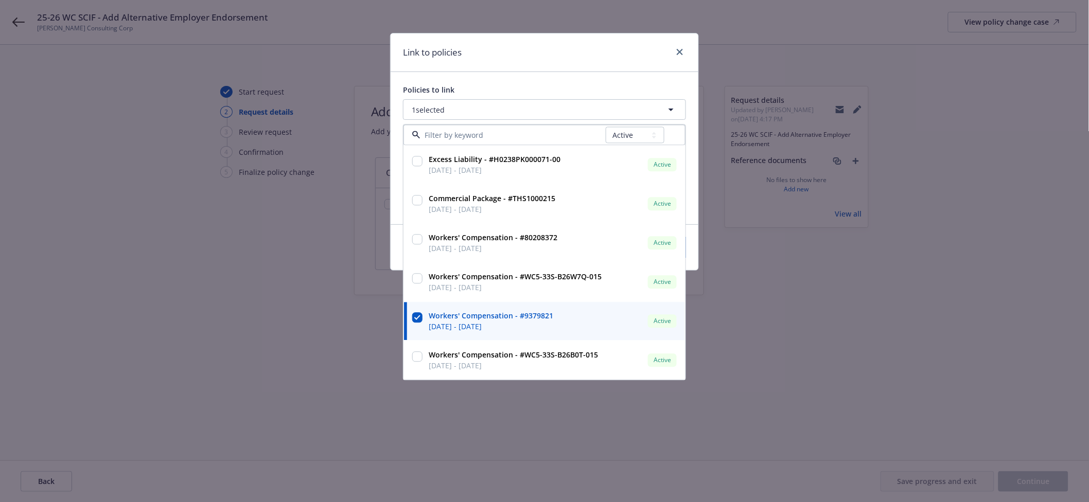
click at [597, 70] on div "Link to policies" at bounding box center [544, 52] width 308 height 39
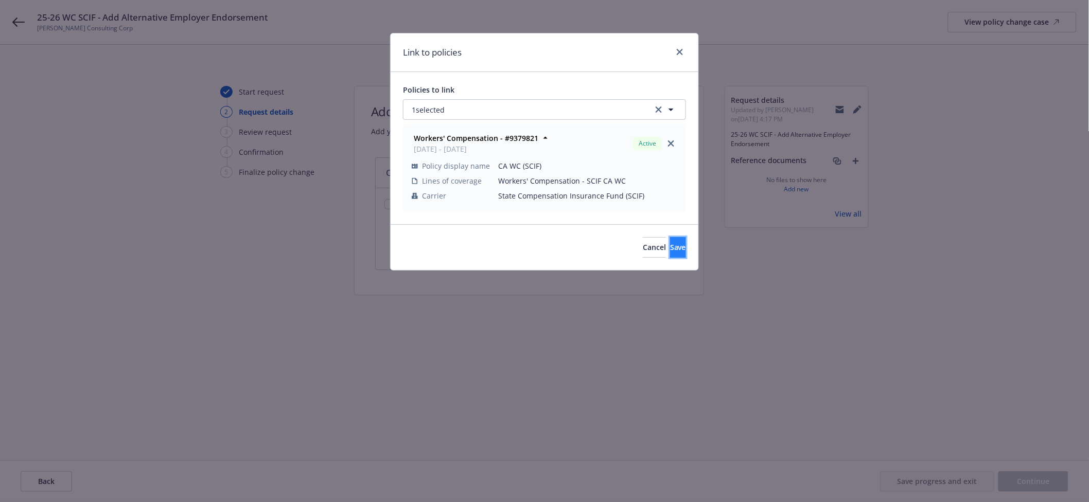
click at [670, 247] on button "Save" at bounding box center [678, 247] width 16 height 21
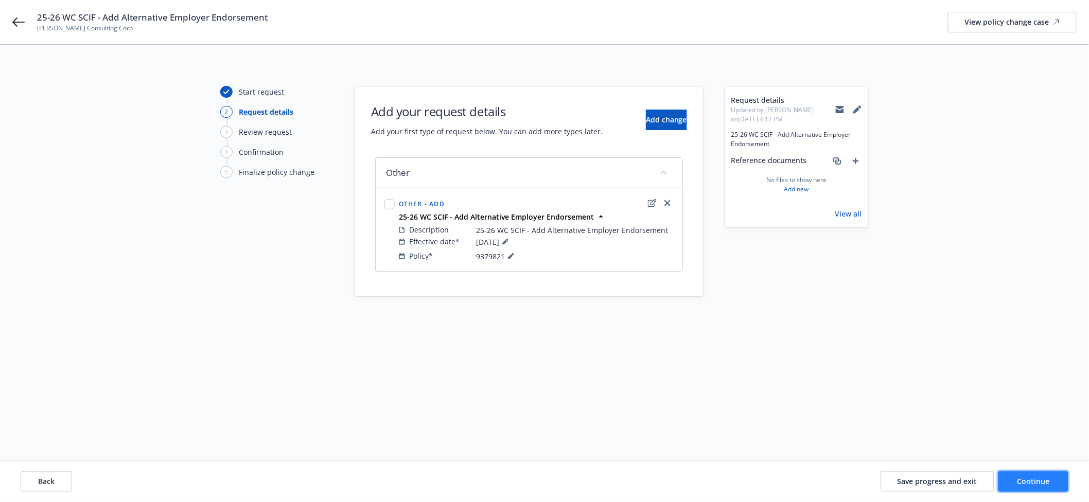
click at [1028, 484] on span "Continue" at bounding box center [1033, 481] width 32 height 10
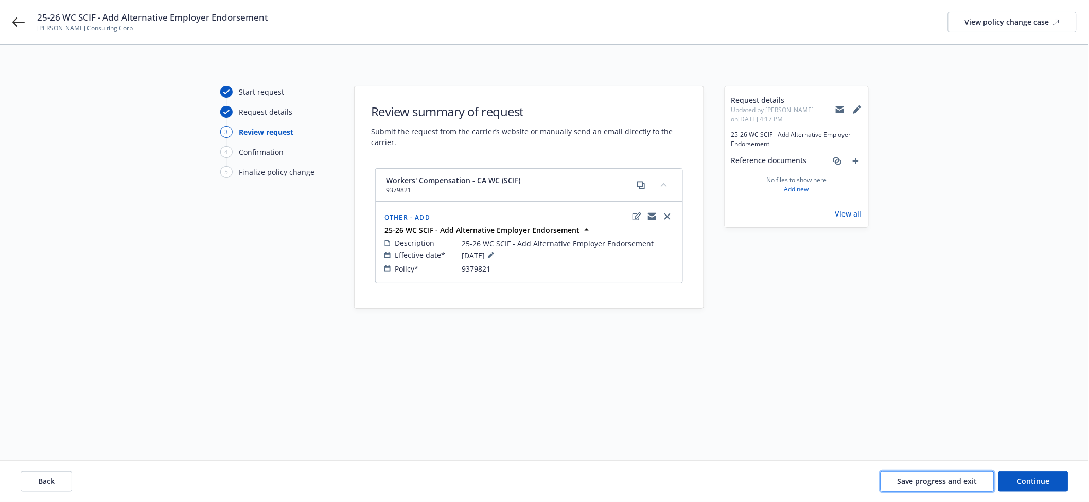
click at [954, 482] on span "Save progress and exit" at bounding box center [937, 481] width 80 height 10
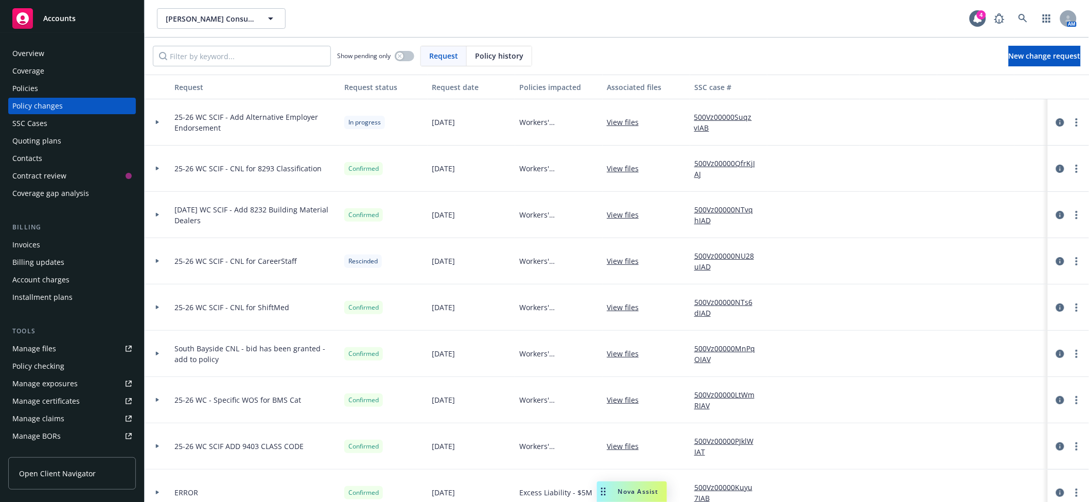
click at [154, 121] on div at bounding box center [157, 122] width 17 height 4
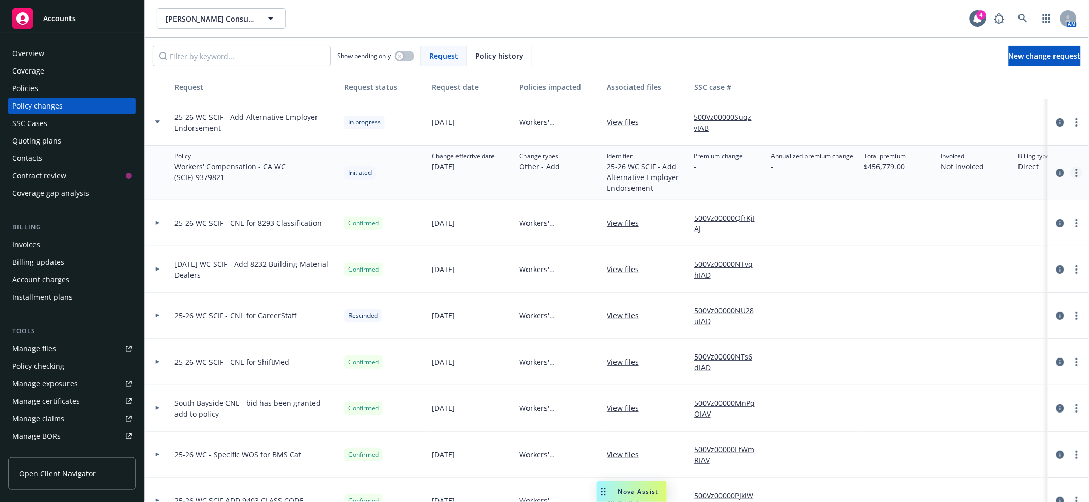
click at [1070, 169] on link "more" at bounding box center [1076, 173] width 12 height 12
click at [950, 194] on link "Copy logging email" at bounding box center [984, 194] width 176 height 21
drag, startPoint x: 202, startPoint y: 176, endPoint x: 169, endPoint y: 179, distance: 33.5
click at [169, 179] on div "Policy Workers' Compensation - CA WC (SCIF) - 9379821 Initiated Change effectiv…" at bounding box center [677, 173] width 1065 height 55
click at [193, 185] on div "Policy Workers' Compensation - CA WC (SCIF) - 9379821" at bounding box center [255, 173] width 170 height 55
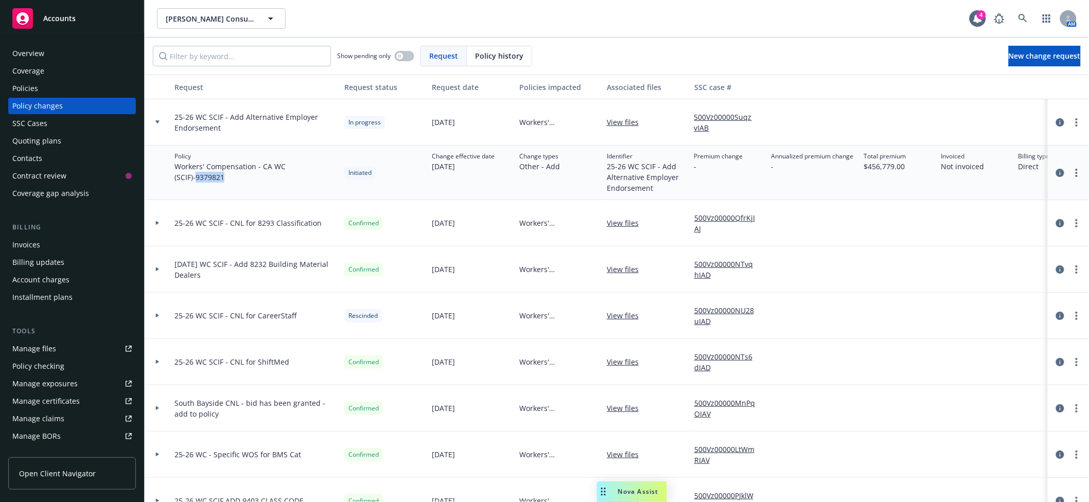
drag, startPoint x: 205, startPoint y: 181, endPoint x: 171, endPoint y: 179, distance: 33.5
click at [171, 179] on div "Policy Workers' Compensation - CA WC (SCIF) - 9379821" at bounding box center [255, 173] width 170 height 55
copy span "9379821"
drag, startPoint x: 69, startPoint y: 83, endPoint x: 83, endPoint y: 81, distance: 13.5
click at [69, 82] on div "Policies" at bounding box center [71, 88] width 119 height 16
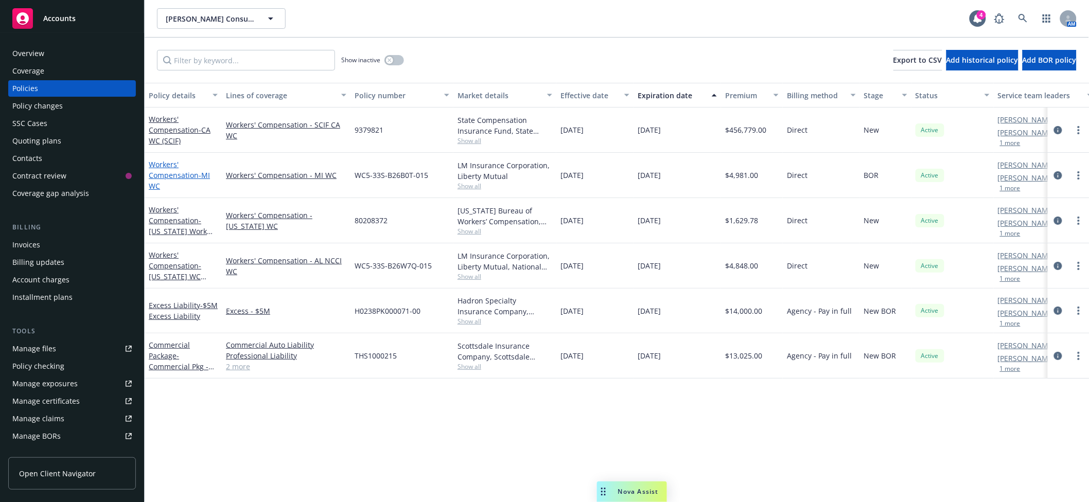
click at [171, 168] on link "Workers' Compensation - MI WC" at bounding box center [179, 174] width 61 height 31
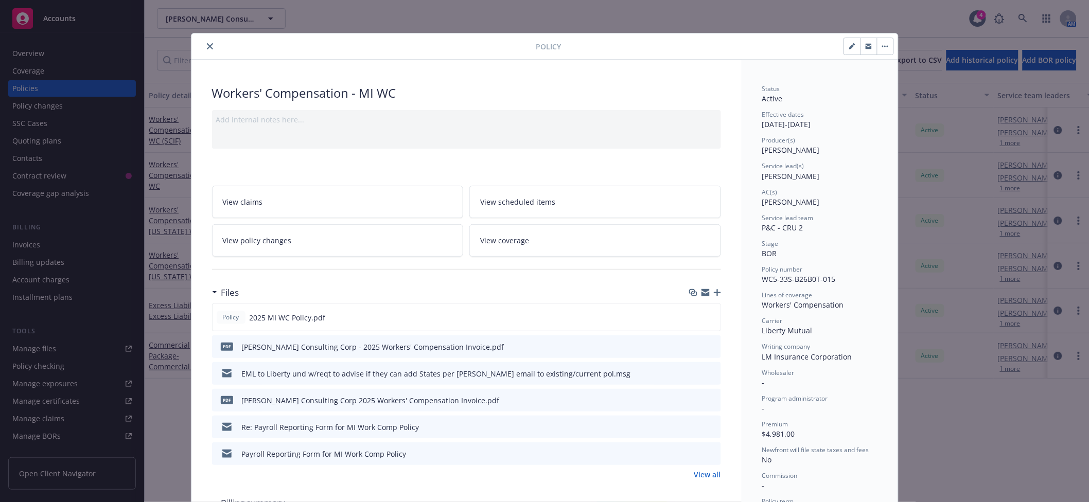
click at [207, 44] on icon "close" at bounding box center [210, 46] width 6 height 6
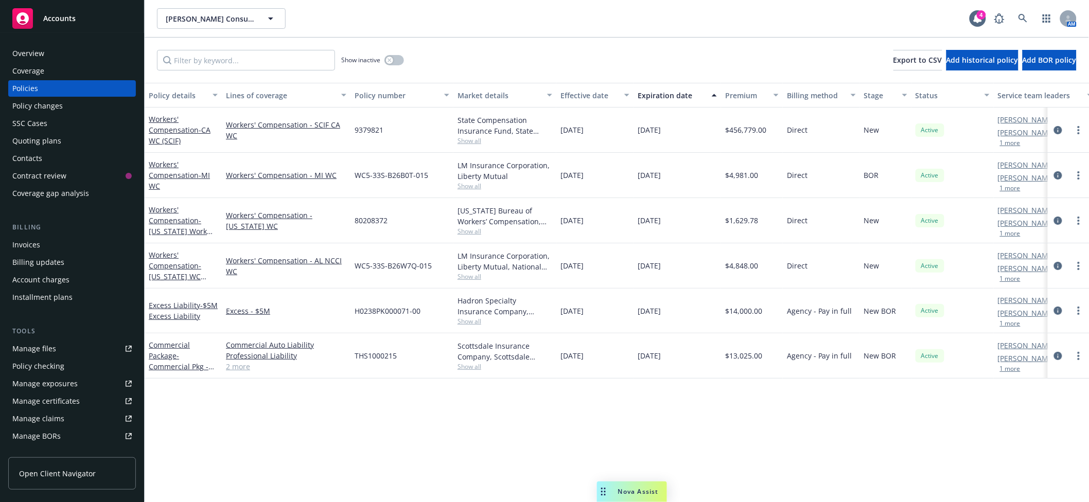
click at [158, 136] on span "- CA WC (SCIF)" at bounding box center [180, 135] width 62 height 21
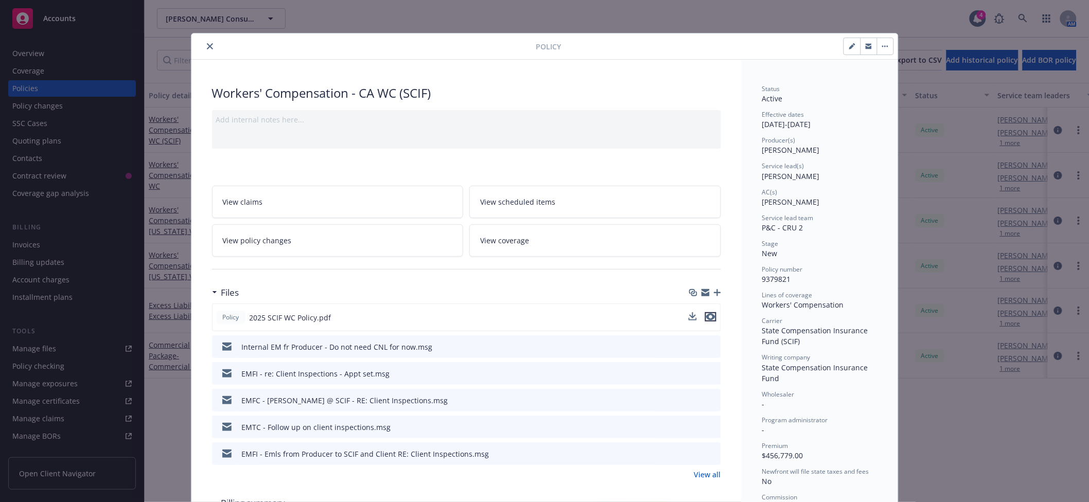
click at [706, 316] on icon "preview file" at bounding box center [710, 316] width 9 height 7
click at [207, 47] on icon "close" at bounding box center [210, 46] width 6 height 6
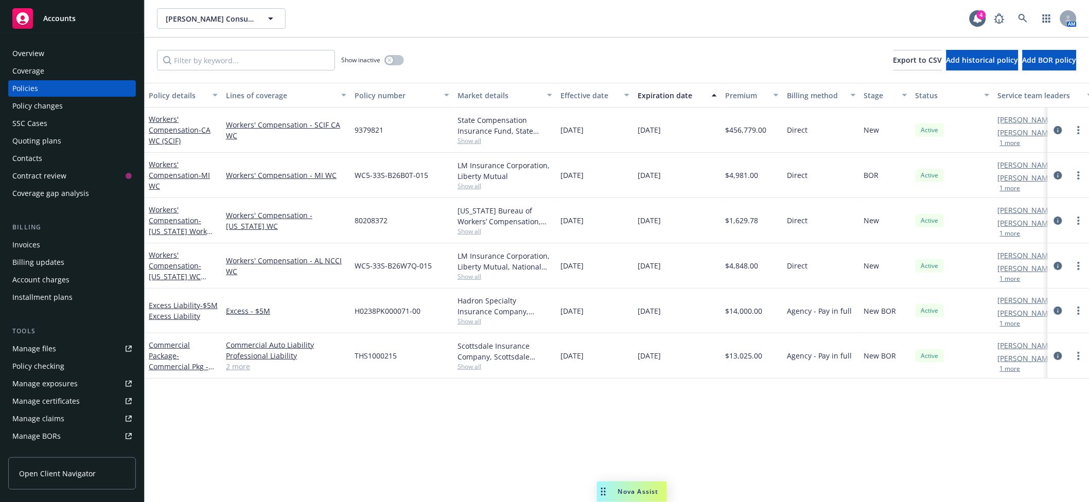
click at [57, 103] on div "Policy changes" at bounding box center [37, 106] width 50 height 16
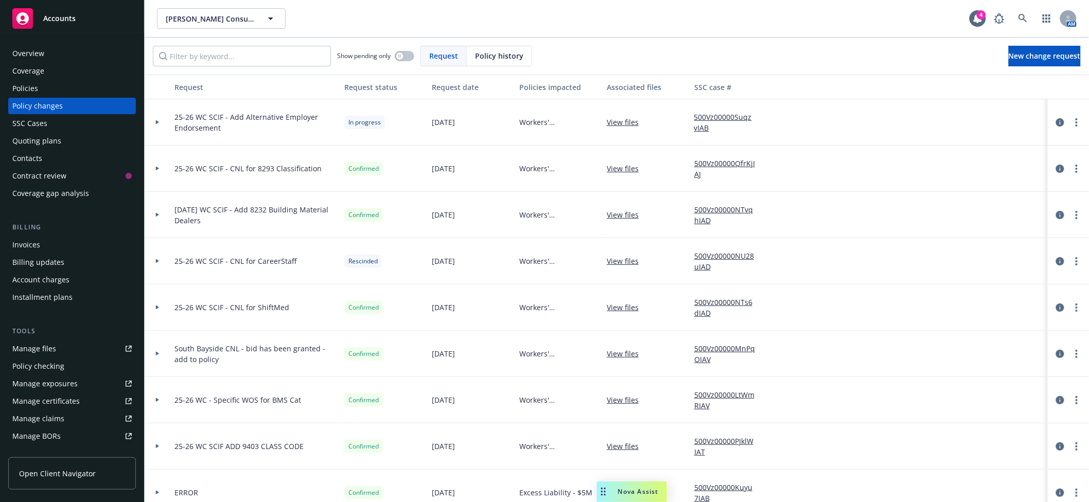
click at [157, 121] on icon at bounding box center [157, 122] width 3 height 4
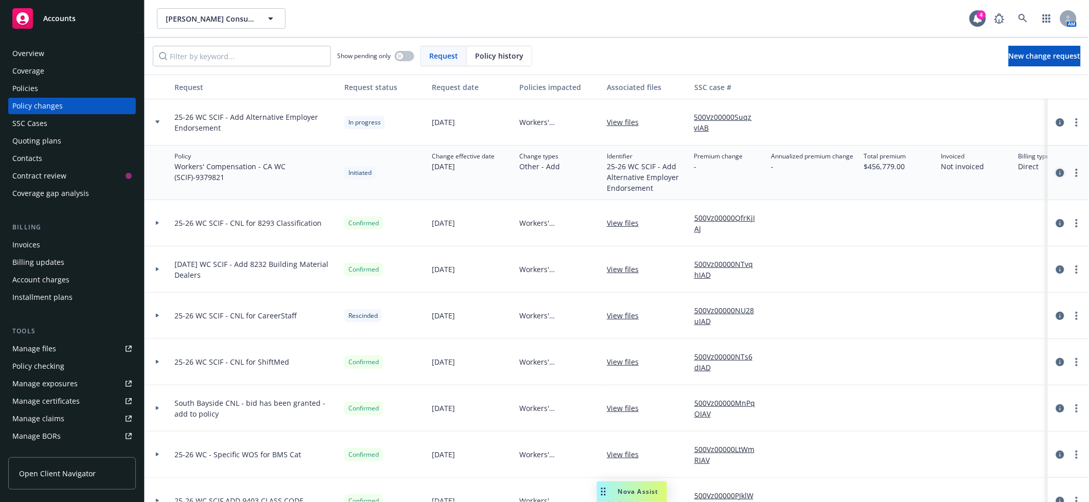
click at [1054, 171] on link "circleInformation" at bounding box center [1060, 173] width 12 height 12
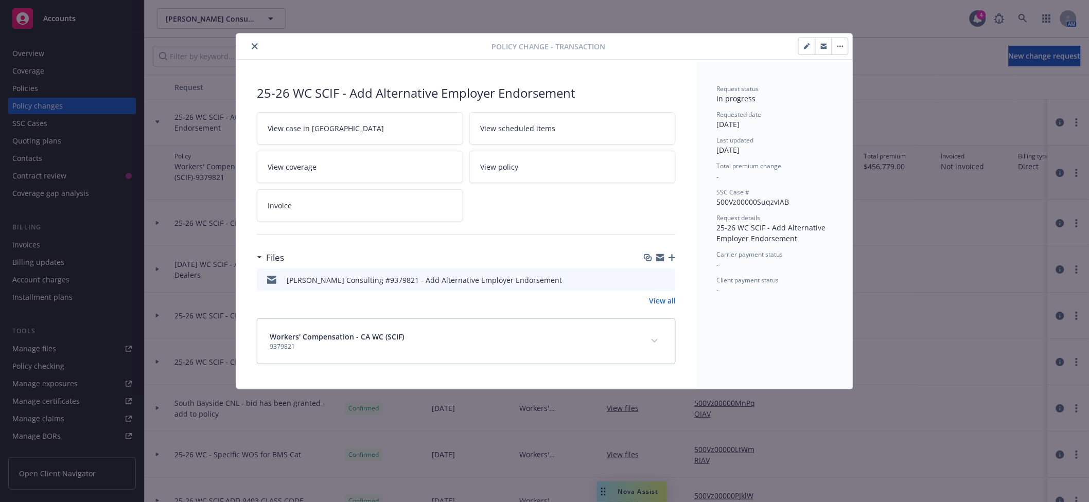
click at [675, 257] on icon "button" at bounding box center [671, 257] width 7 height 7
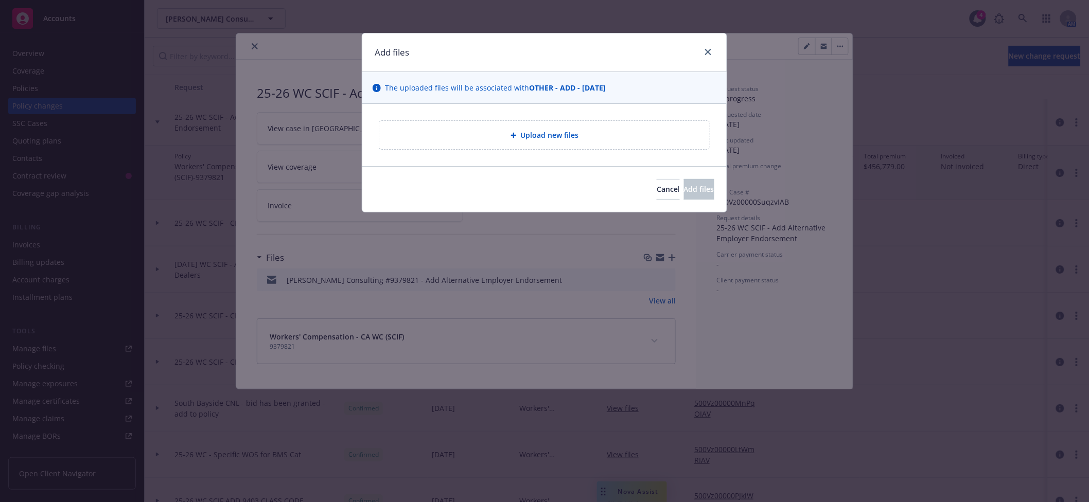
click at [532, 143] on div "Upload new files" at bounding box center [544, 135] width 330 height 28
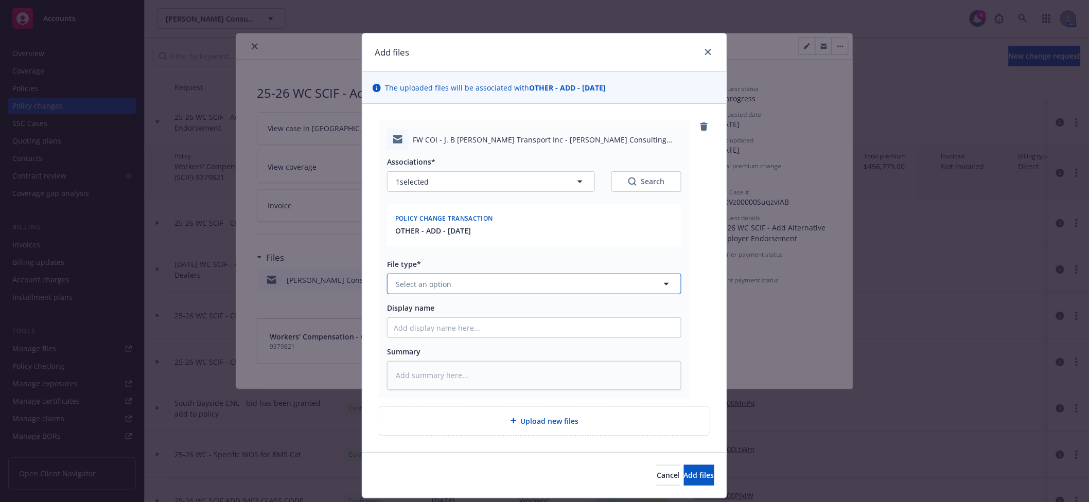
click at [424, 287] on span "Select an option" at bounding box center [424, 284] width 56 height 11
click at [684, 481] on button "Add files" at bounding box center [699, 475] width 30 height 21
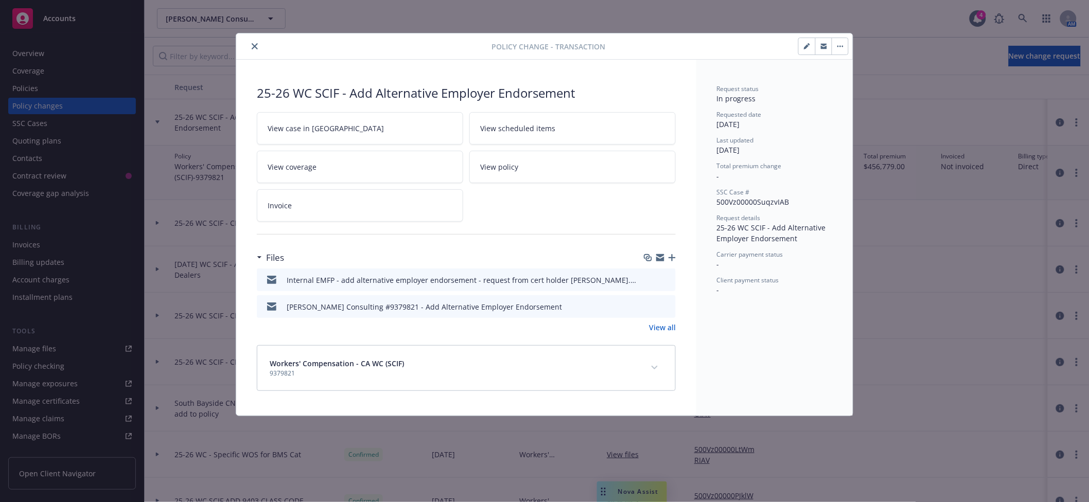
click at [670, 255] on icon "button" at bounding box center [671, 257] width 7 height 7
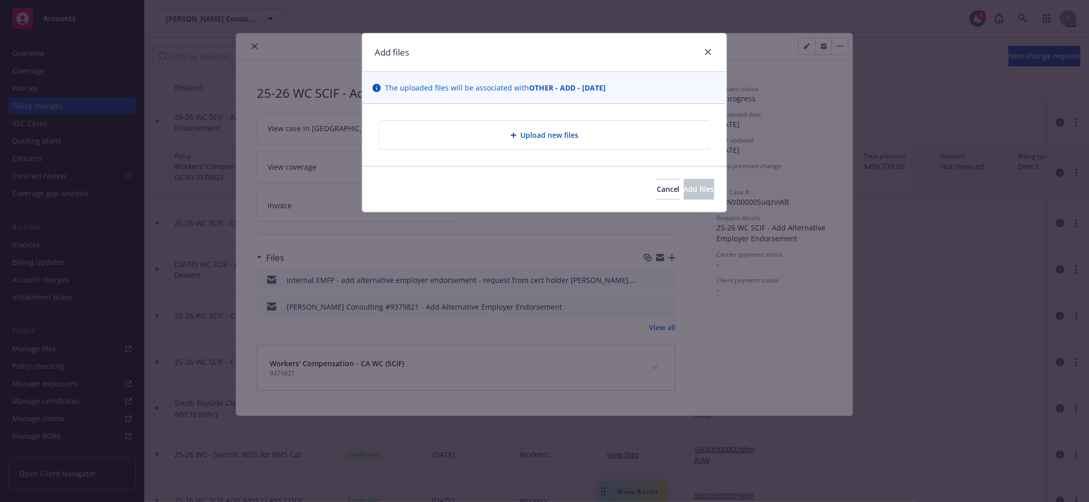
click at [510, 133] on icon at bounding box center [513, 135] width 6 height 6
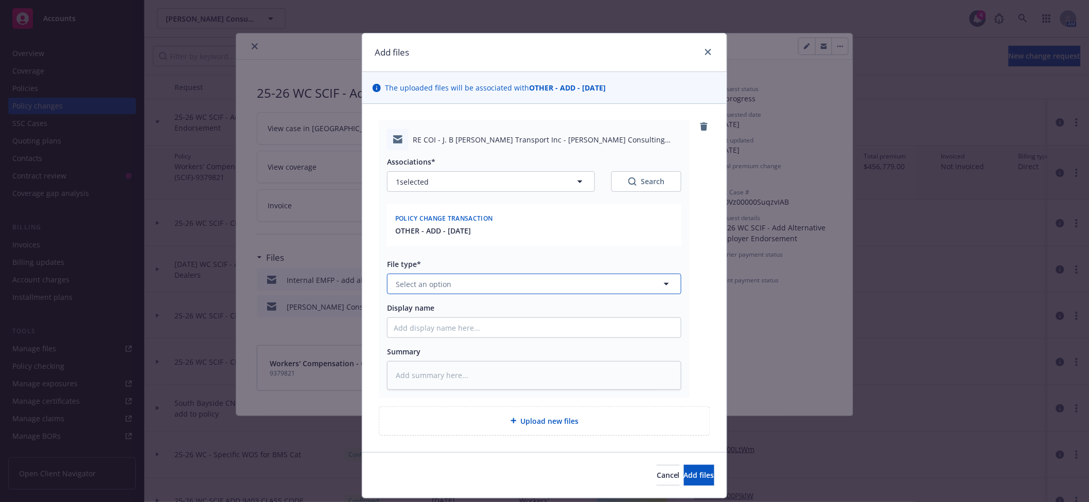
click at [444, 289] on span "Select an option" at bounding box center [424, 284] width 56 height 11
click at [685, 482] on button "Add files" at bounding box center [699, 475] width 30 height 21
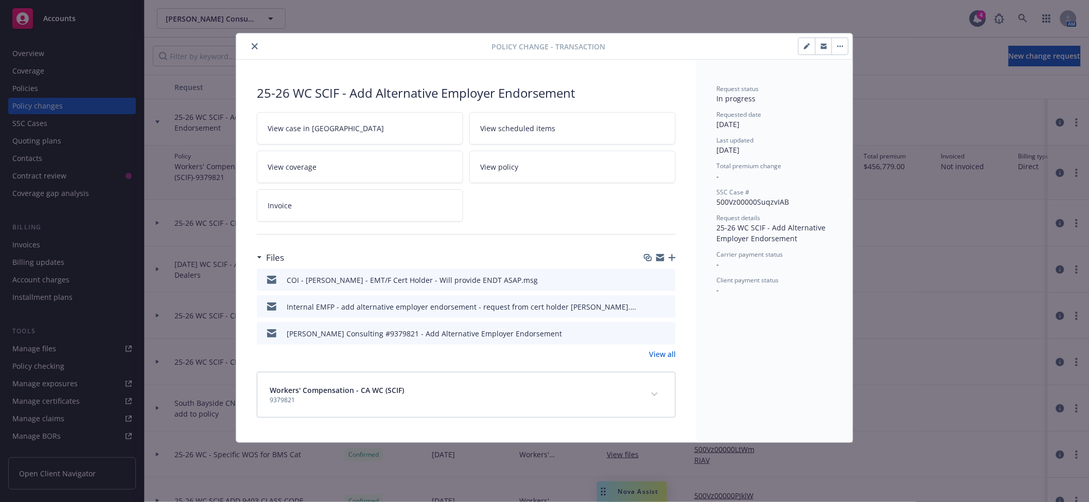
click at [256, 49] on button "close" at bounding box center [254, 46] width 12 height 12
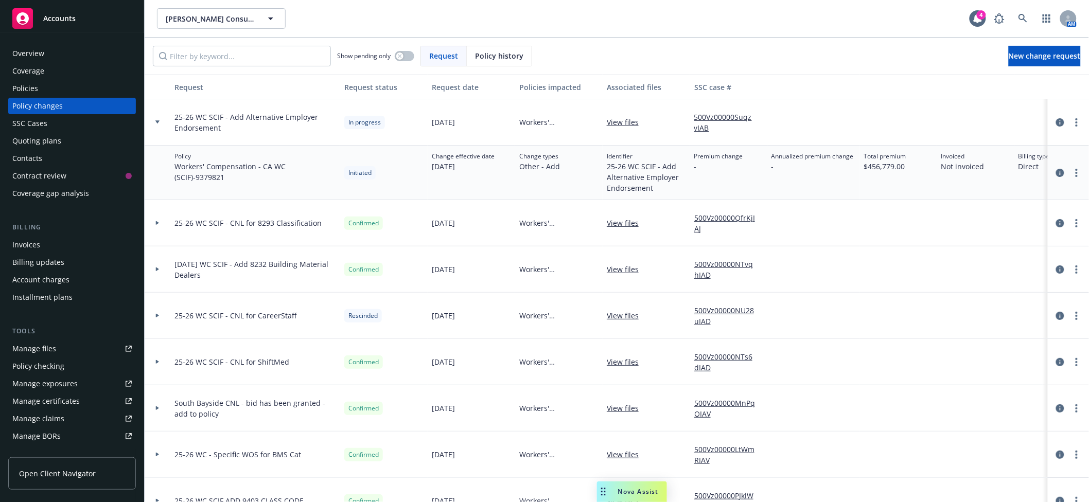
click at [63, 85] on div "Policies" at bounding box center [71, 88] width 119 height 16
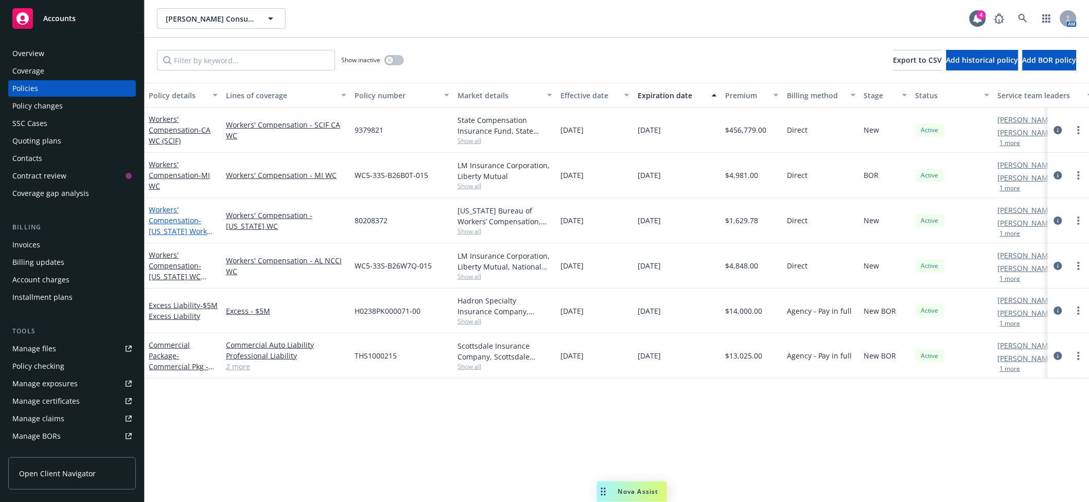
click at [173, 222] on link "Workers' Compensation - Ohio Work Comp - Direct with Ohio BWC - NF Does Not Ser…" at bounding box center [181, 242] width 64 height 75
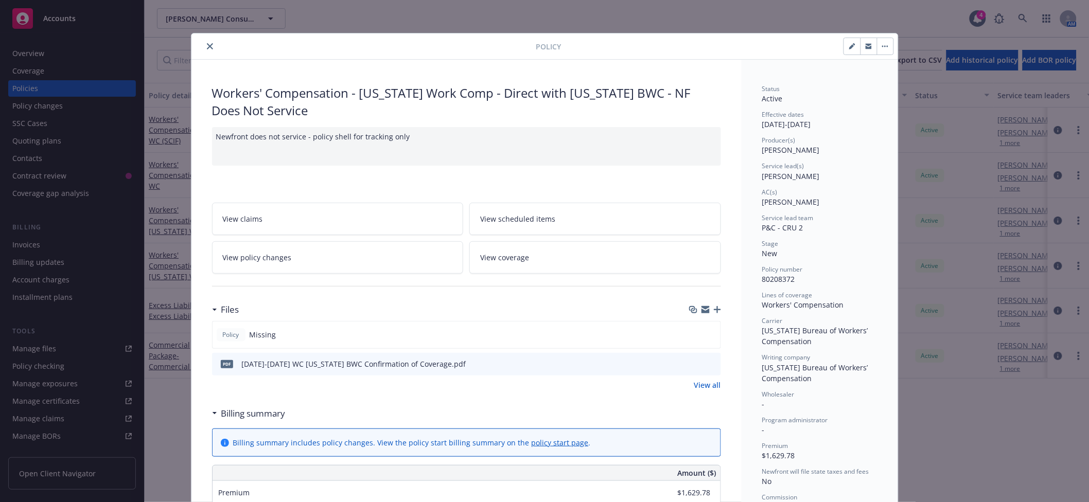
click at [714, 306] on icon "button" at bounding box center [717, 309] width 7 height 7
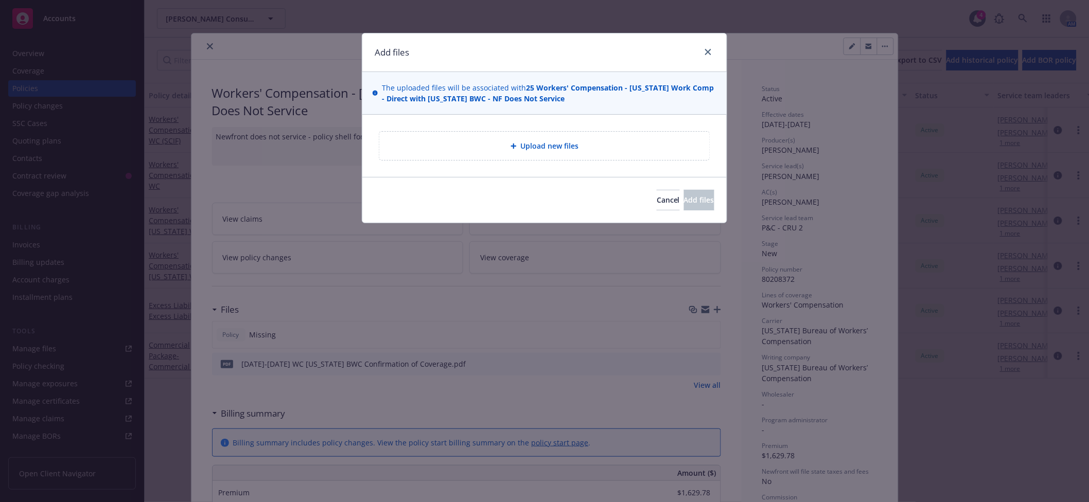
click at [528, 138] on div "Upload new files" at bounding box center [544, 146] width 330 height 28
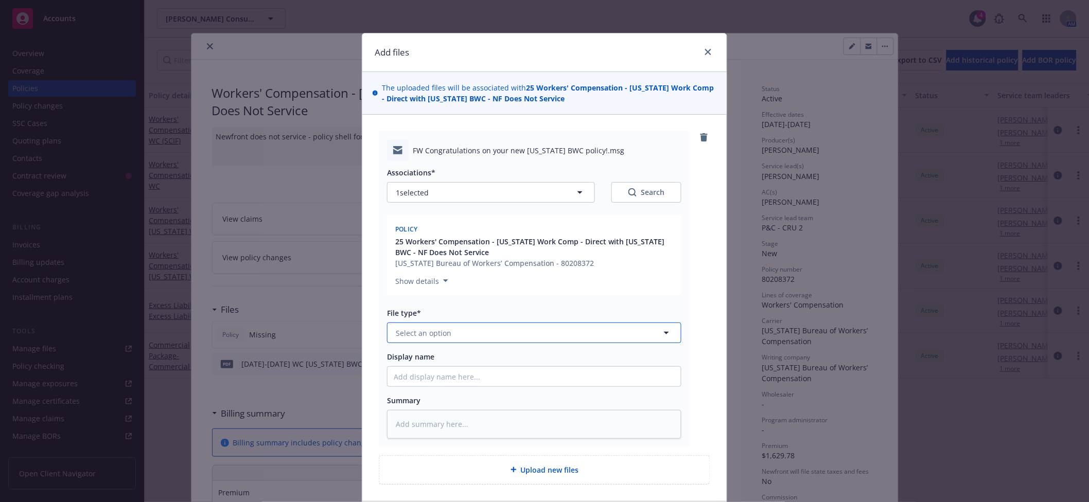
click at [480, 343] on button "Select an option" at bounding box center [534, 333] width 294 height 21
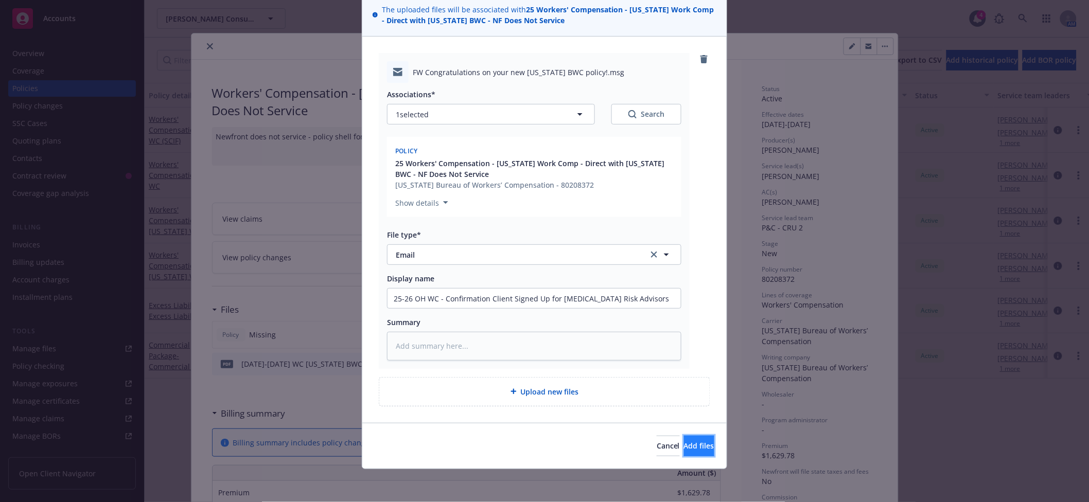
click at [686, 441] on span "Add files" at bounding box center [699, 446] width 30 height 10
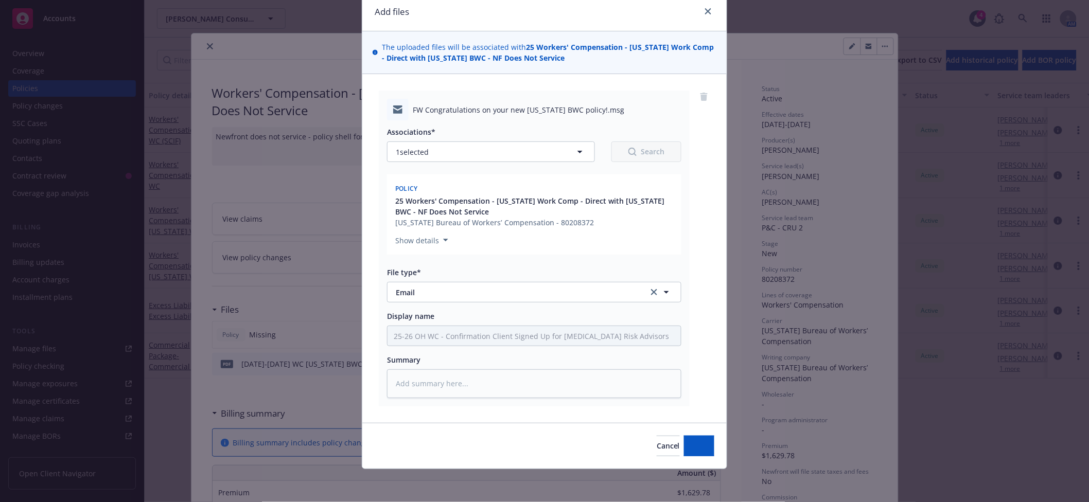
scroll to position [40, 0]
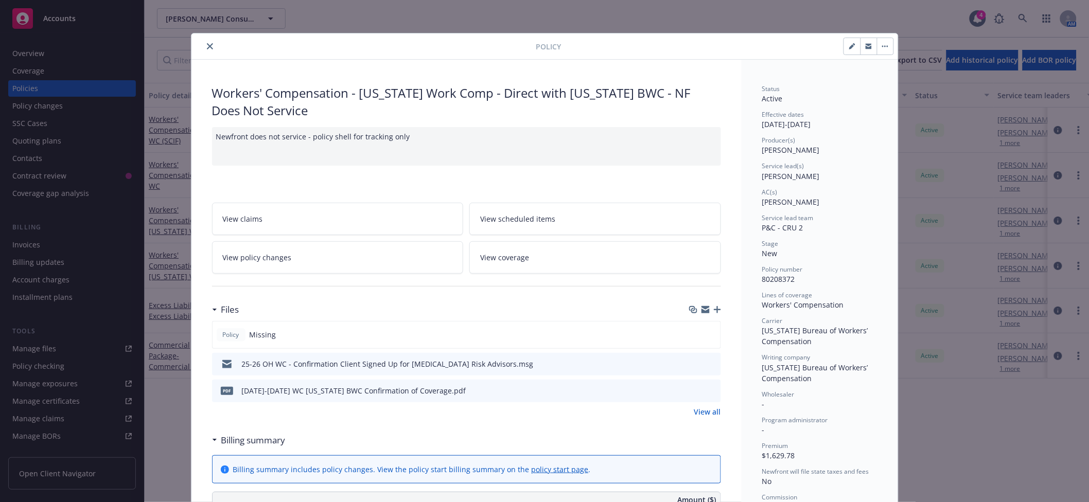
click at [207, 49] on button "close" at bounding box center [210, 46] width 12 height 12
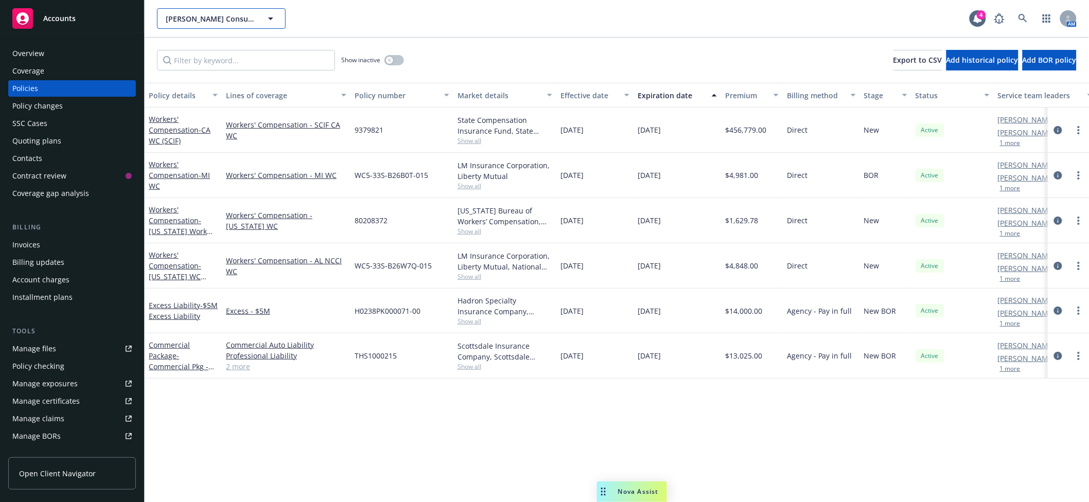
click at [165, 20] on button "Carson Consulting Corp" at bounding box center [221, 18] width 129 height 21
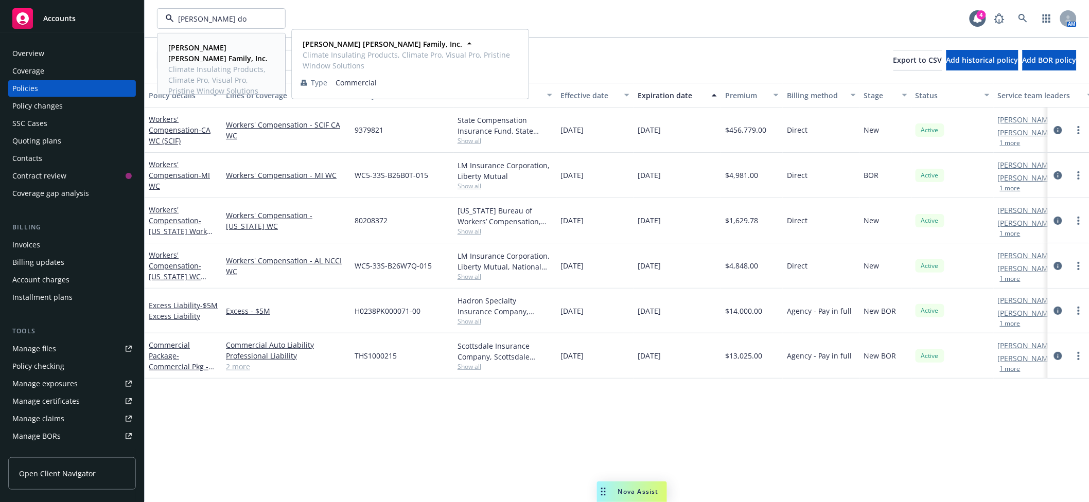
click at [213, 45] on strong "Miller Dobbins Family, Inc." at bounding box center [217, 53] width 99 height 21
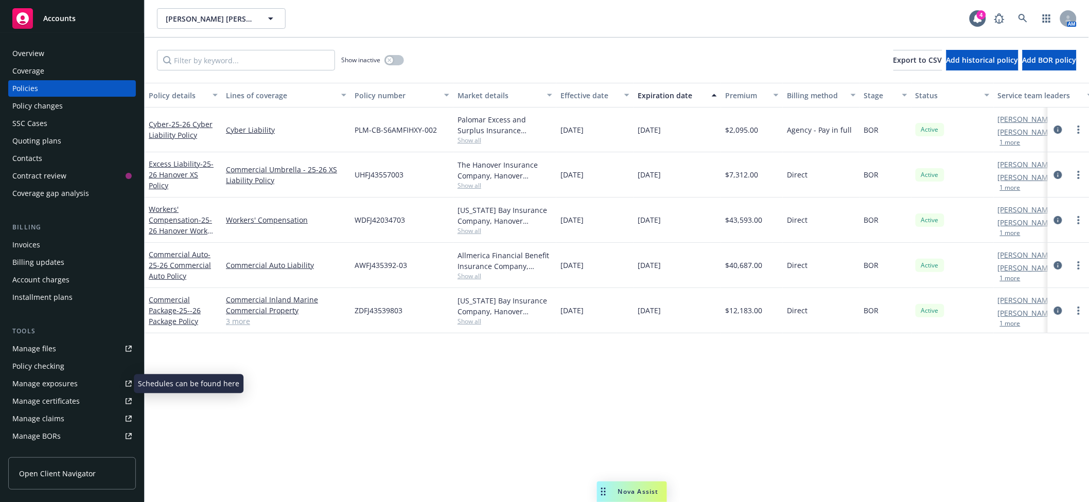
click at [49, 400] on div "Manage certificates" at bounding box center [45, 401] width 67 height 16
click at [40, 342] on div "Manage files" at bounding box center [34, 349] width 44 height 16
click at [186, 26] on button "Miller Dobbins Family, Inc." at bounding box center [221, 18] width 129 height 21
click at [209, 24] on button "Miller Dobbins Family, Inc." at bounding box center [221, 18] width 129 height 21
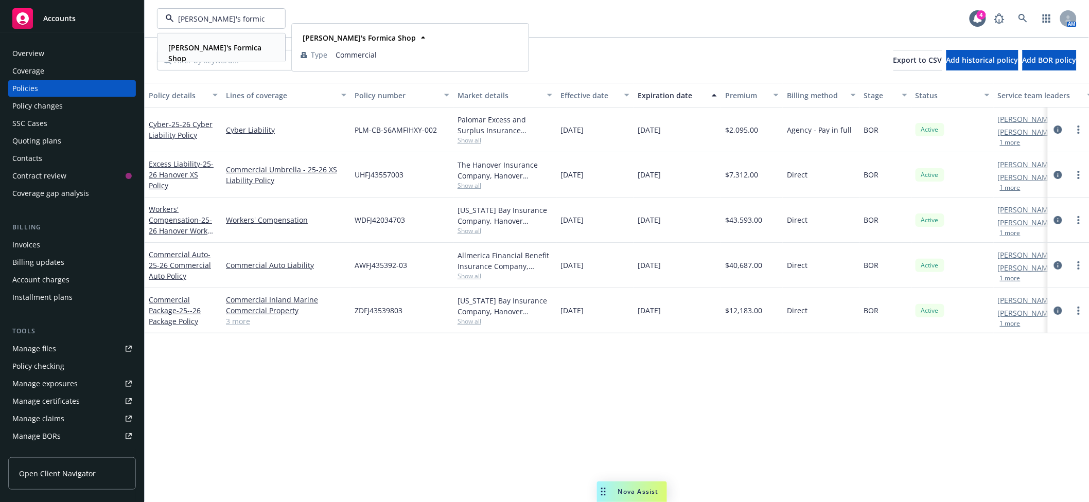
click at [235, 49] on strong "[PERSON_NAME]'s Formica Shop" at bounding box center [214, 53] width 93 height 21
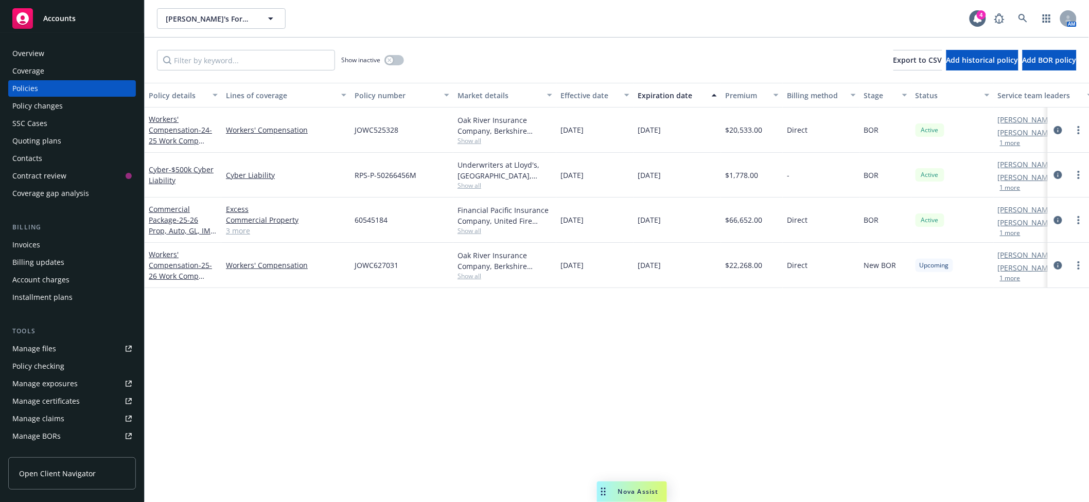
click at [48, 397] on div "Manage certificates" at bounding box center [45, 401] width 67 height 16
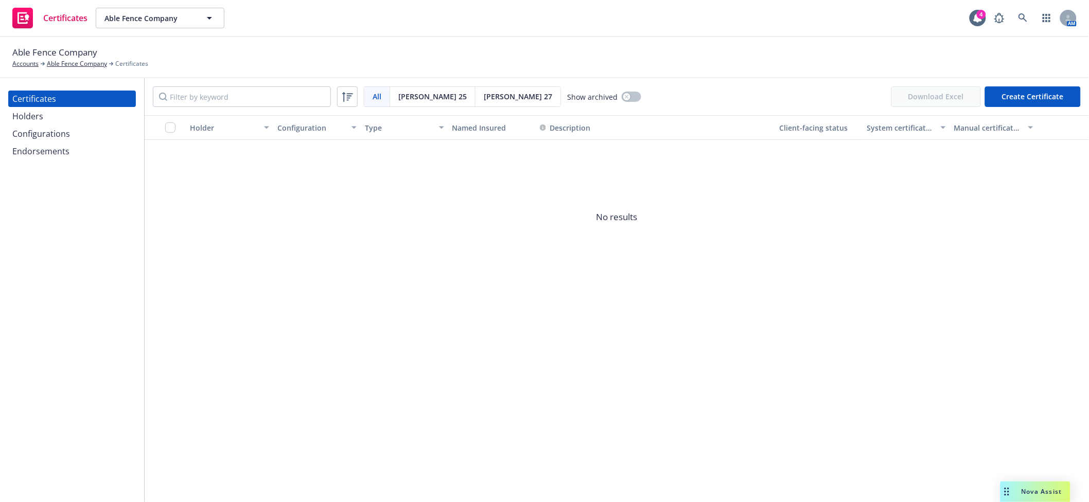
click at [68, 132] on div "Configurations" at bounding box center [41, 134] width 58 height 16
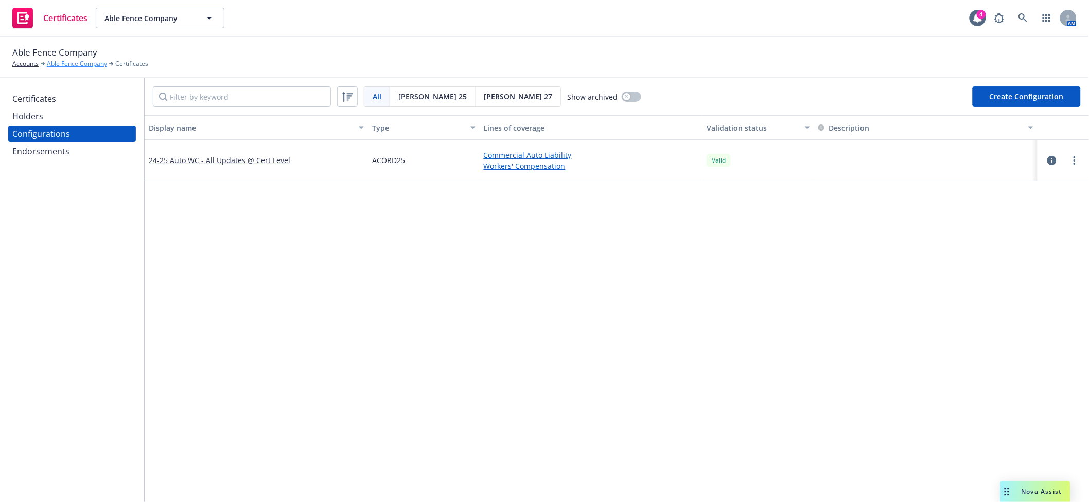
click at [70, 65] on link "Able Fence Company" at bounding box center [77, 63] width 60 height 9
